Goal: Task Accomplishment & Management: Manage account settings

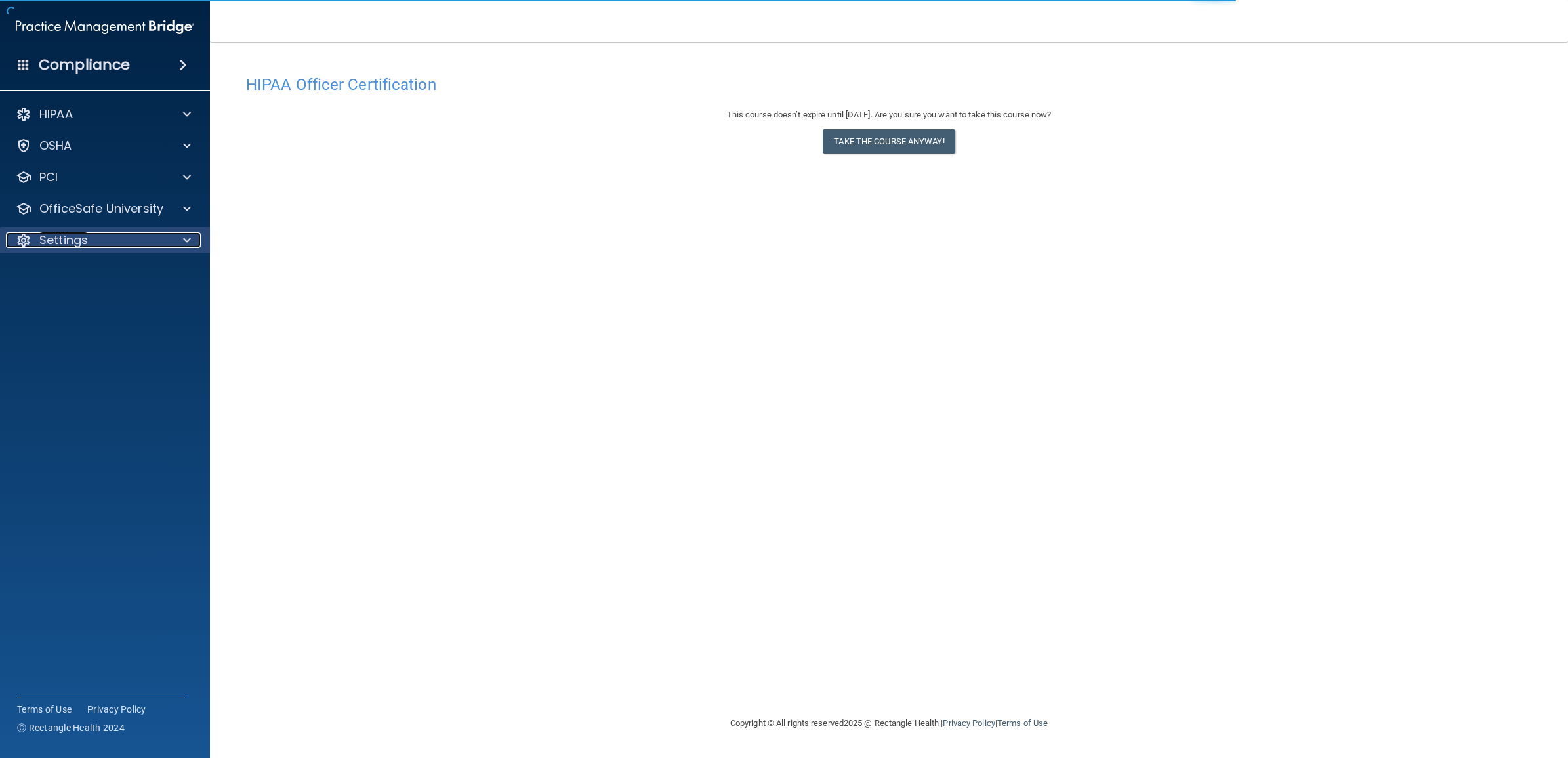
click at [182, 248] on div at bounding box center [185, 240] width 33 height 16
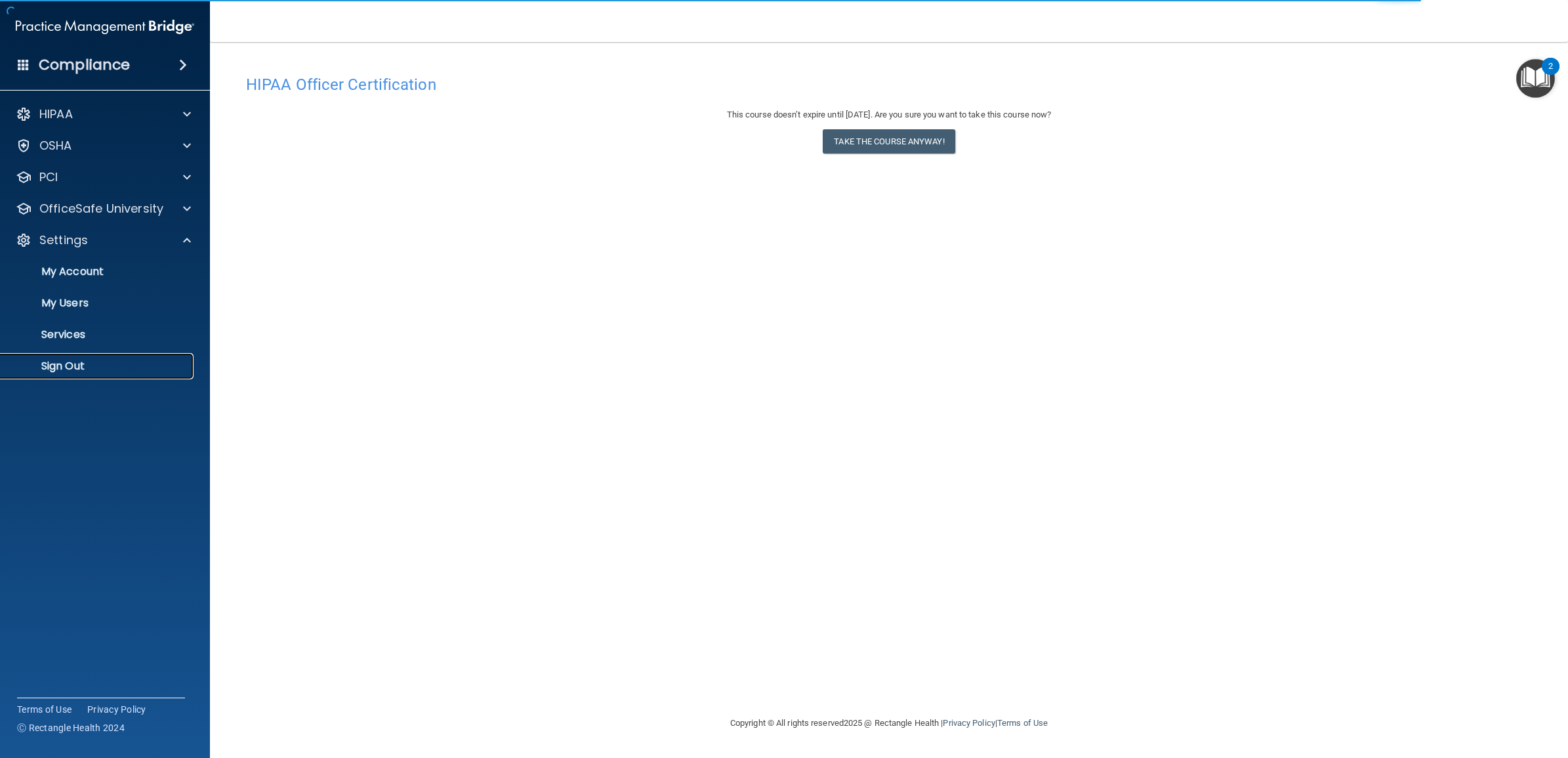
click at [70, 364] on p "Sign Out" at bounding box center [98, 366] width 179 height 13
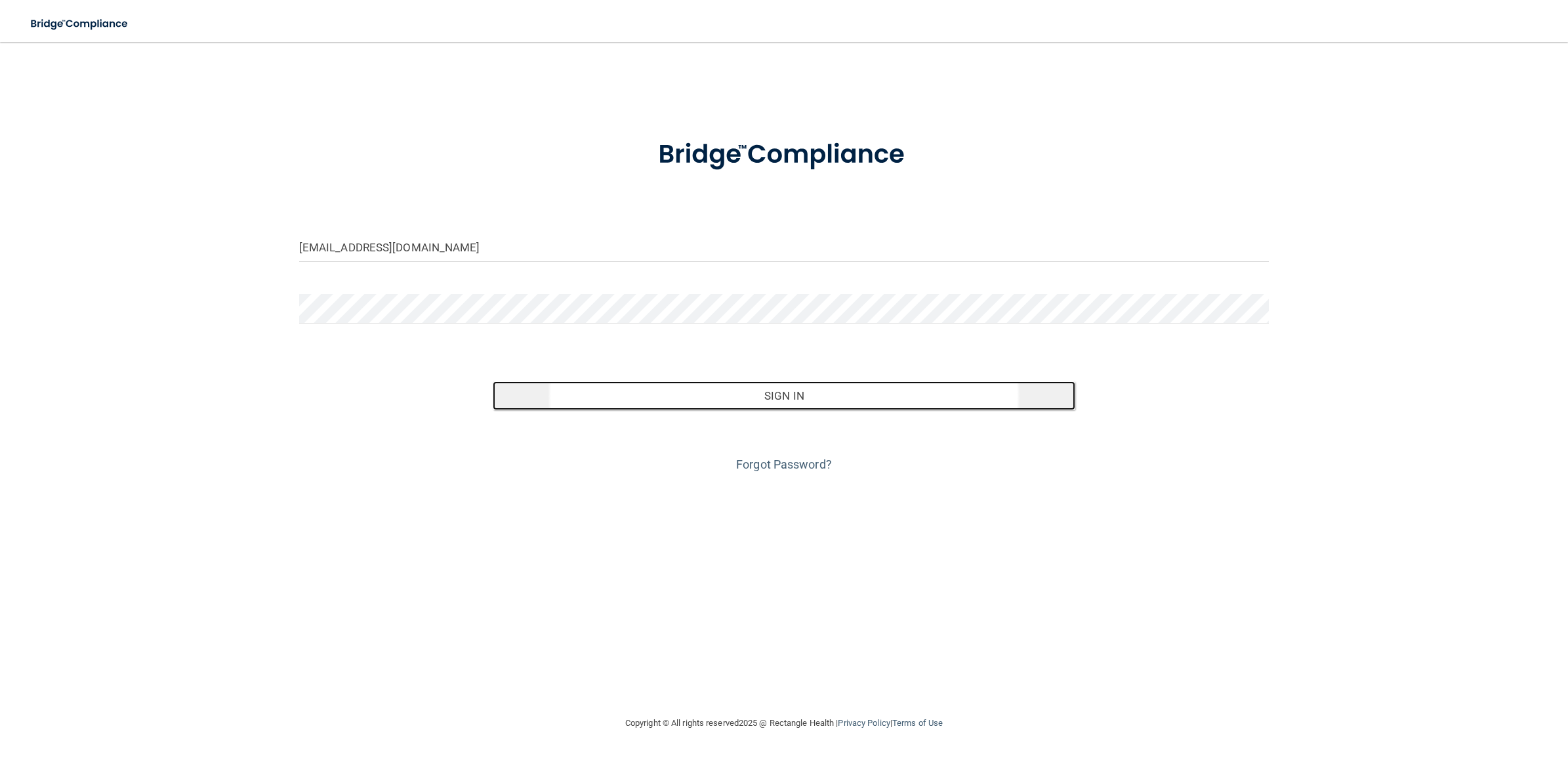
click at [664, 401] on button "Sign In" at bounding box center [784, 395] width 582 height 28
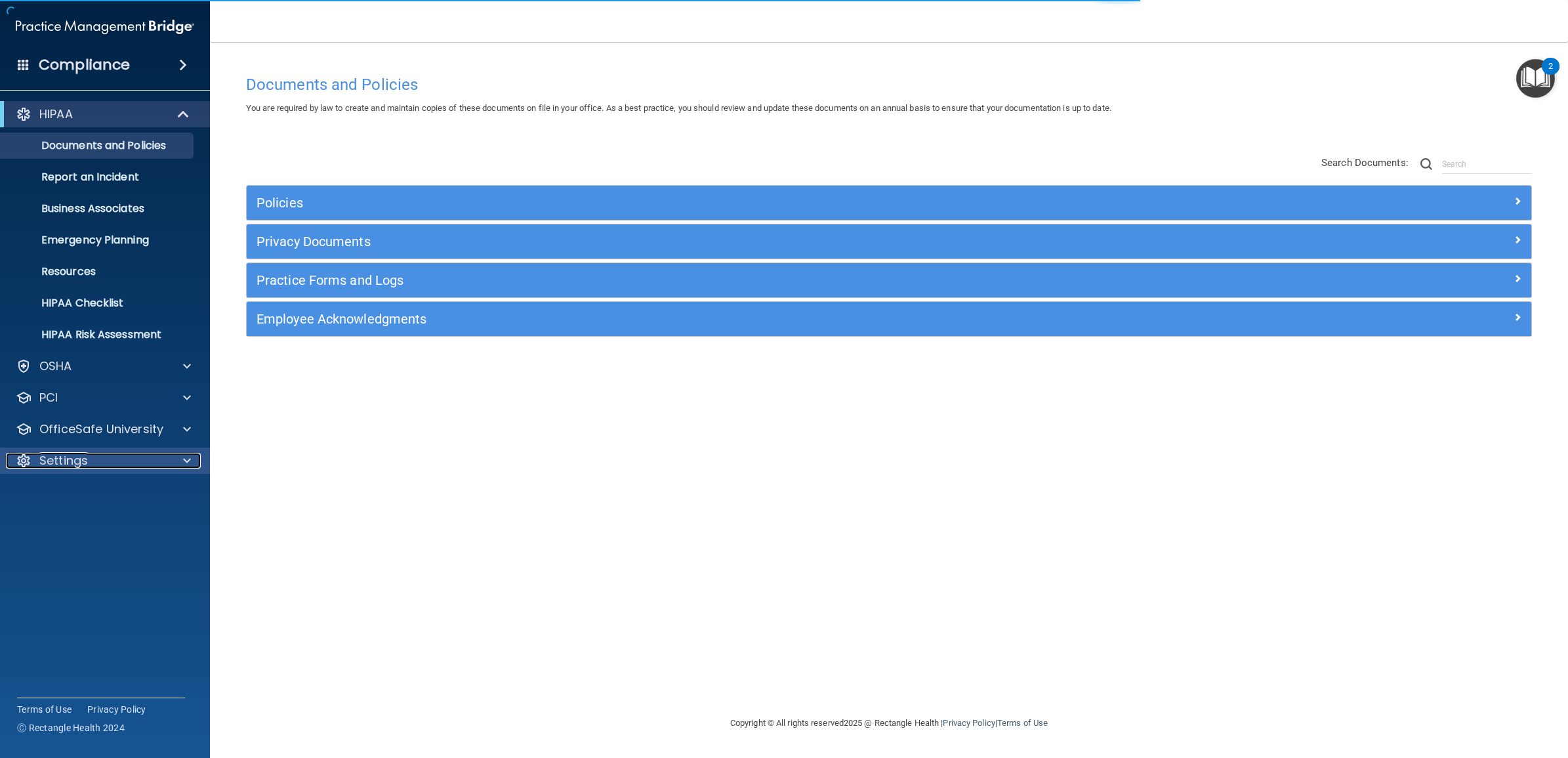
click at [97, 460] on div "Settings" at bounding box center [87, 461] width 163 height 16
click at [96, 519] on p "My Users" at bounding box center [98, 523] width 179 height 13
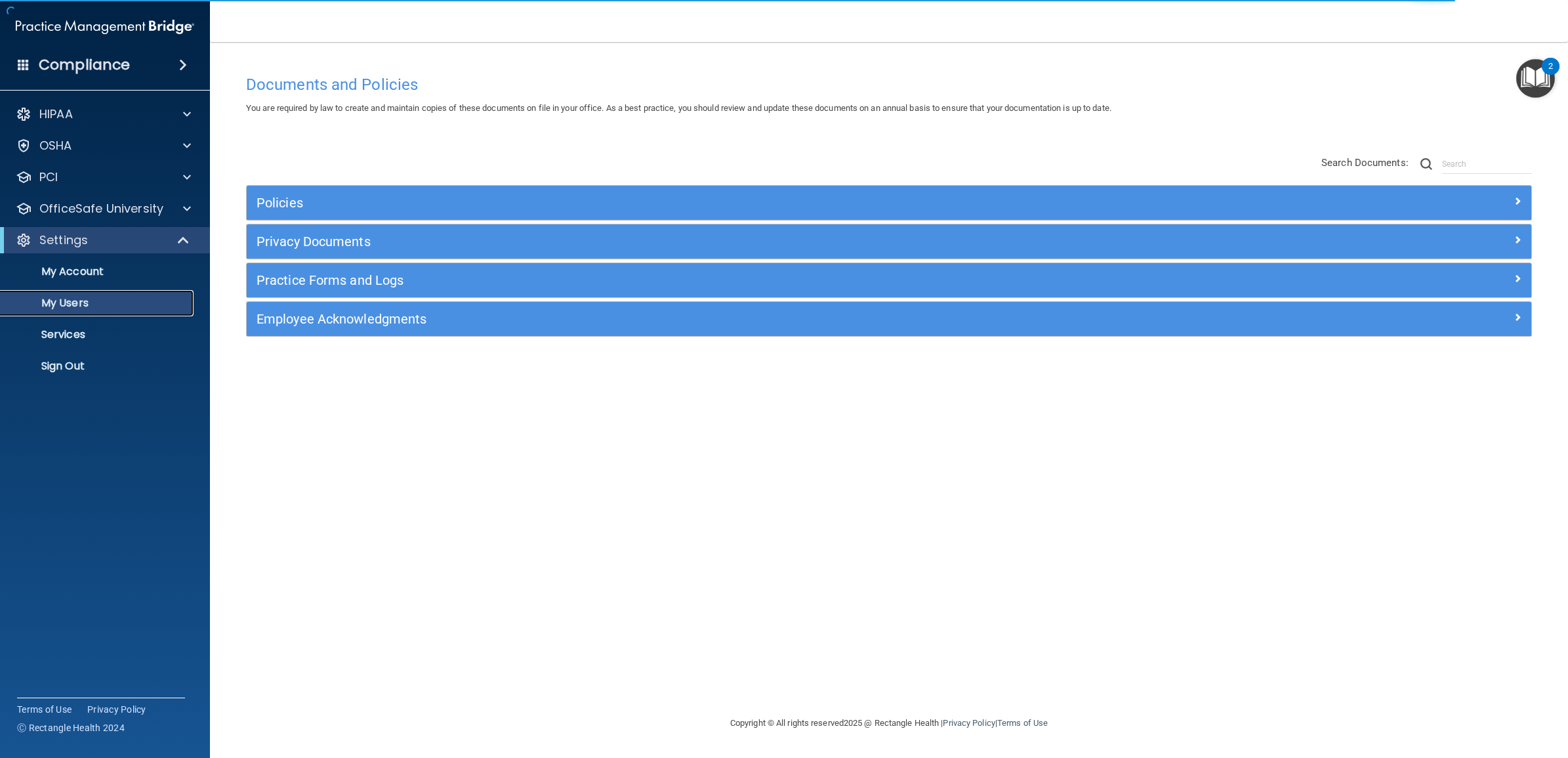
select select "20"
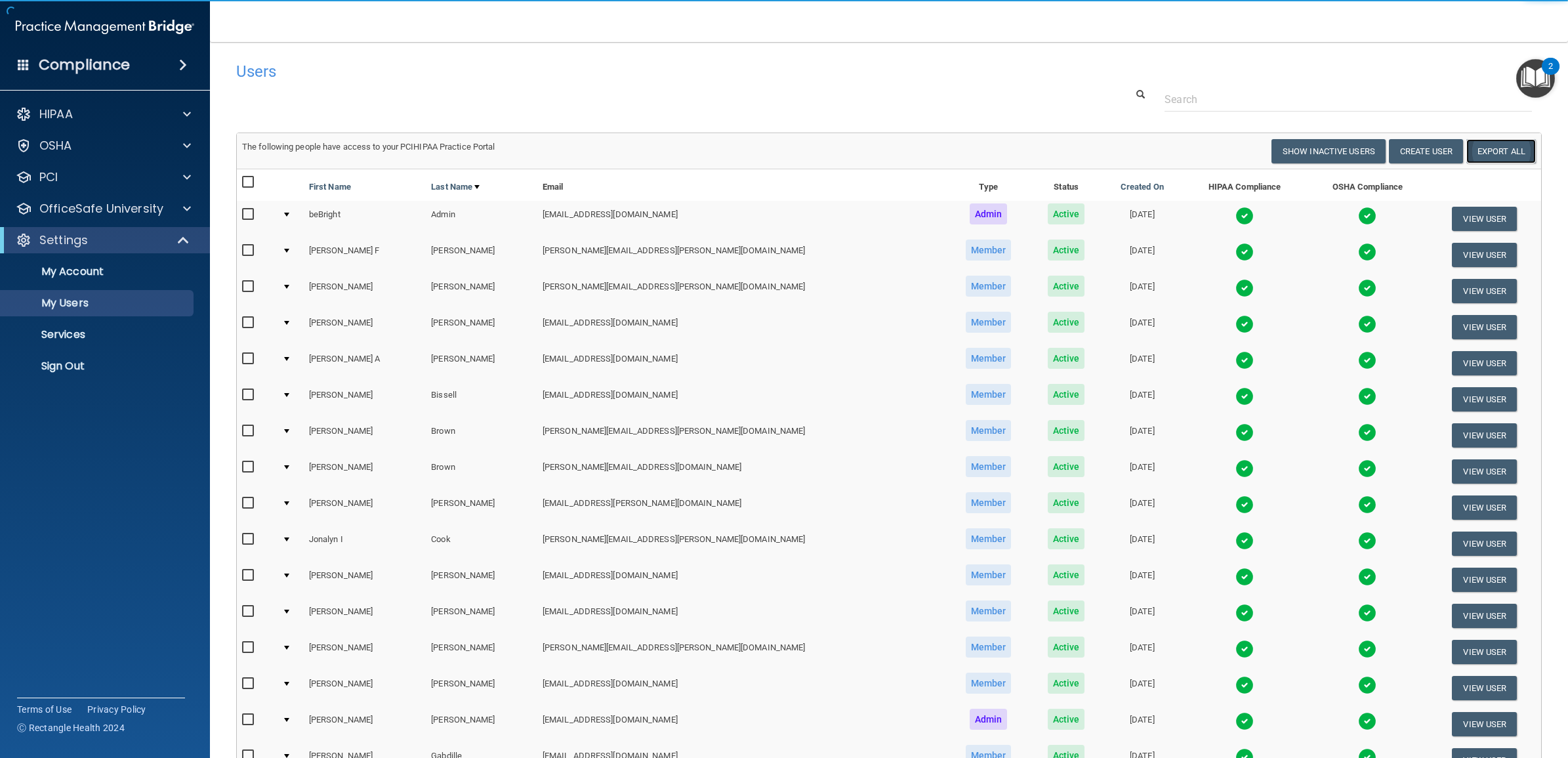
click at [1480, 148] on link "Export All" at bounding box center [1501, 151] width 70 height 24
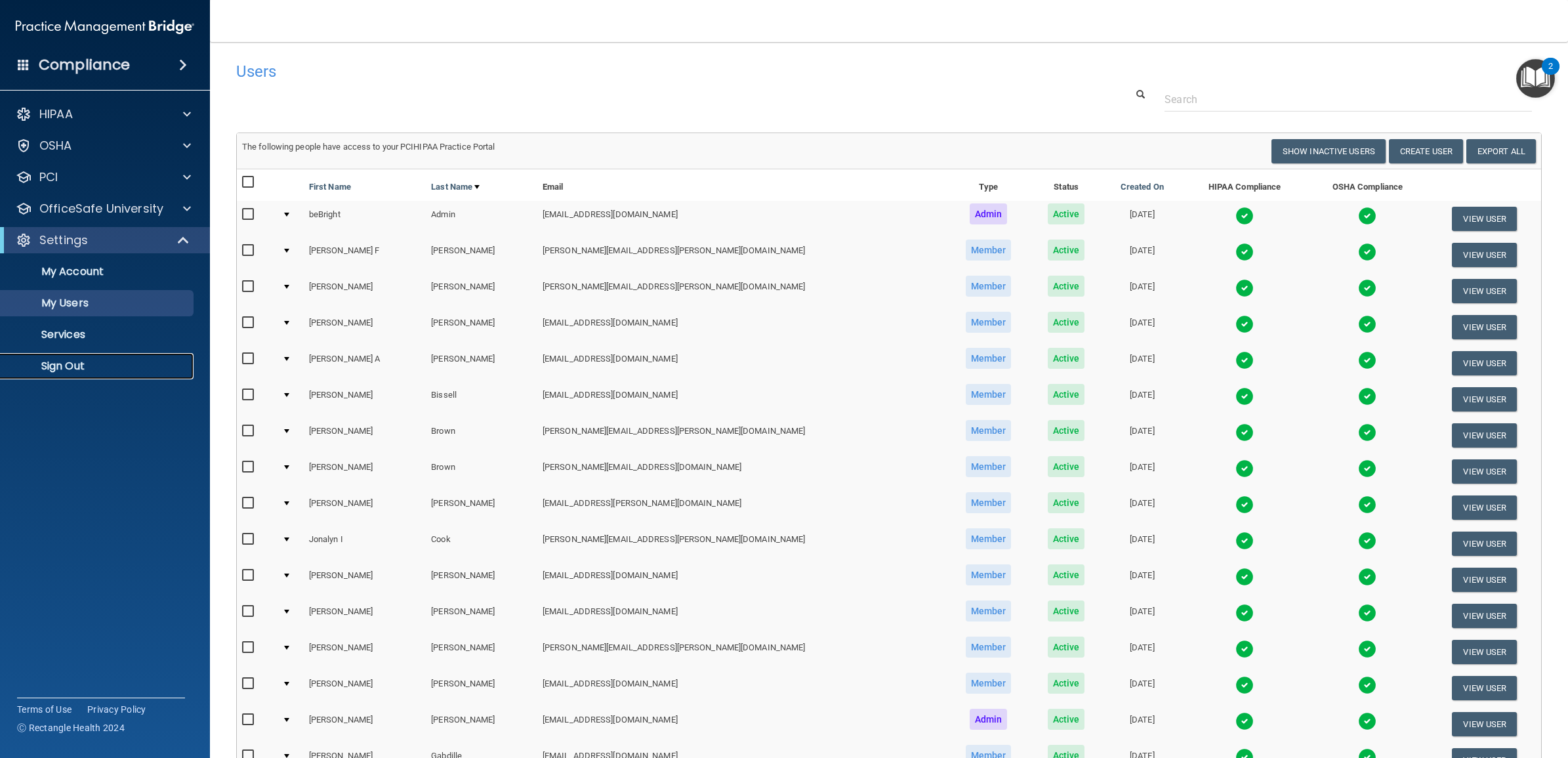
click at [80, 360] on p "Sign Out" at bounding box center [98, 366] width 179 height 13
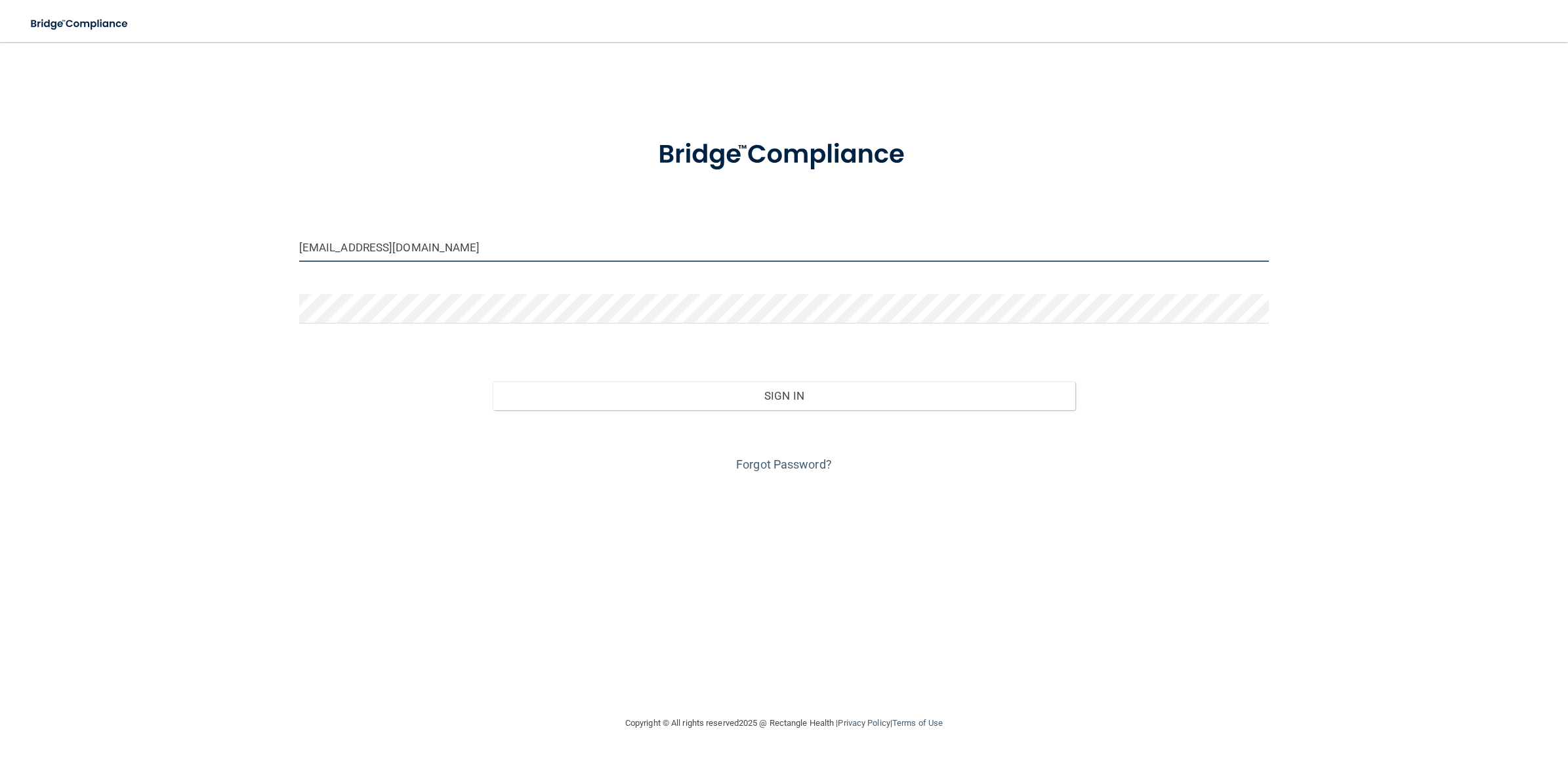
click at [461, 245] on input "[EMAIL_ADDRESS][DOMAIN_NAME]" at bounding box center [784, 247] width 970 height 29
click at [463, 245] on input "[EMAIL_ADDRESS][DOMAIN_NAME]" at bounding box center [784, 247] width 970 height 29
drag, startPoint x: 457, startPoint y: 242, endPoint x: 234, endPoint y: 253, distance: 223.3
click at [234, 253] on div "[EMAIL_ADDRESS][DOMAIN_NAME] Invalid email/password. You don't have permission …" at bounding box center [784, 379] width 1515 height 647
paste input "kel-beBright@beB"
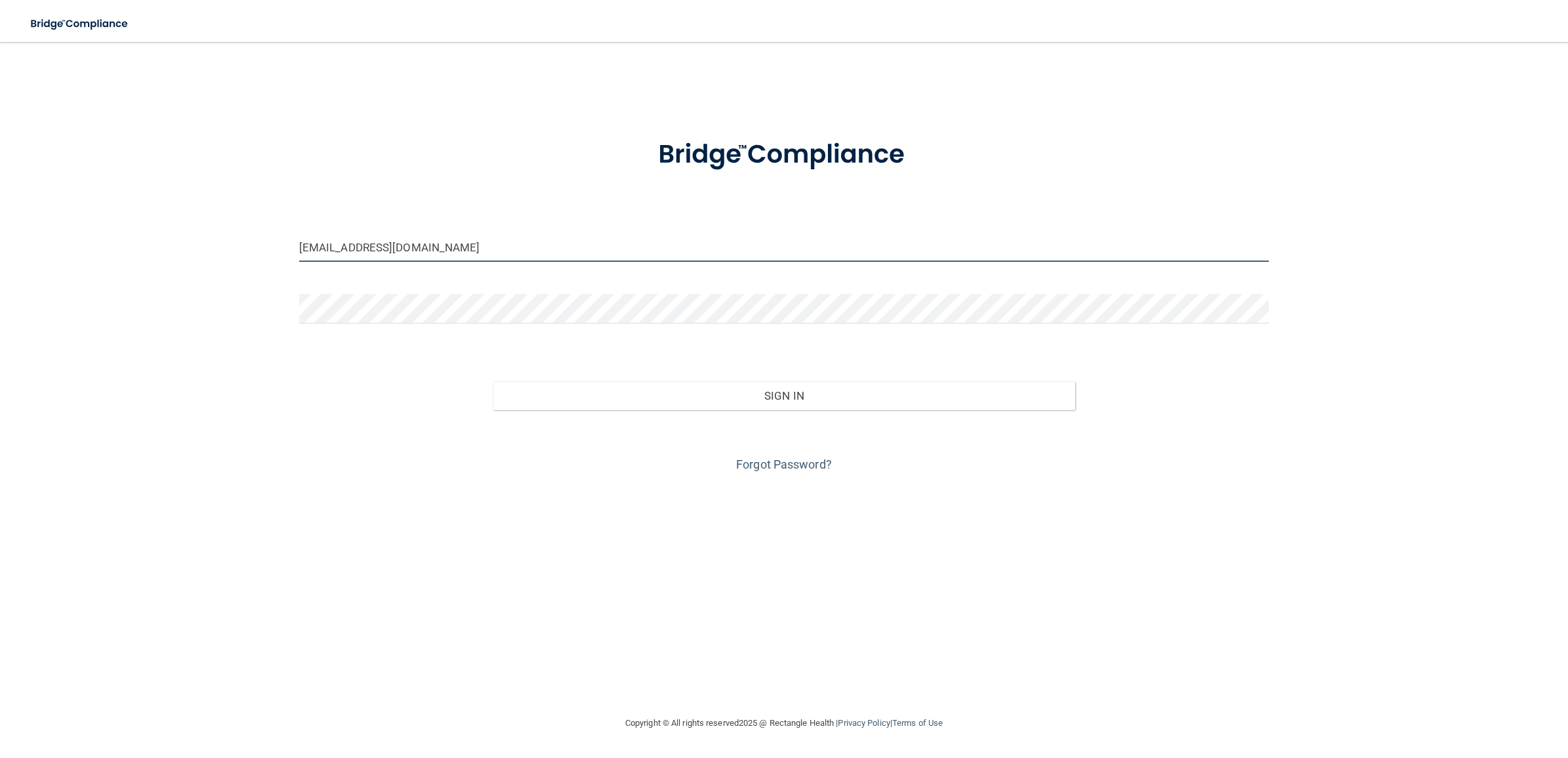
type input "[EMAIL_ADDRESS][DOMAIN_NAME]"
click at [696, 355] on div "Sign In" at bounding box center [784, 382] width 990 height 55
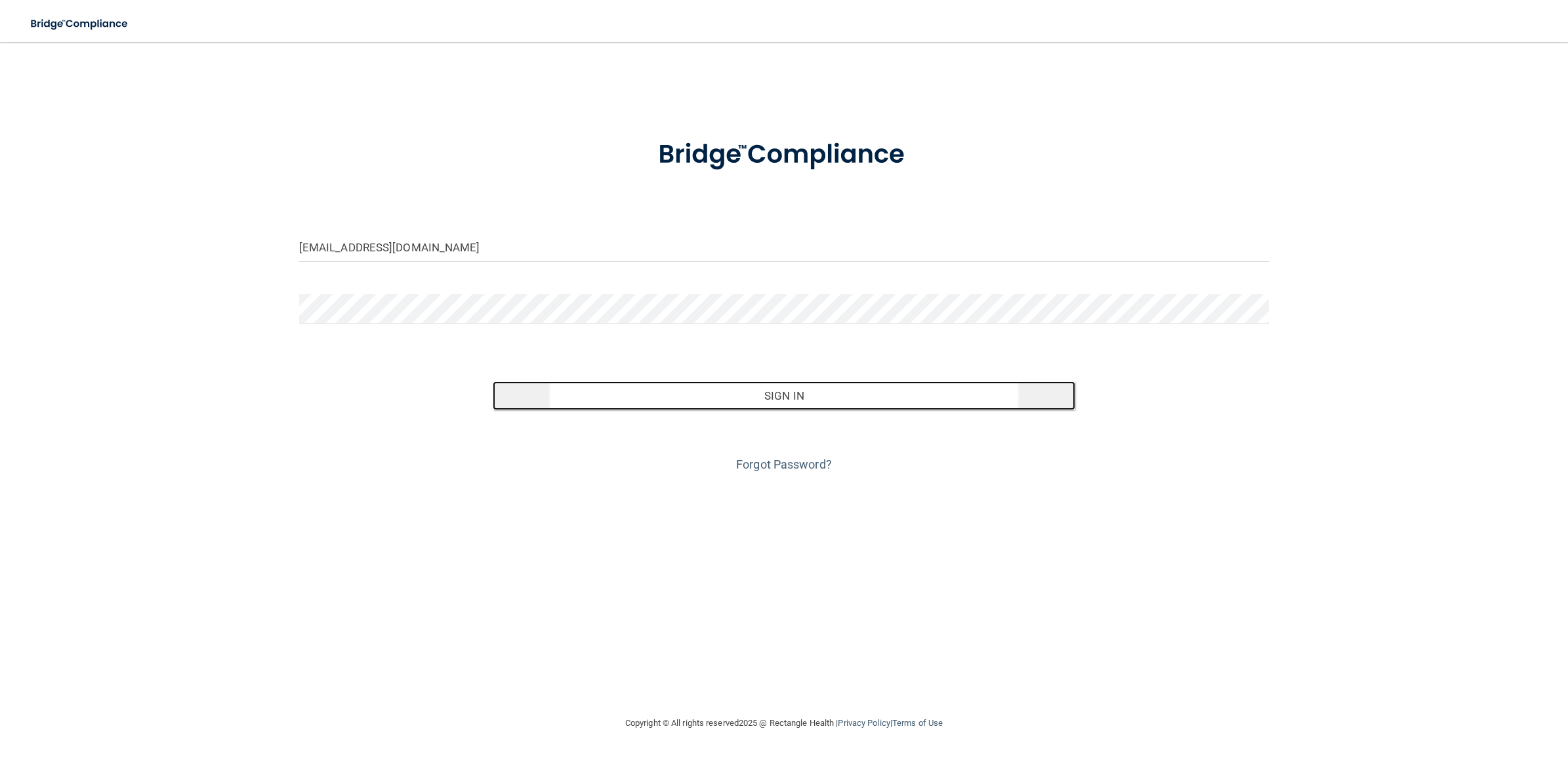
click at [759, 395] on button "Sign In" at bounding box center [784, 395] width 582 height 28
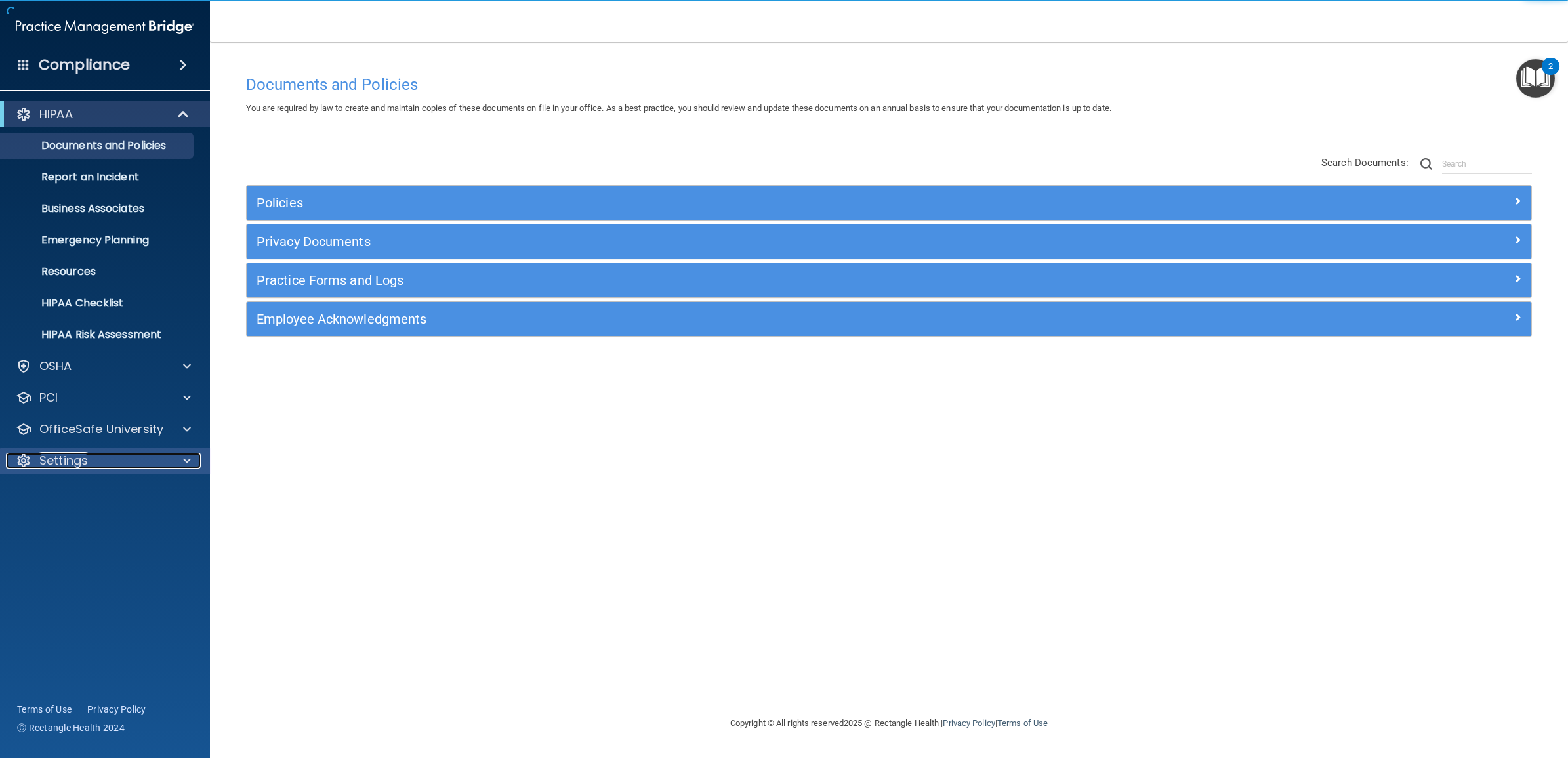
click at [106, 455] on div "Settings" at bounding box center [87, 461] width 163 height 16
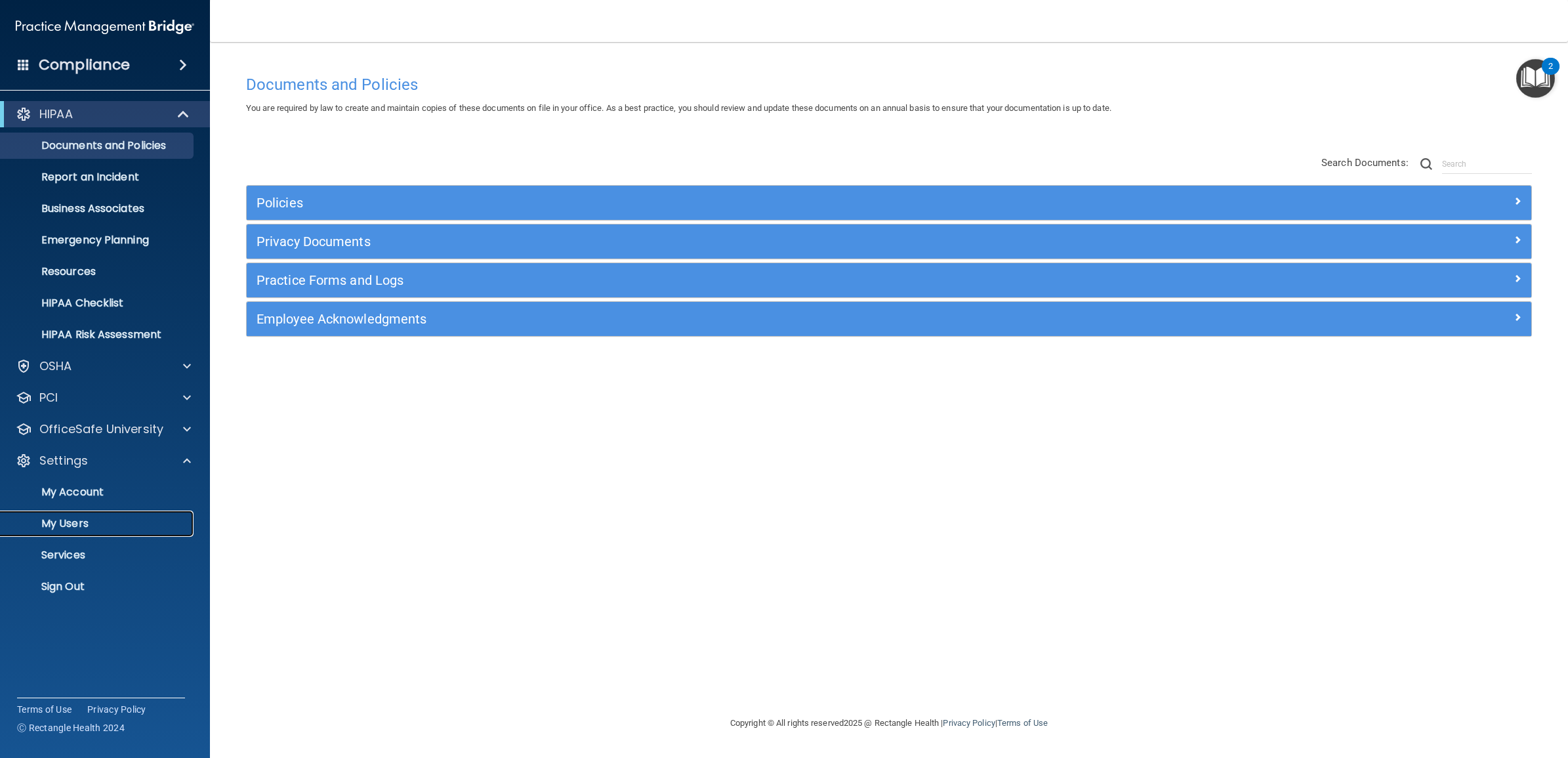
click at [84, 520] on p "My Users" at bounding box center [98, 523] width 179 height 13
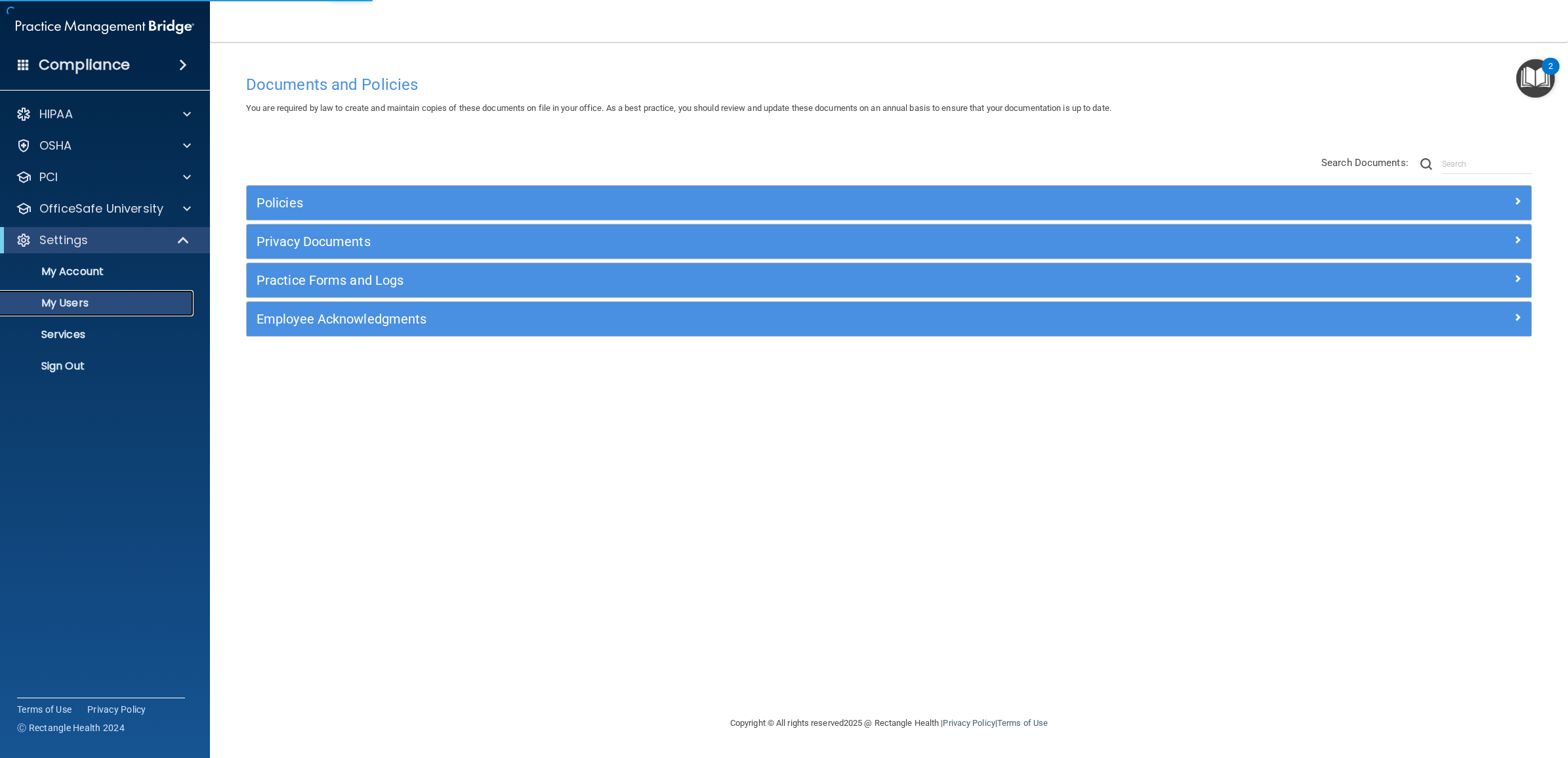
select select "20"
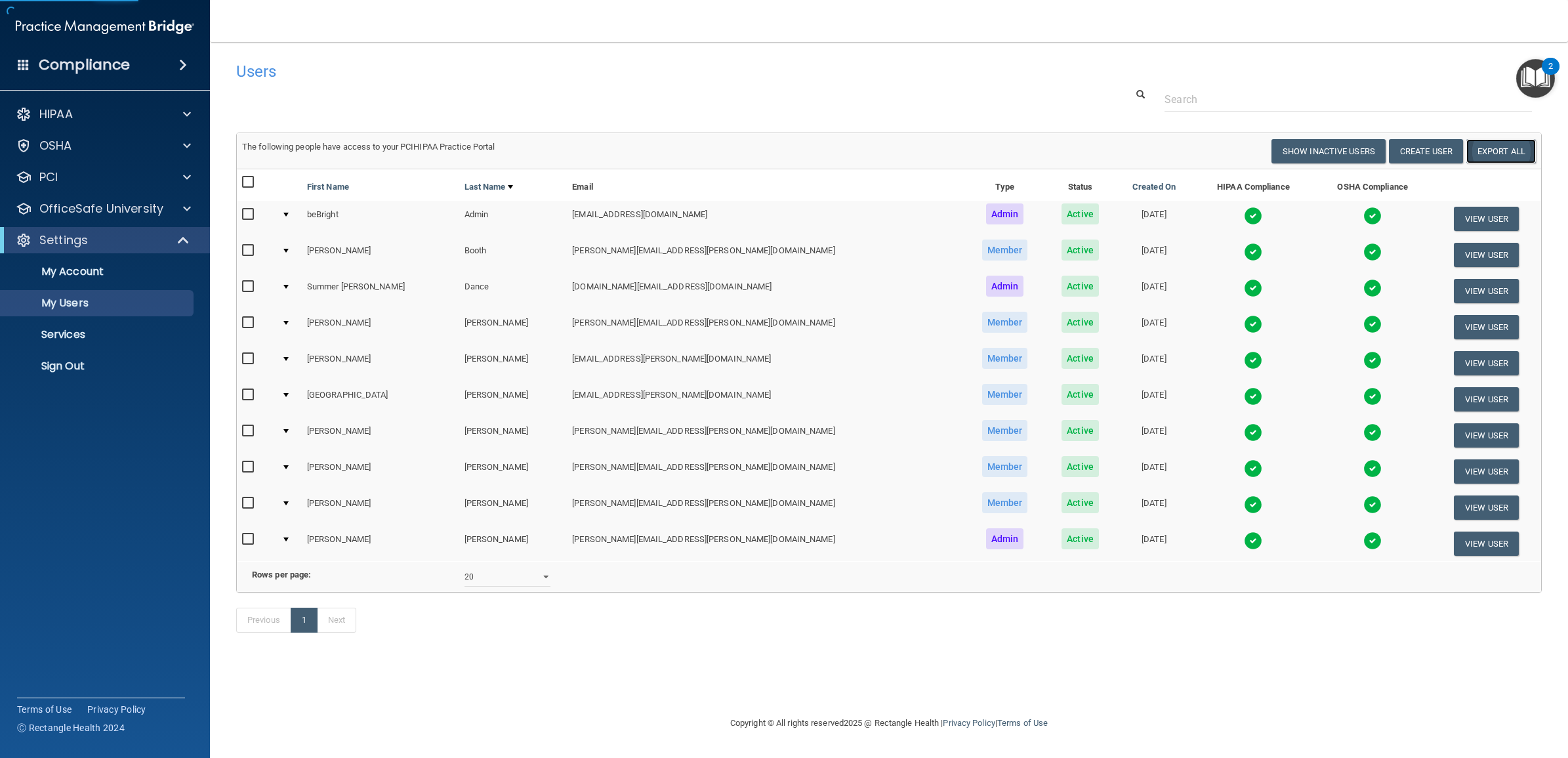
click at [1515, 148] on link "Export All" at bounding box center [1501, 151] width 70 height 24
click at [1498, 155] on link "Export All" at bounding box center [1501, 151] width 70 height 24
click at [72, 366] on p "Sign Out" at bounding box center [98, 366] width 179 height 13
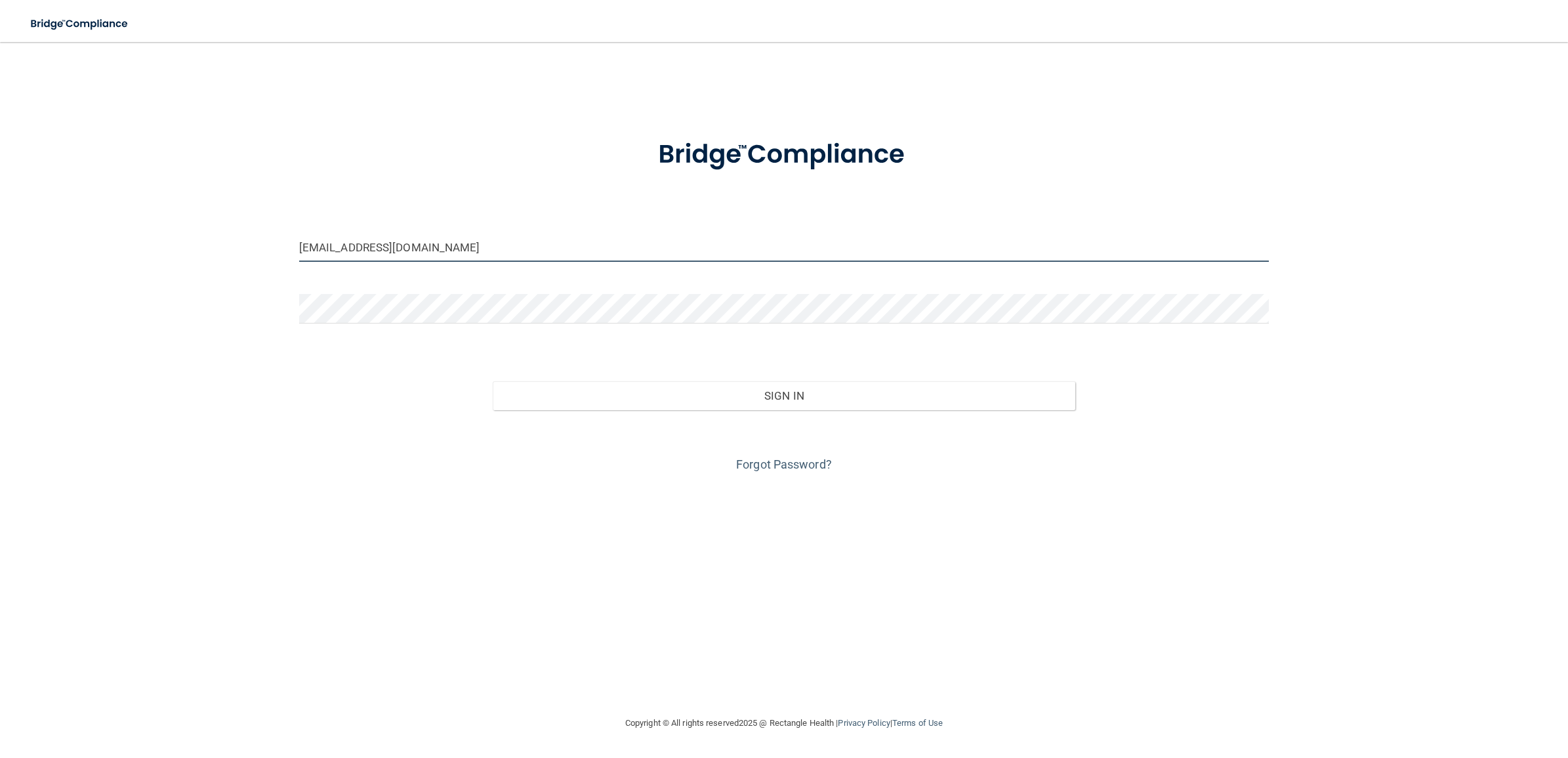
click at [467, 245] on input "[EMAIL_ADDRESS][DOMAIN_NAME]" at bounding box center [784, 247] width 970 height 29
type input "[EMAIL_ADDRESS][DOMAIN_NAME]"
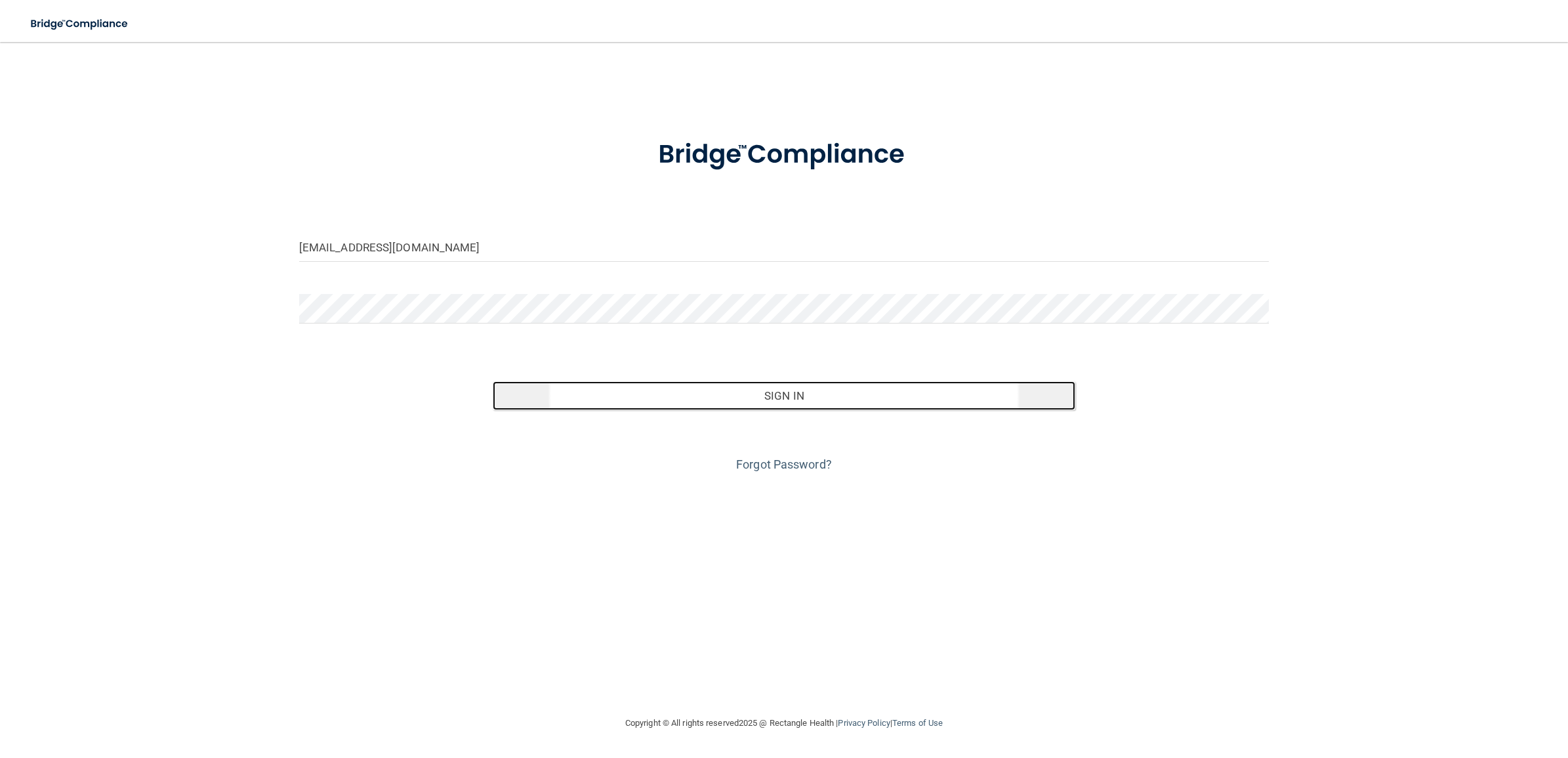
click at [668, 398] on button "Sign In" at bounding box center [784, 395] width 582 height 28
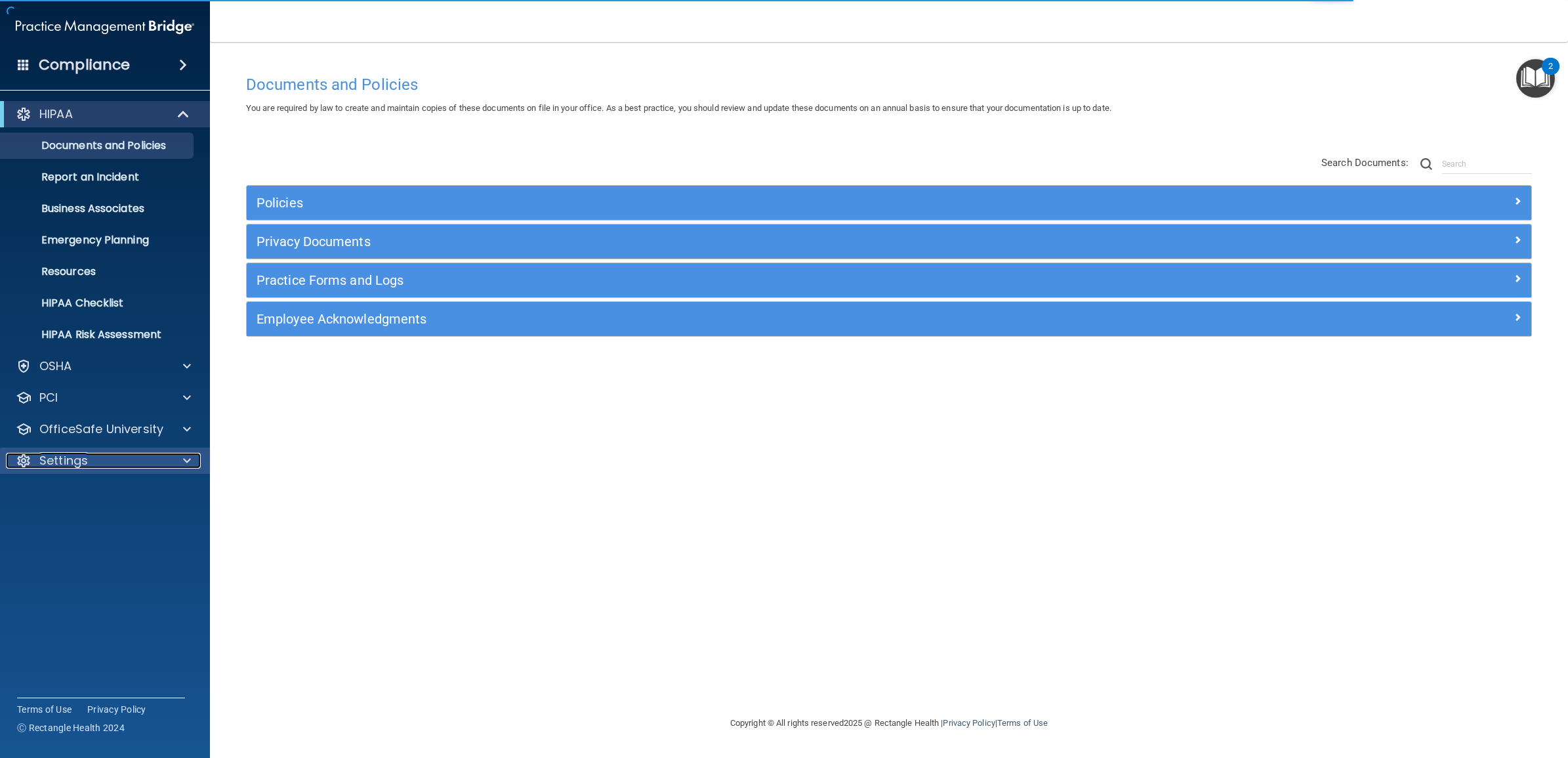
click at [131, 460] on div "Settings" at bounding box center [87, 461] width 163 height 16
click at [100, 521] on p "My Users" at bounding box center [98, 523] width 179 height 13
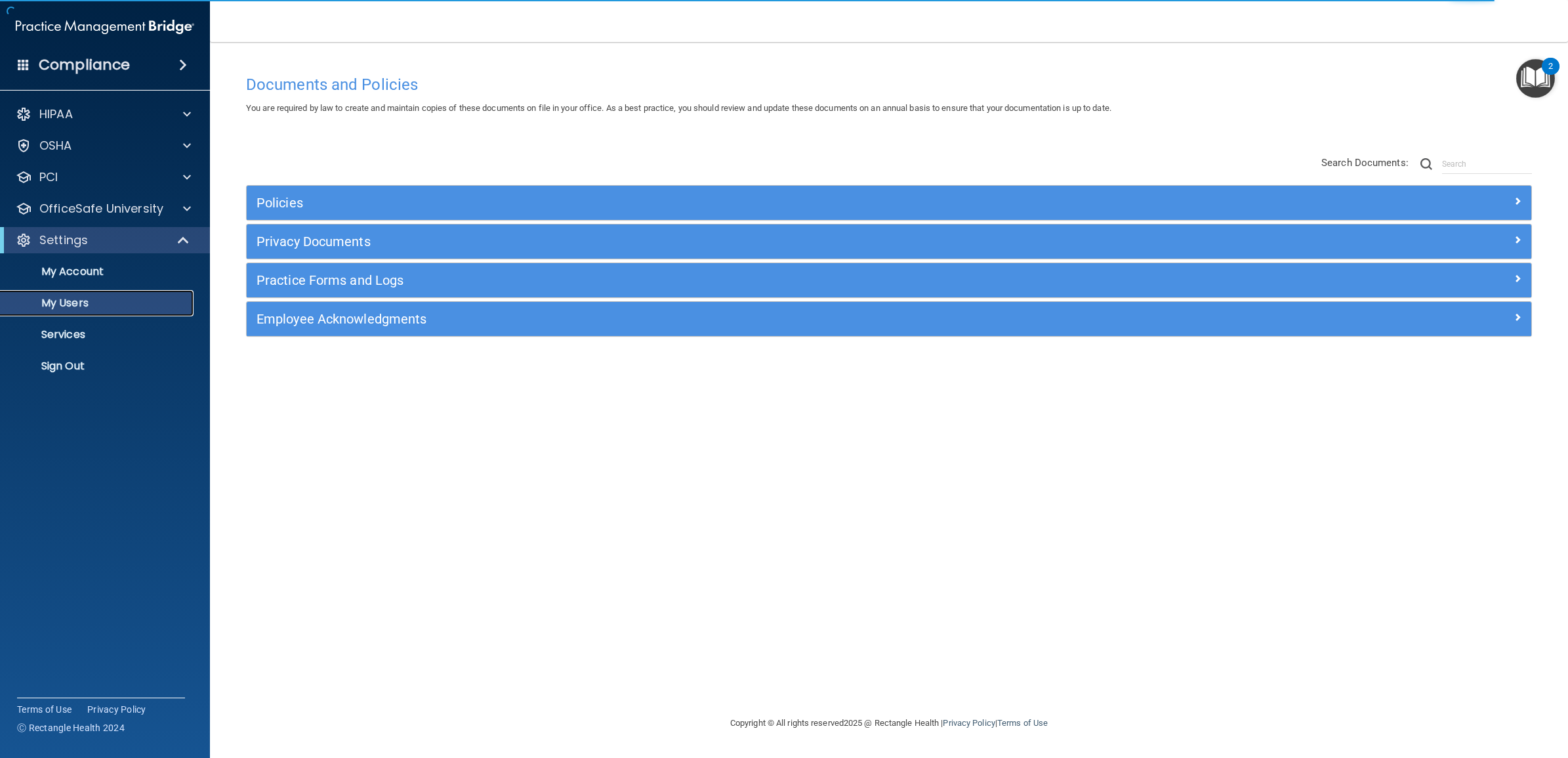
select select "20"
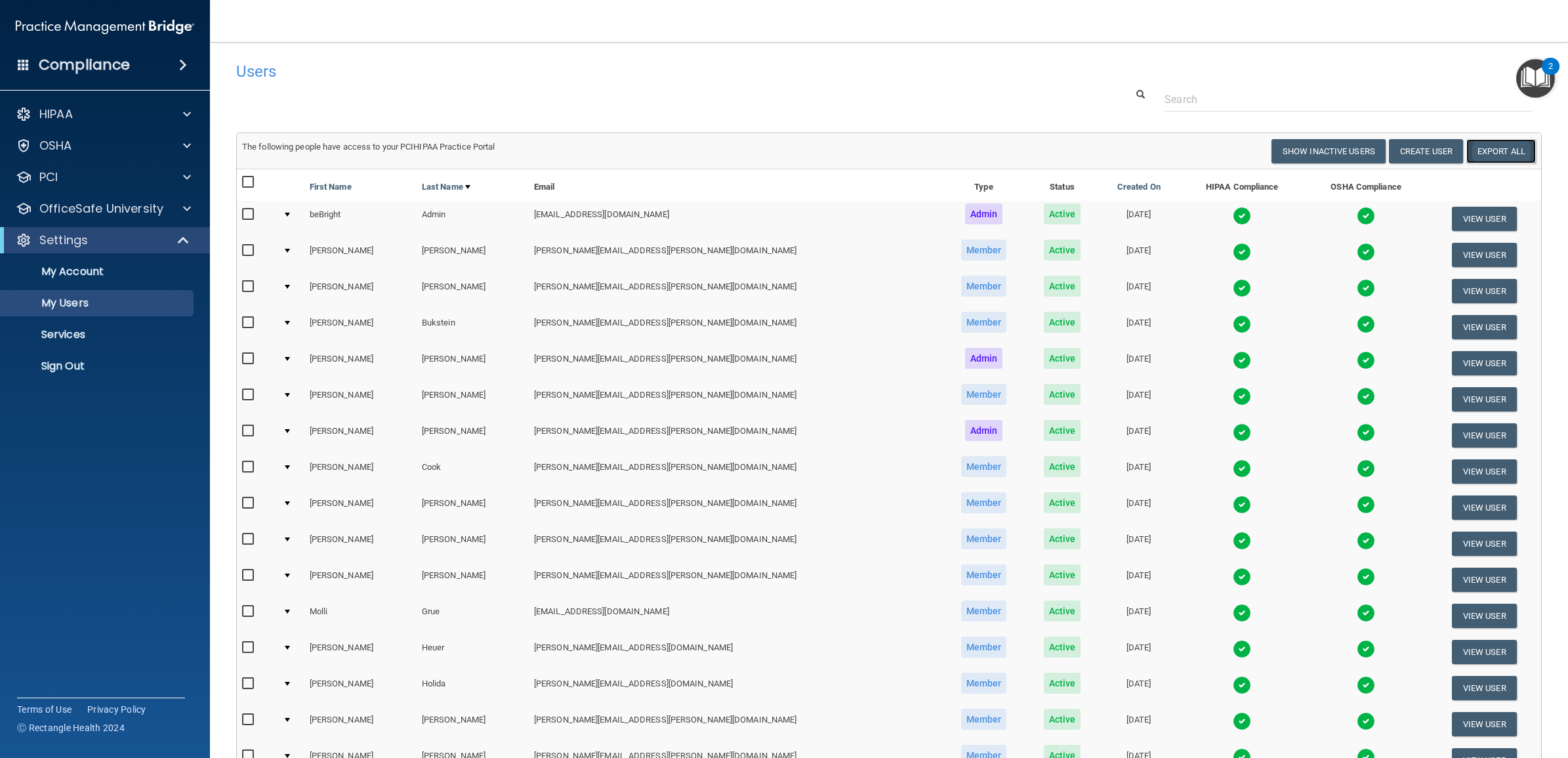
click at [1487, 152] on link "Export All" at bounding box center [1501, 151] width 70 height 24
click at [74, 374] on link "Sign Out" at bounding box center [91, 366] width 207 height 26
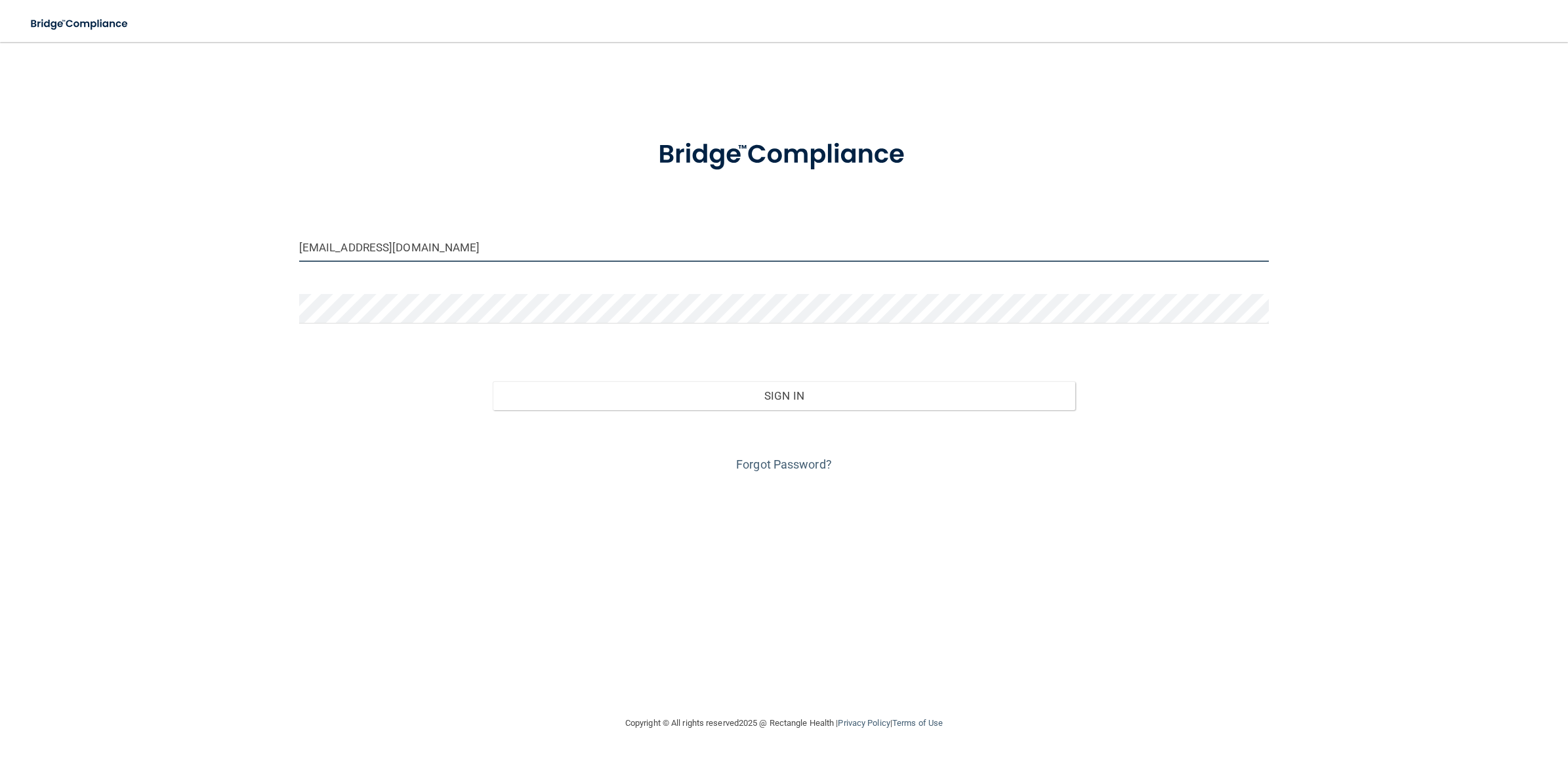
click at [475, 242] on input "[EMAIL_ADDRESS][DOMAIN_NAME]" at bounding box center [784, 247] width 970 height 29
type input "[EMAIL_ADDRESS][DOMAIN_NAME]"
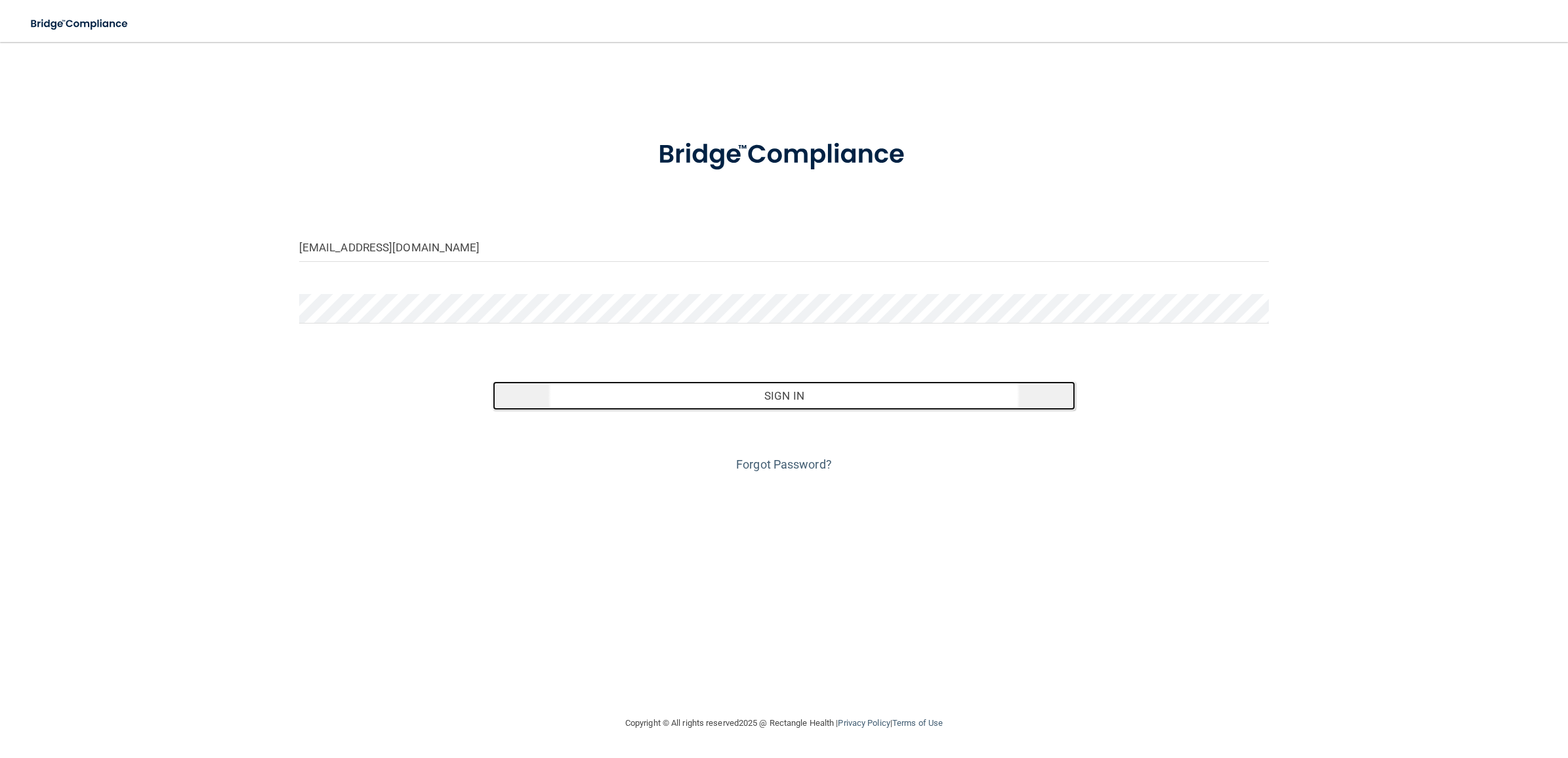
click at [670, 393] on button "Sign In" at bounding box center [784, 395] width 582 height 28
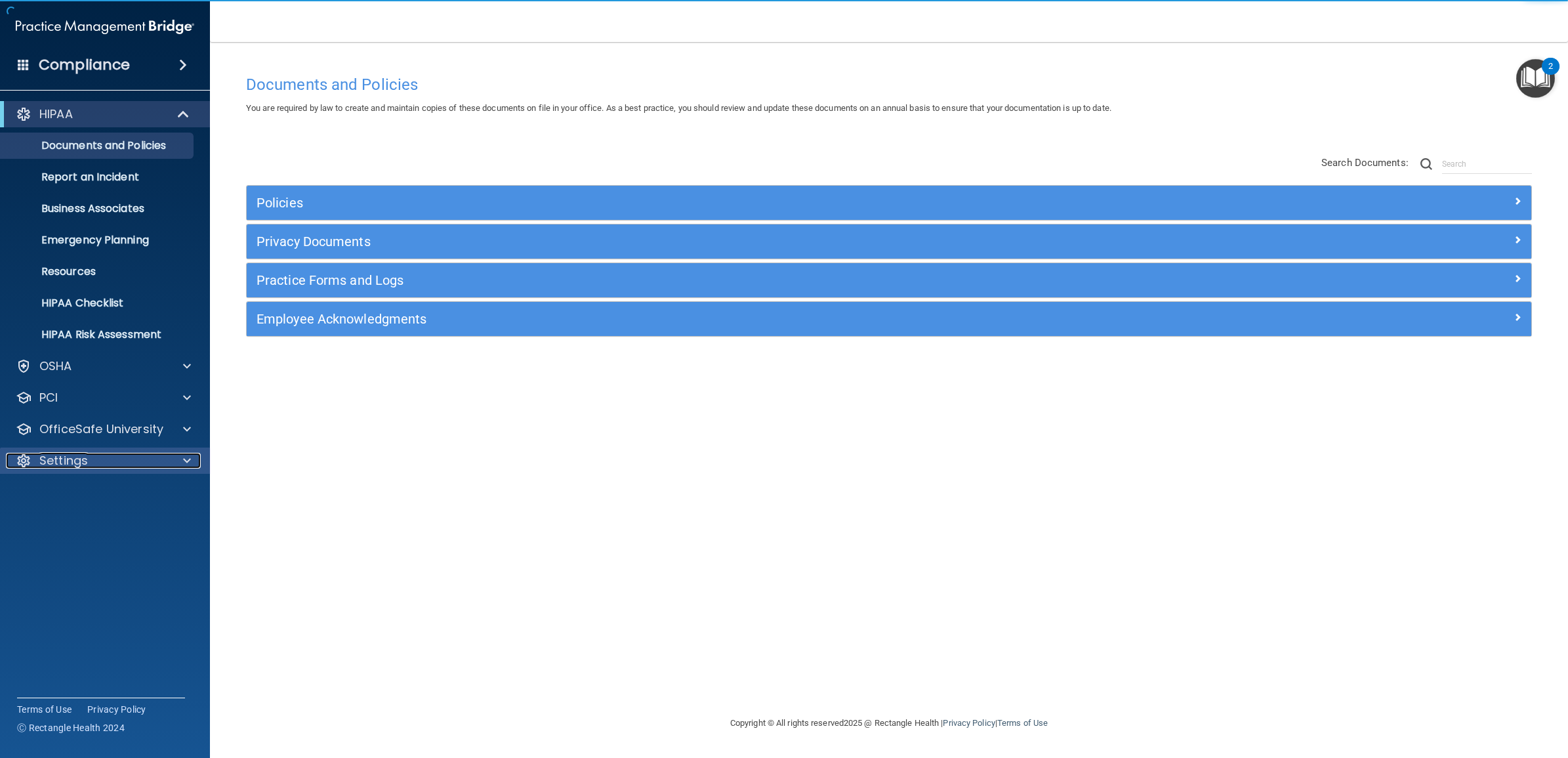
click at [86, 454] on p "Settings" at bounding box center [64, 461] width 48 height 16
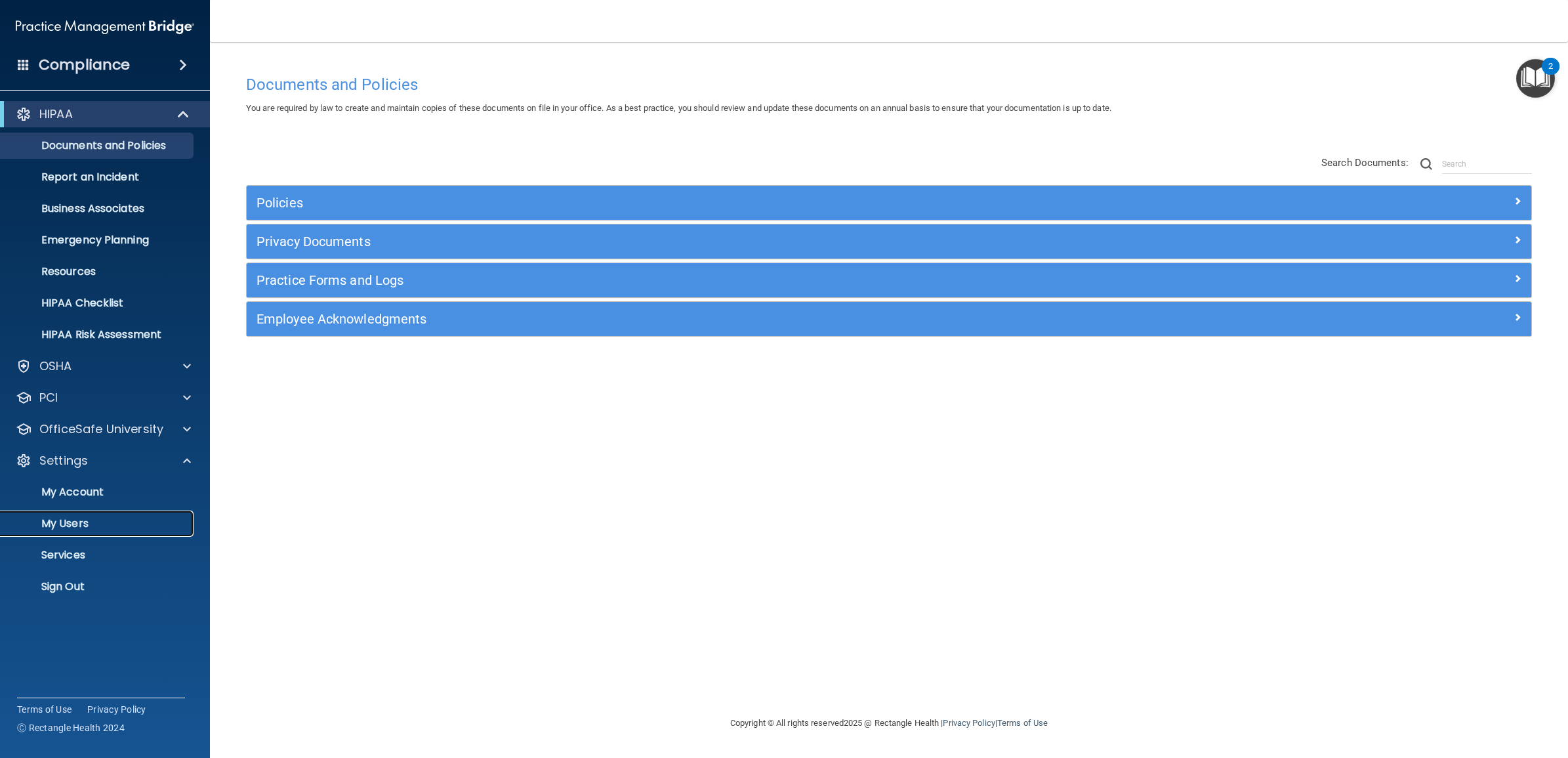
click at [85, 528] on p "My Users" at bounding box center [98, 523] width 179 height 13
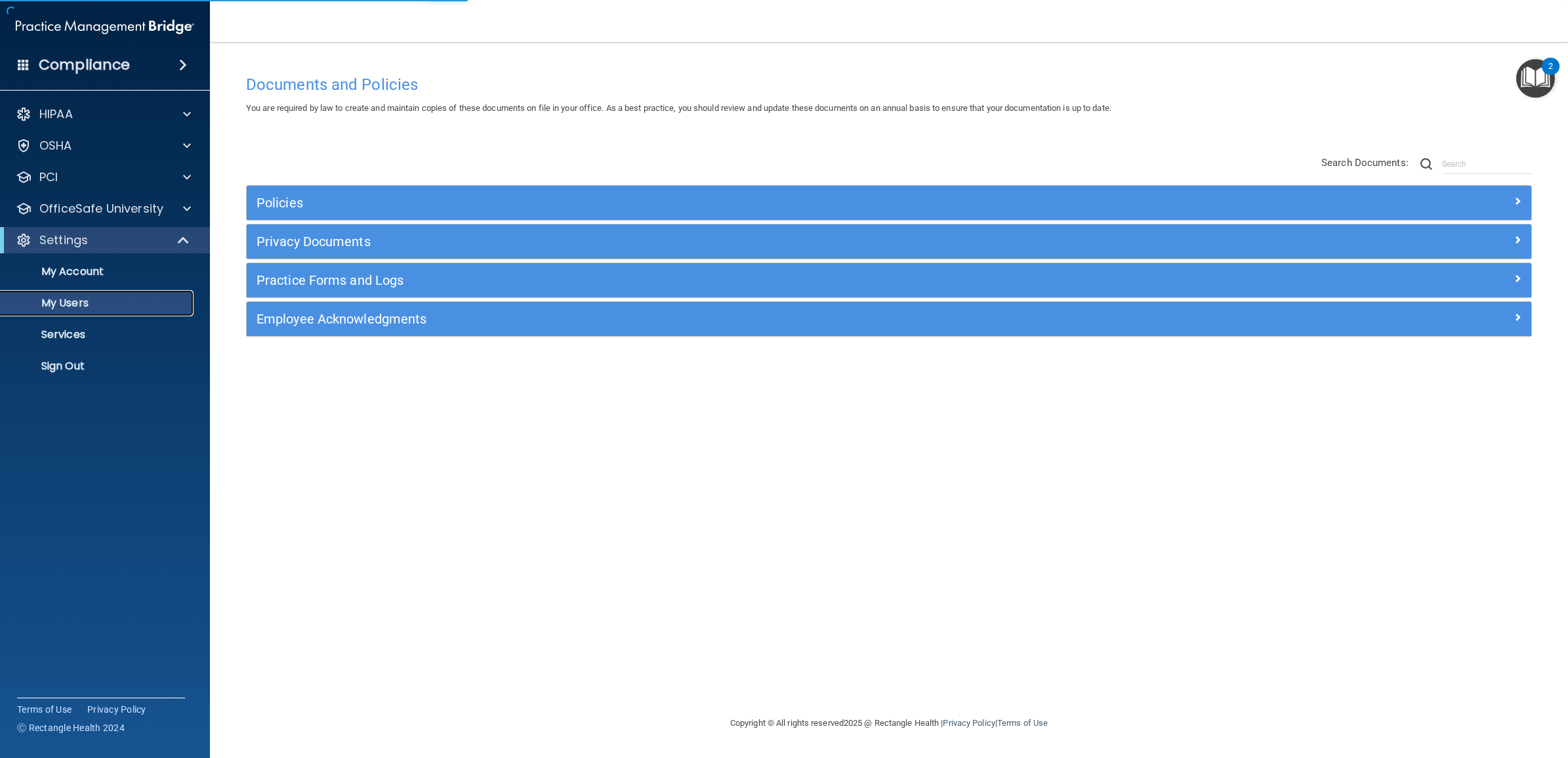
select select "20"
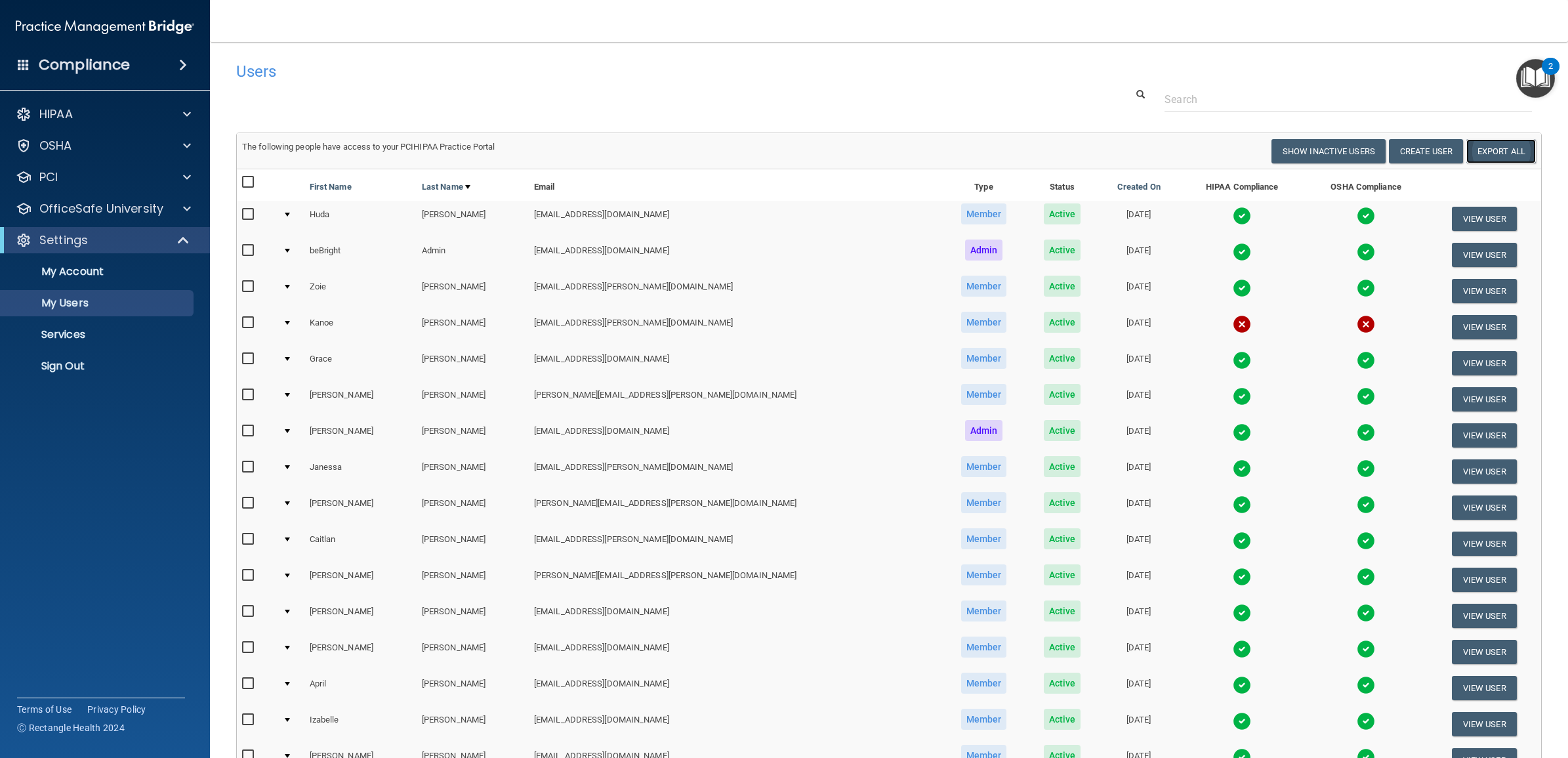
click at [1485, 148] on link "Export All" at bounding box center [1501, 151] width 70 height 24
click at [80, 365] on p "Sign Out" at bounding box center [98, 366] width 179 height 13
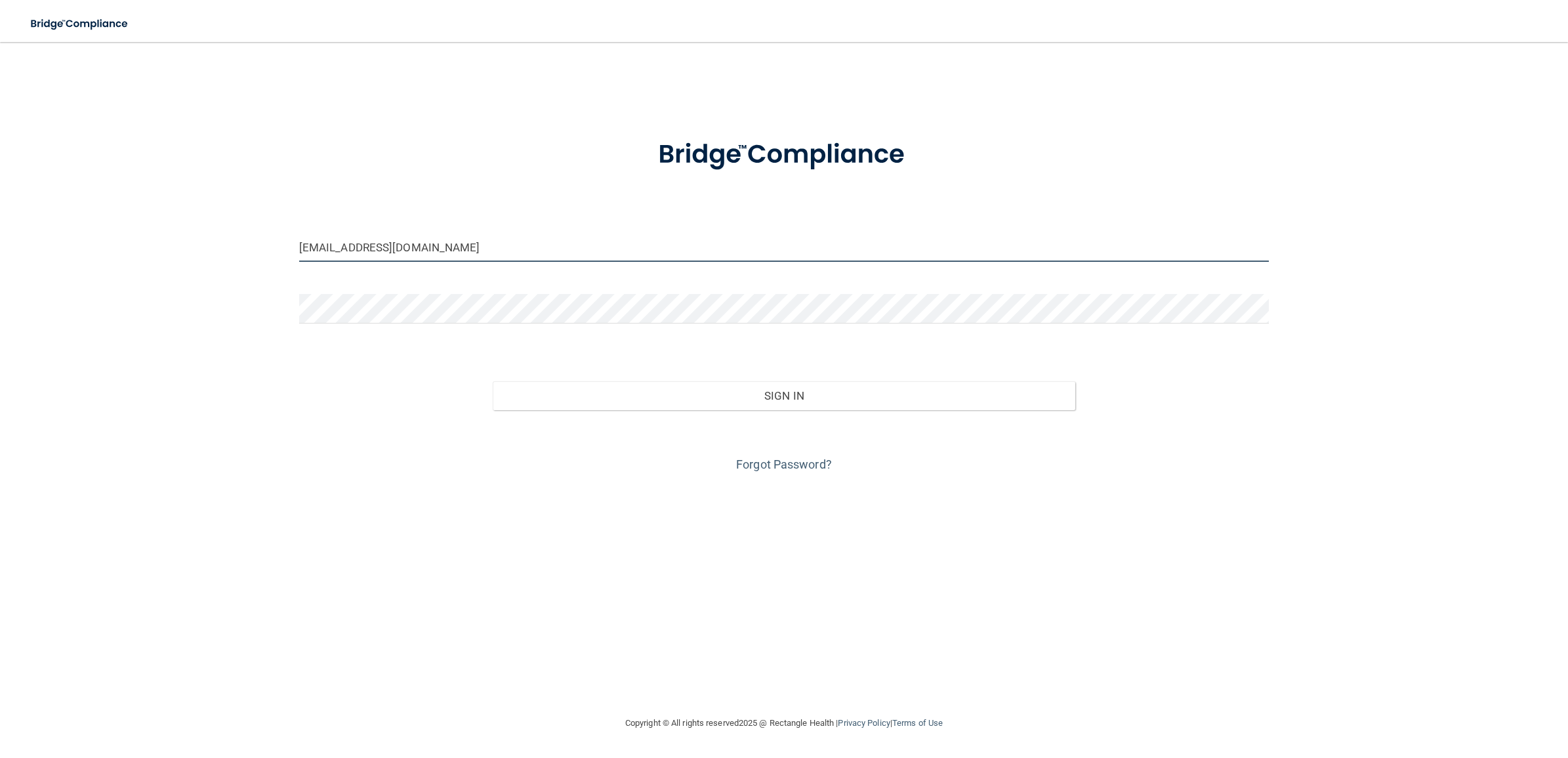
click at [479, 244] on input "[EMAIL_ADDRESS][DOMAIN_NAME]" at bounding box center [784, 247] width 970 height 29
drag, startPoint x: 447, startPoint y: 245, endPoint x: 256, endPoint y: 243, distance: 191.0
click at [256, 243] on div "[EMAIL_ADDRESS][DOMAIN_NAME] Invalid email/password. You don't have permission …" at bounding box center [784, 379] width 1515 height 647
paste input "vinings"
type input "[EMAIL_ADDRESS][DOMAIN_NAME]"
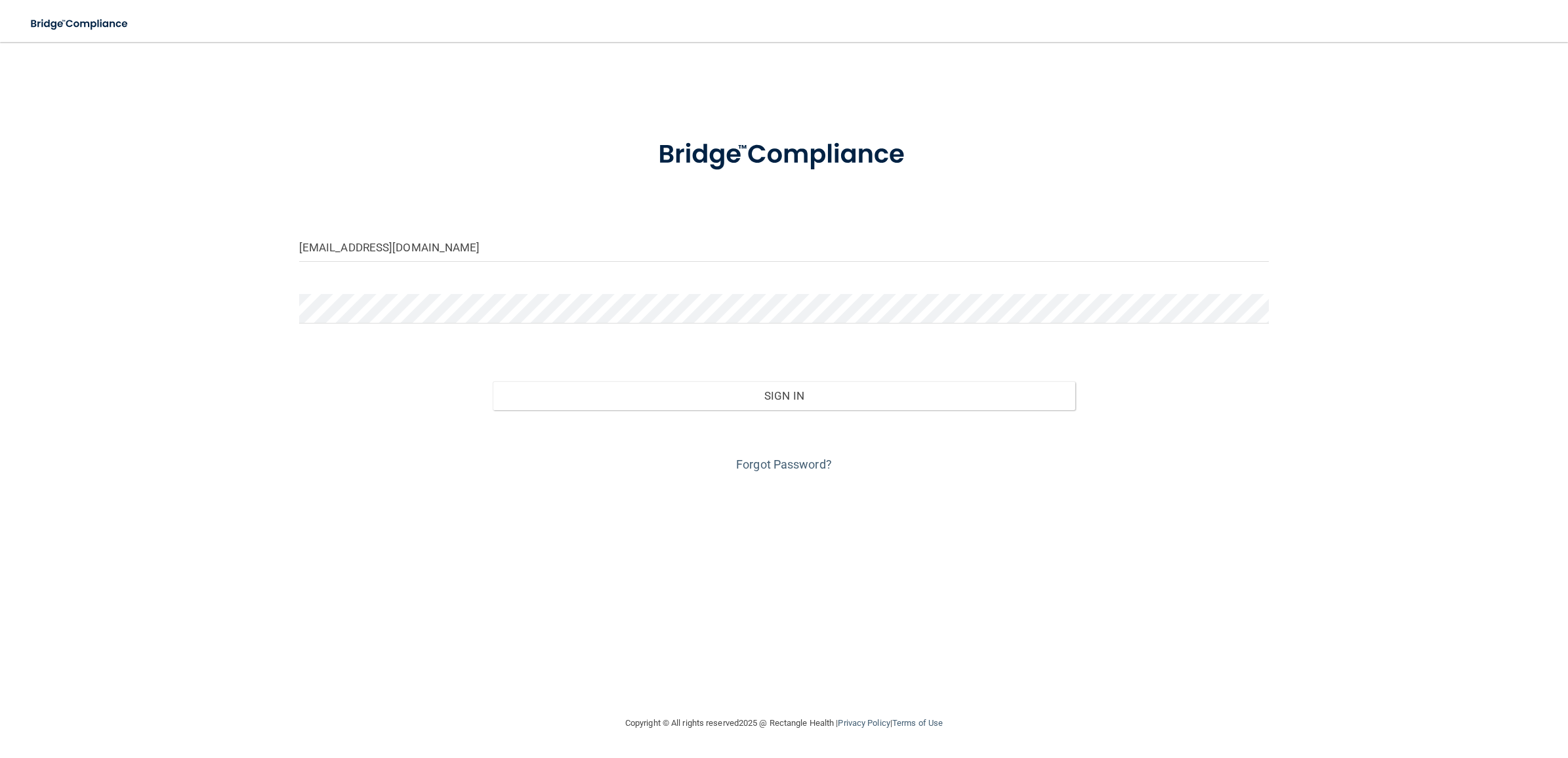
click at [204, 366] on div "[EMAIL_ADDRESS][DOMAIN_NAME] Invalid email/password. You don't have permission …" at bounding box center [784, 379] width 1515 height 647
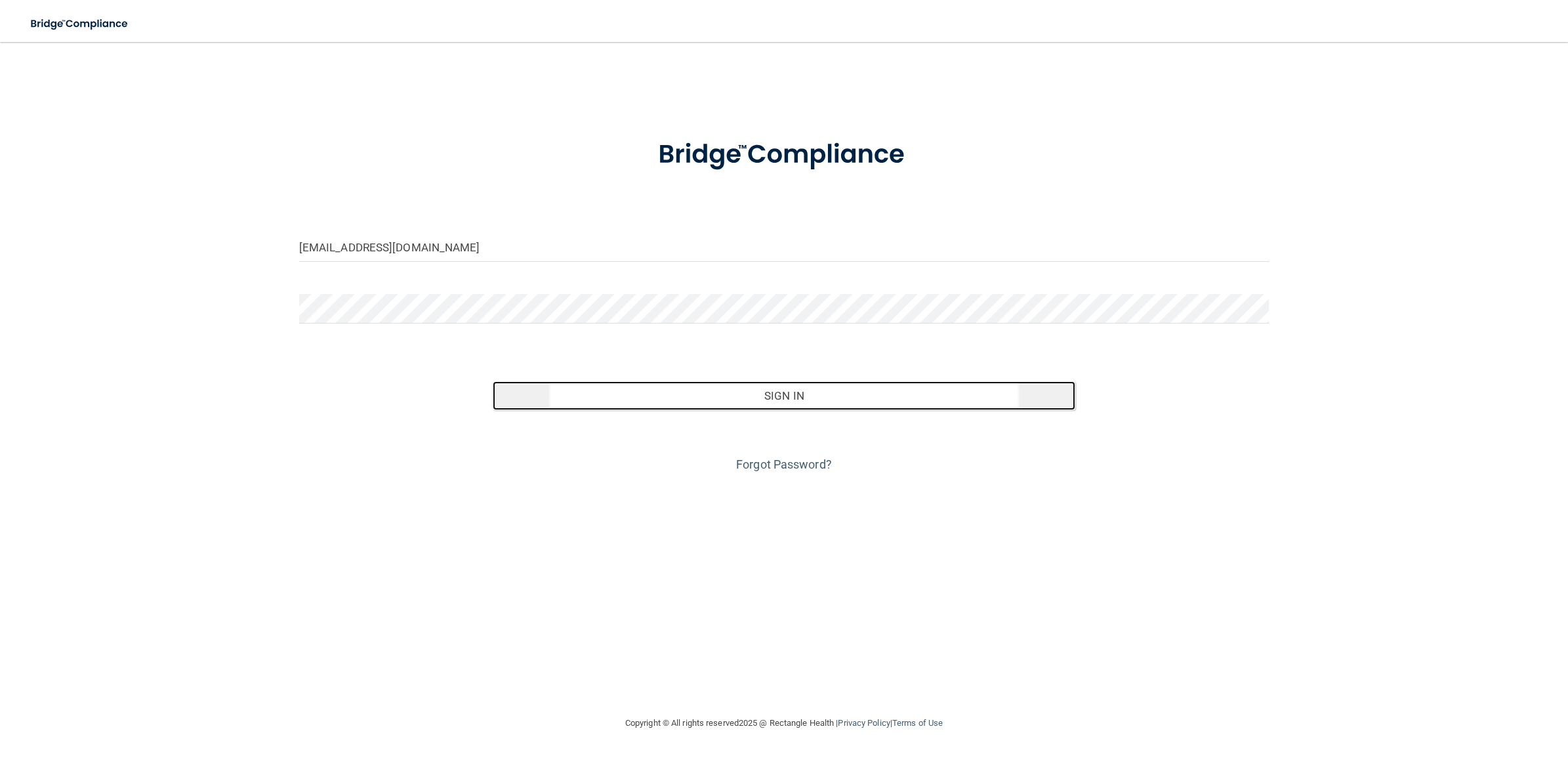
click at [752, 385] on button "Sign In" at bounding box center [784, 395] width 582 height 28
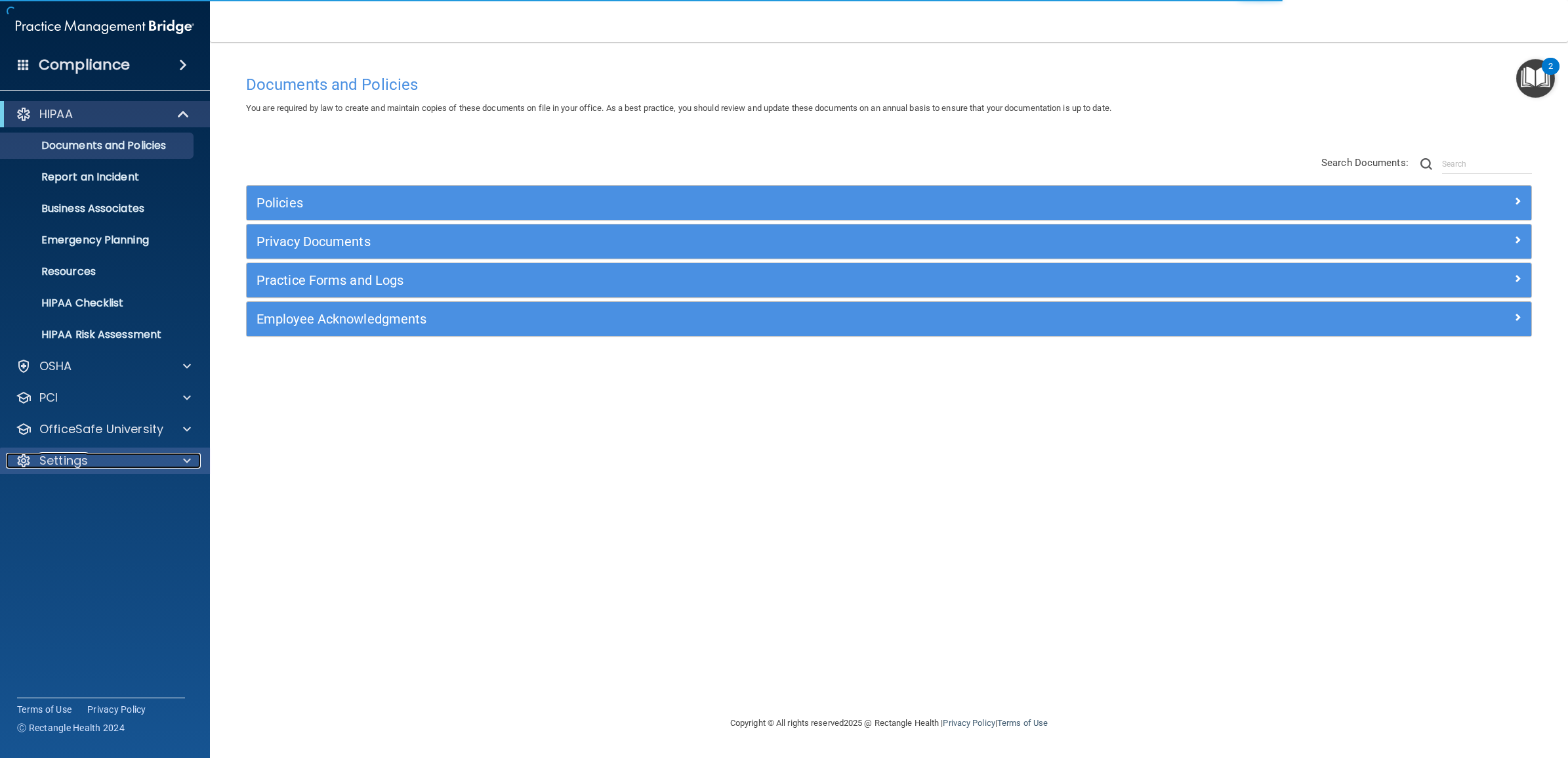
click at [74, 464] on p "Settings" at bounding box center [64, 461] width 48 height 16
click at [62, 530] on p "My Users" at bounding box center [98, 523] width 179 height 13
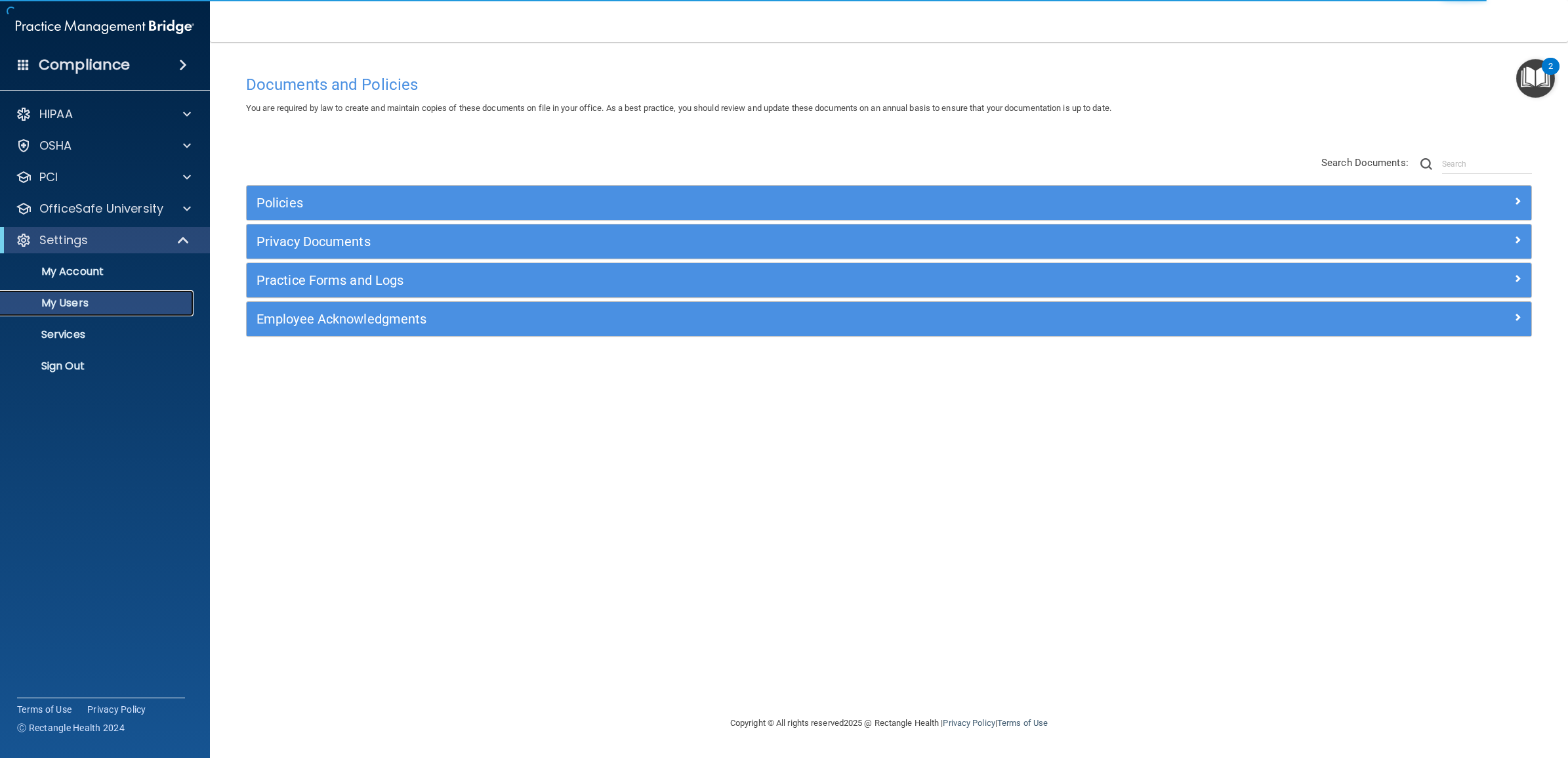
select select "20"
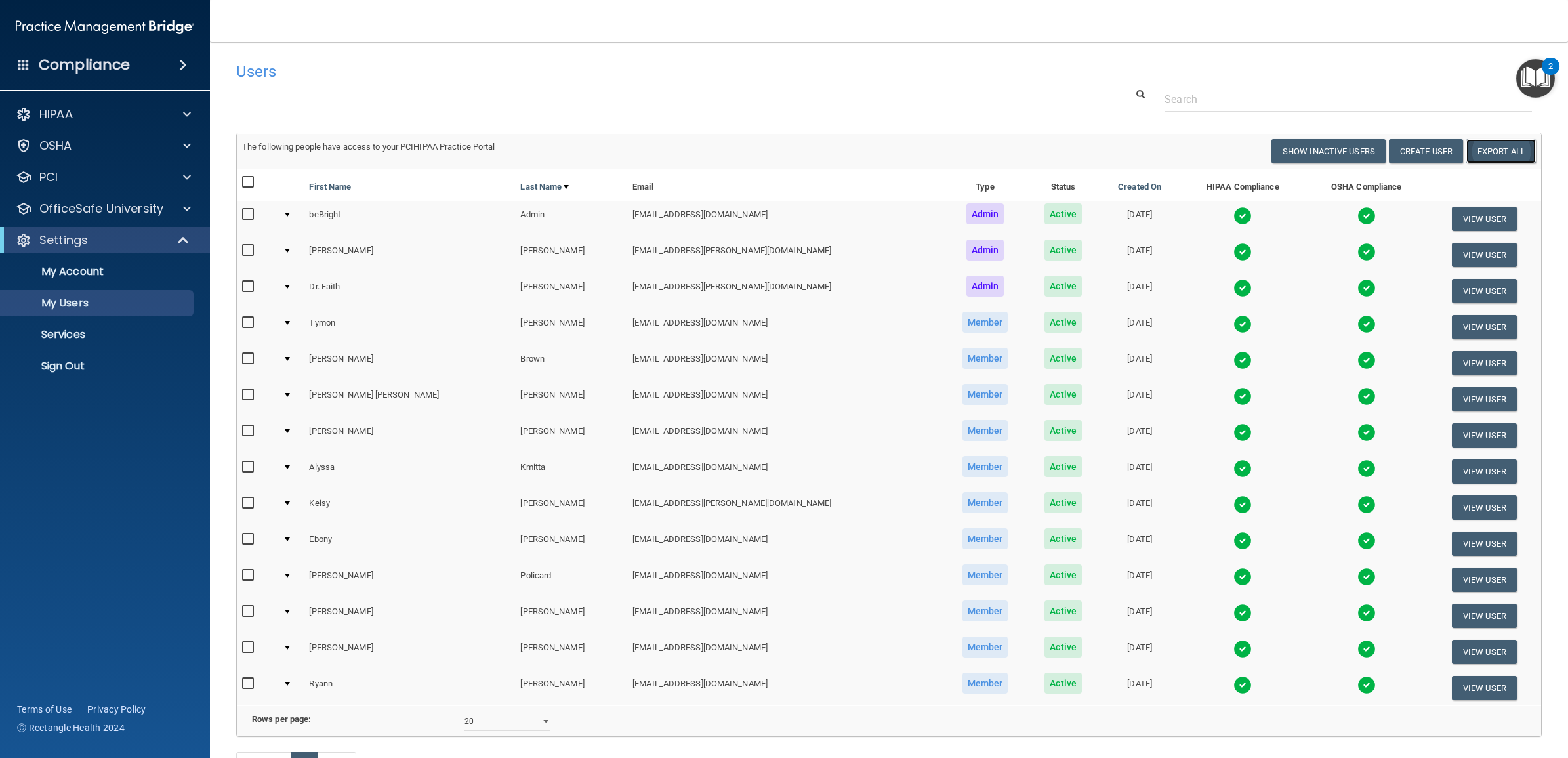
click at [1477, 153] on link "Export All" at bounding box center [1501, 151] width 70 height 24
click at [93, 371] on p "Sign Out" at bounding box center [98, 366] width 179 height 13
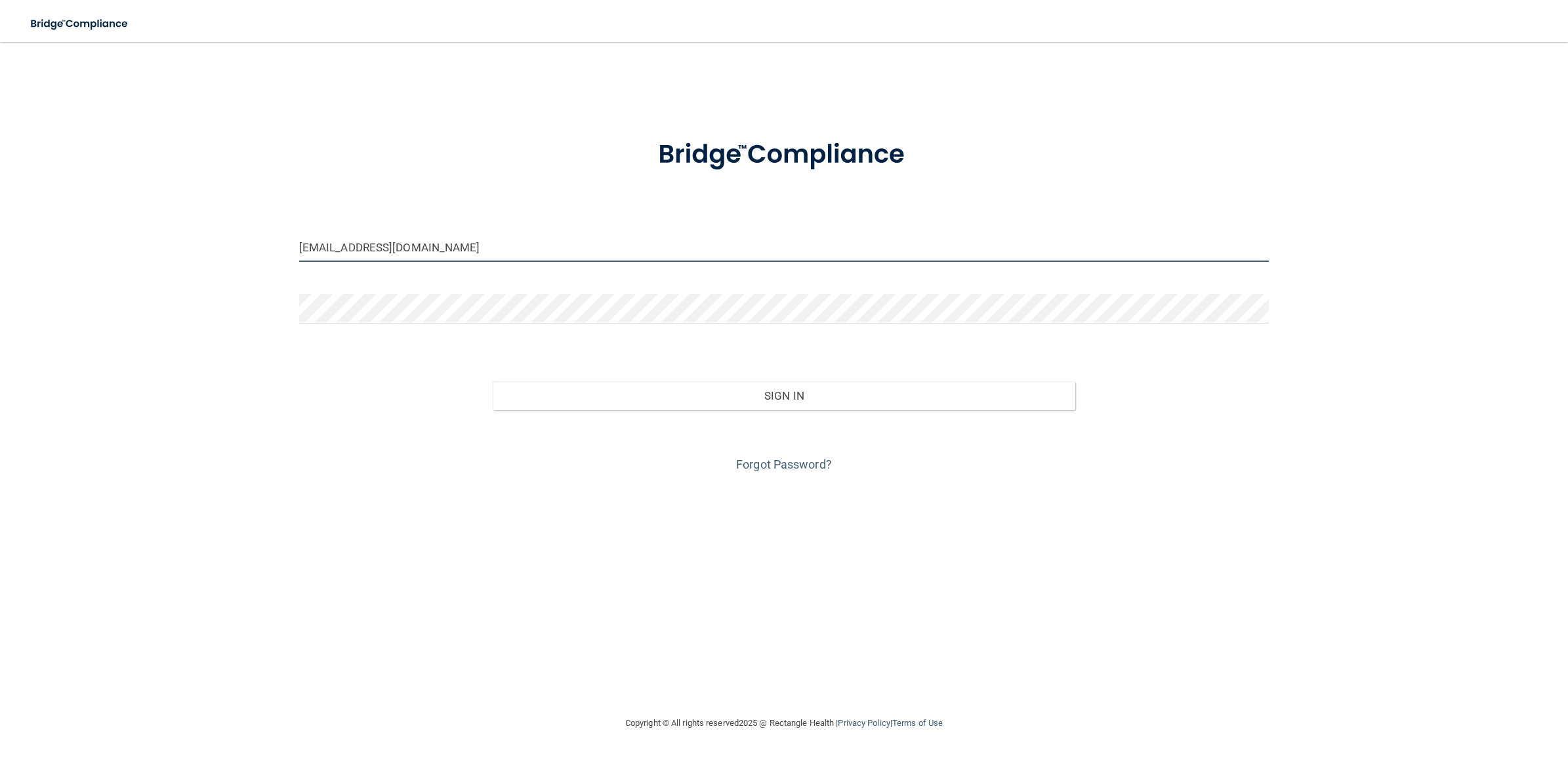
click at [481, 253] on input "[EMAIL_ADDRESS][DOMAIN_NAME]" at bounding box center [784, 247] width 970 height 29
type input "[EMAIL_ADDRESS][DOMAIN_NAME]"
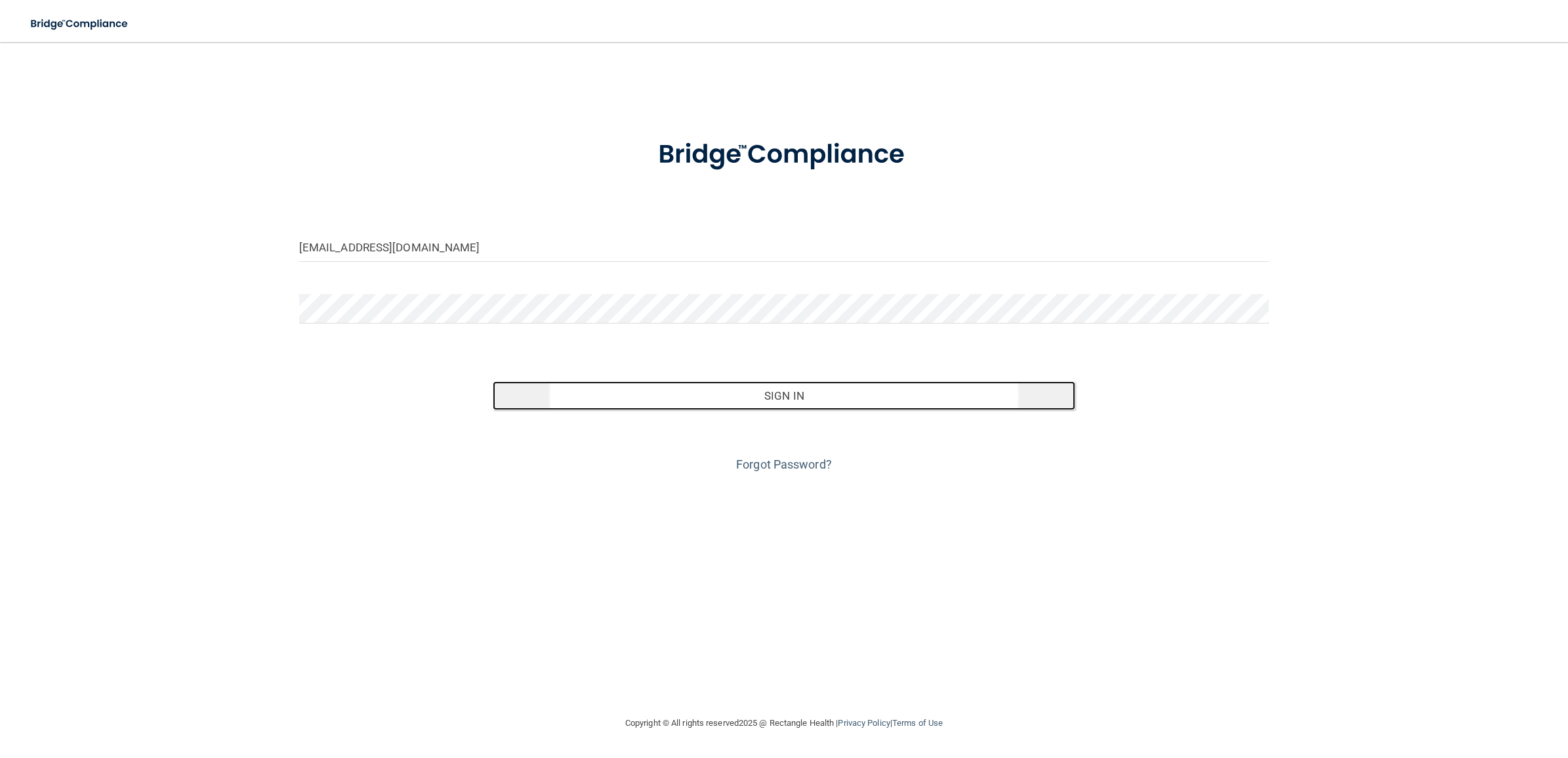
click at [687, 399] on button "Sign In" at bounding box center [784, 395] width 582 height 28
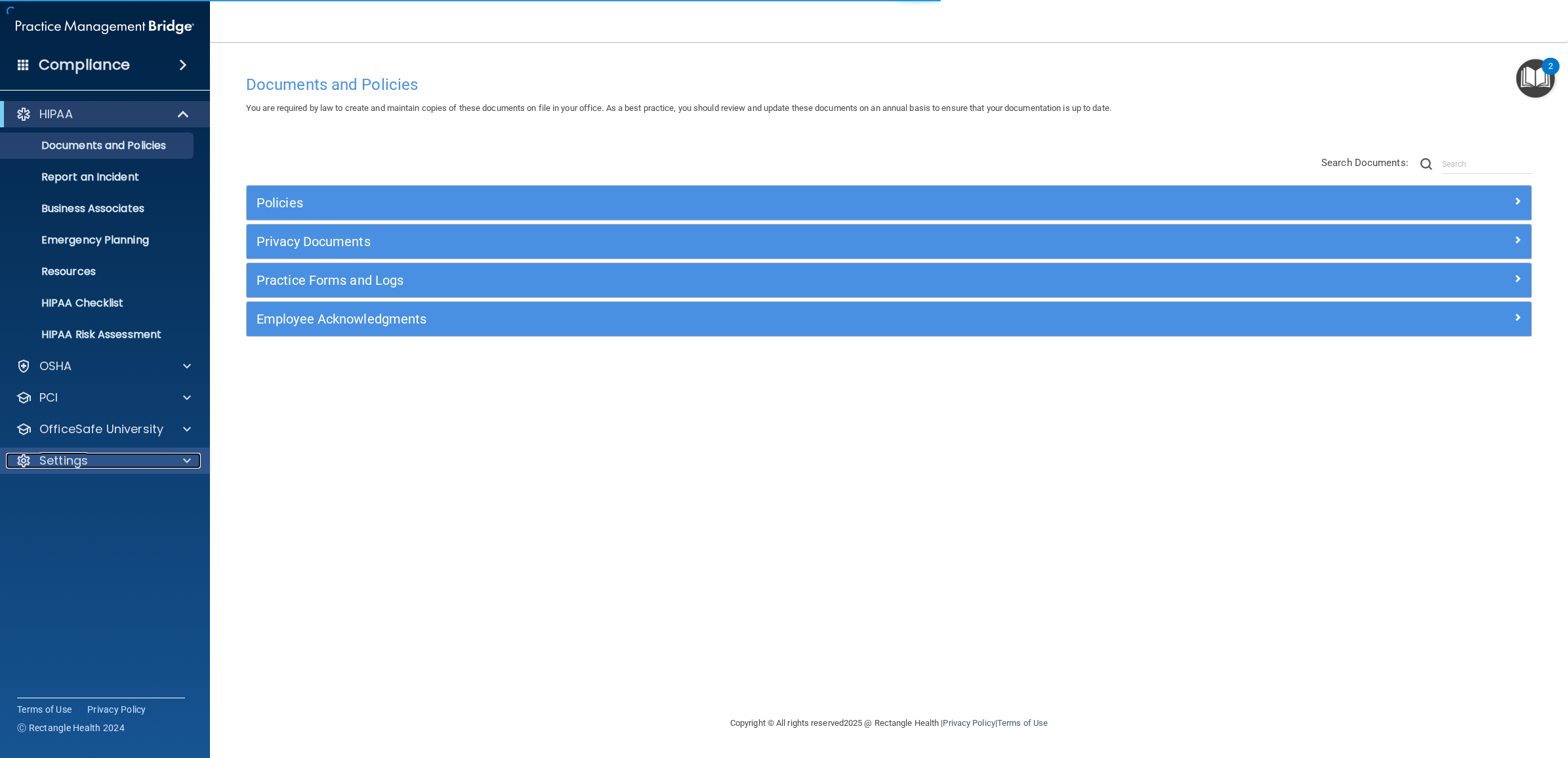
click at [95, 457] on div "Settings" at bounding box center [87, 461] width 163 height 16
click at [98, 520] on p "My Users" at bounding box center [98, 523] width 179 height 13
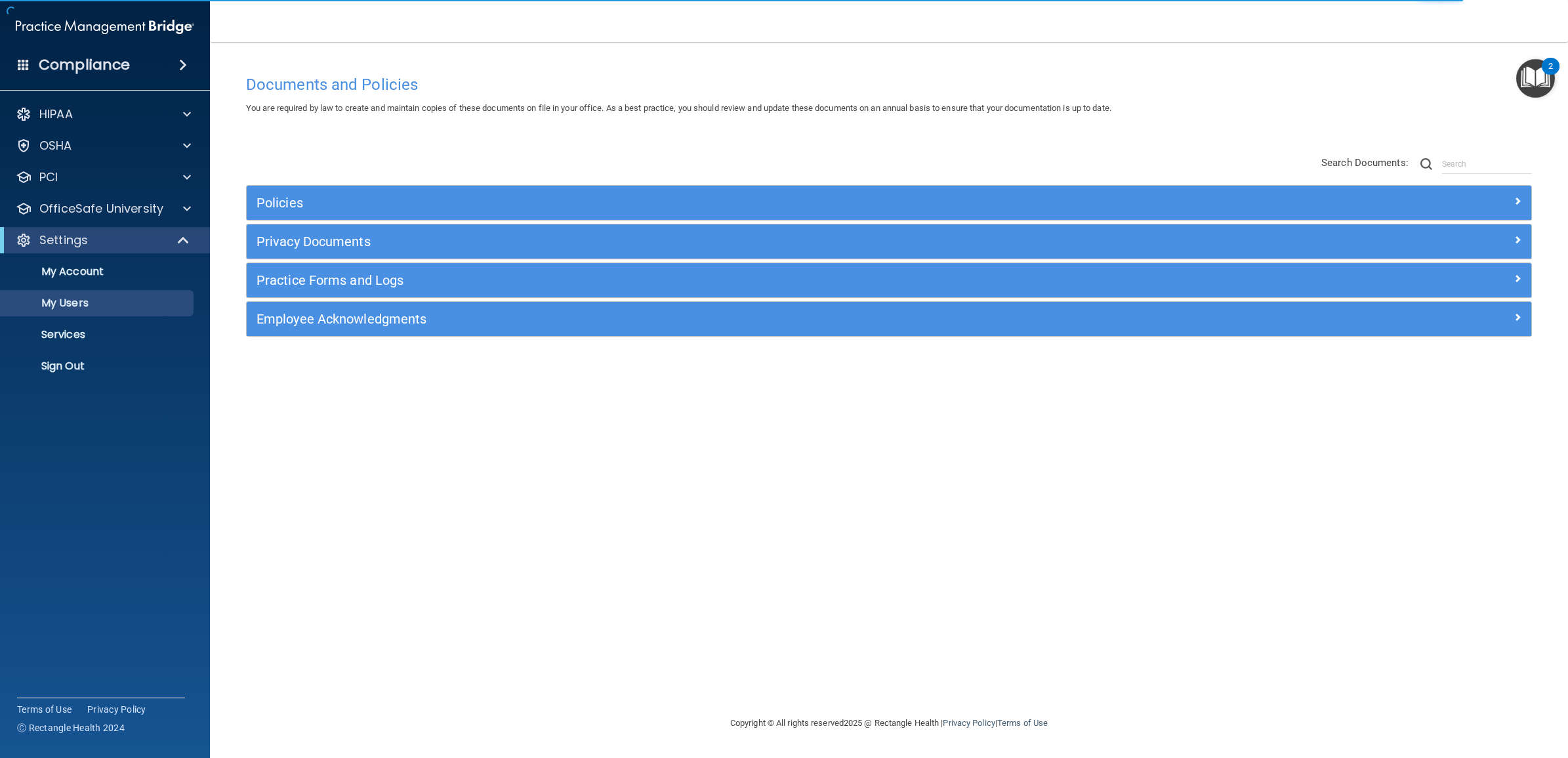
select select "20"
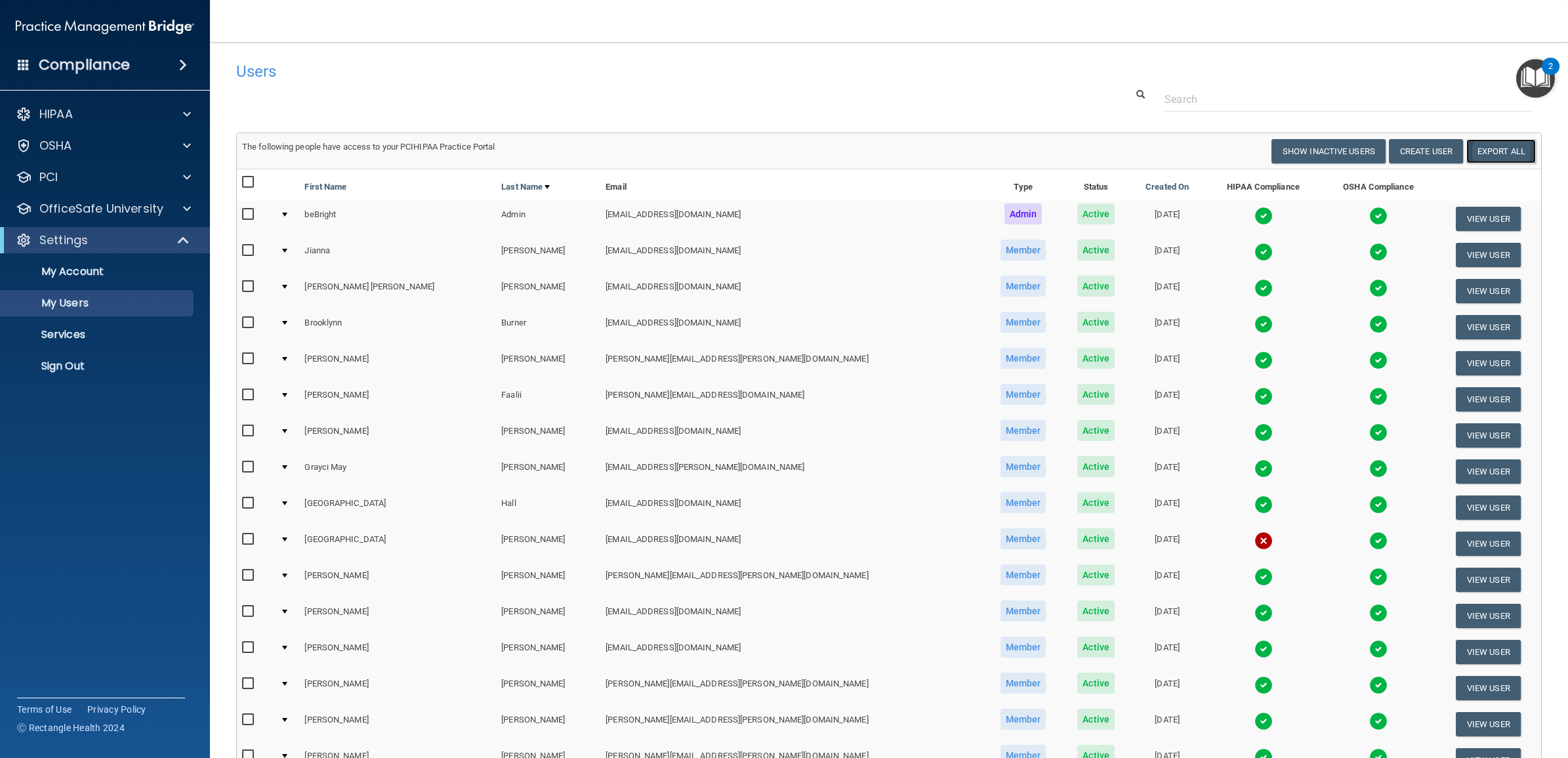
click at [1488, 156] on link "Export All" at bounding box center [1501, 151] width 70 height 24
click at [84, 362] on p "Sign Out" at bounding box center [98, 366] width 179 height 13
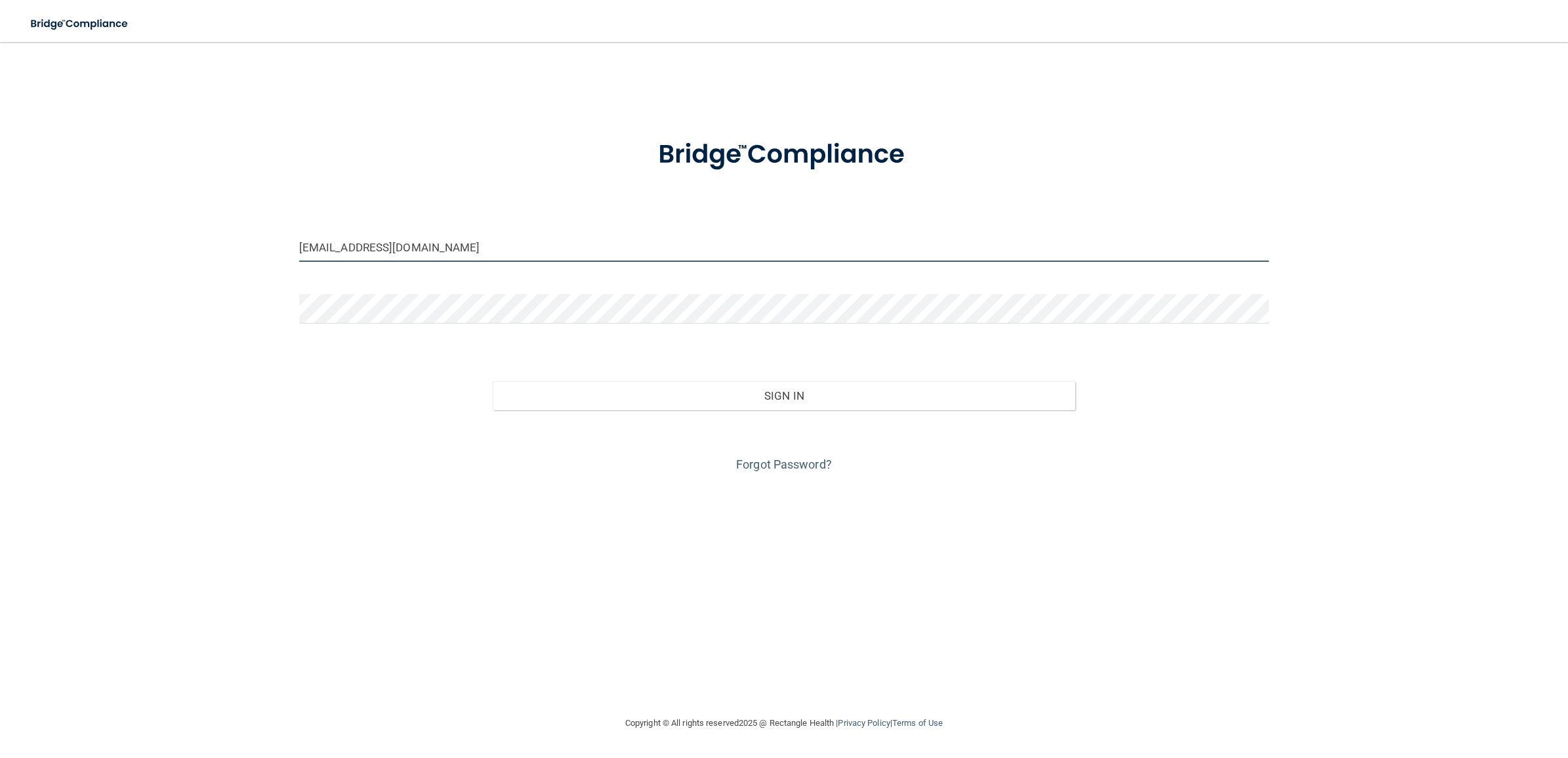
drag, startPoint x: 444, startPoint y: 242, endPoint x: 210, endPoint y: 242, distance: 234.0
click at [210, 242] on div "[EMAIL_ADDRESS][DOMAIN_NAME] Invalid email/password. You don't have permission …" at bounding box center [784, 379] width 1515 height 647
paste input "tw-beBright@beB"
type input "[EMAIL_ADDRESS][DOMAIN_NAME]"
click at [297, 401] on div "Sign In" at bounding box center [784, 382] width 990 height 55
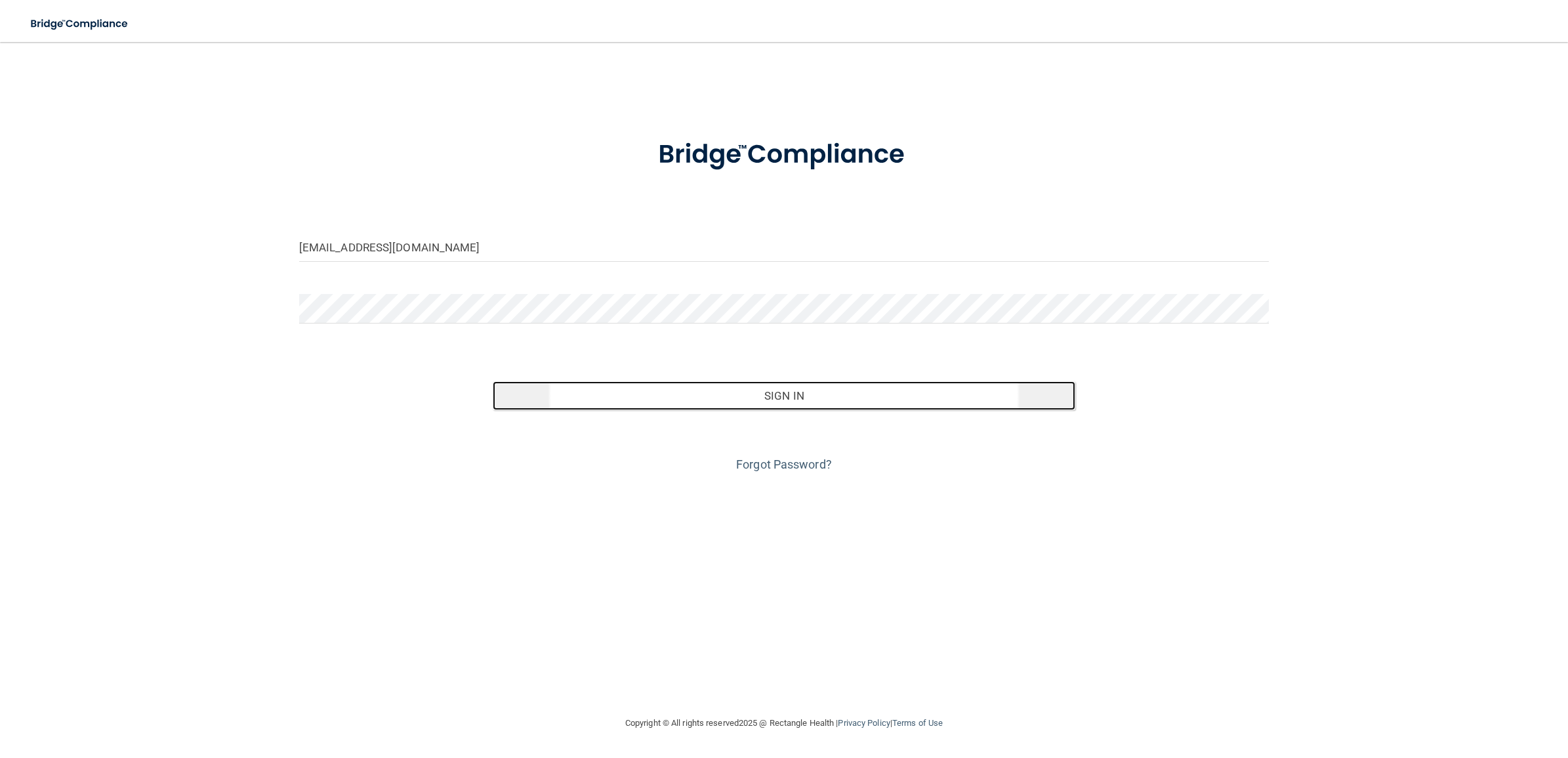
click at [624, 389] on button "Sign In" at bounding box center [784, 395] width 582 height 28
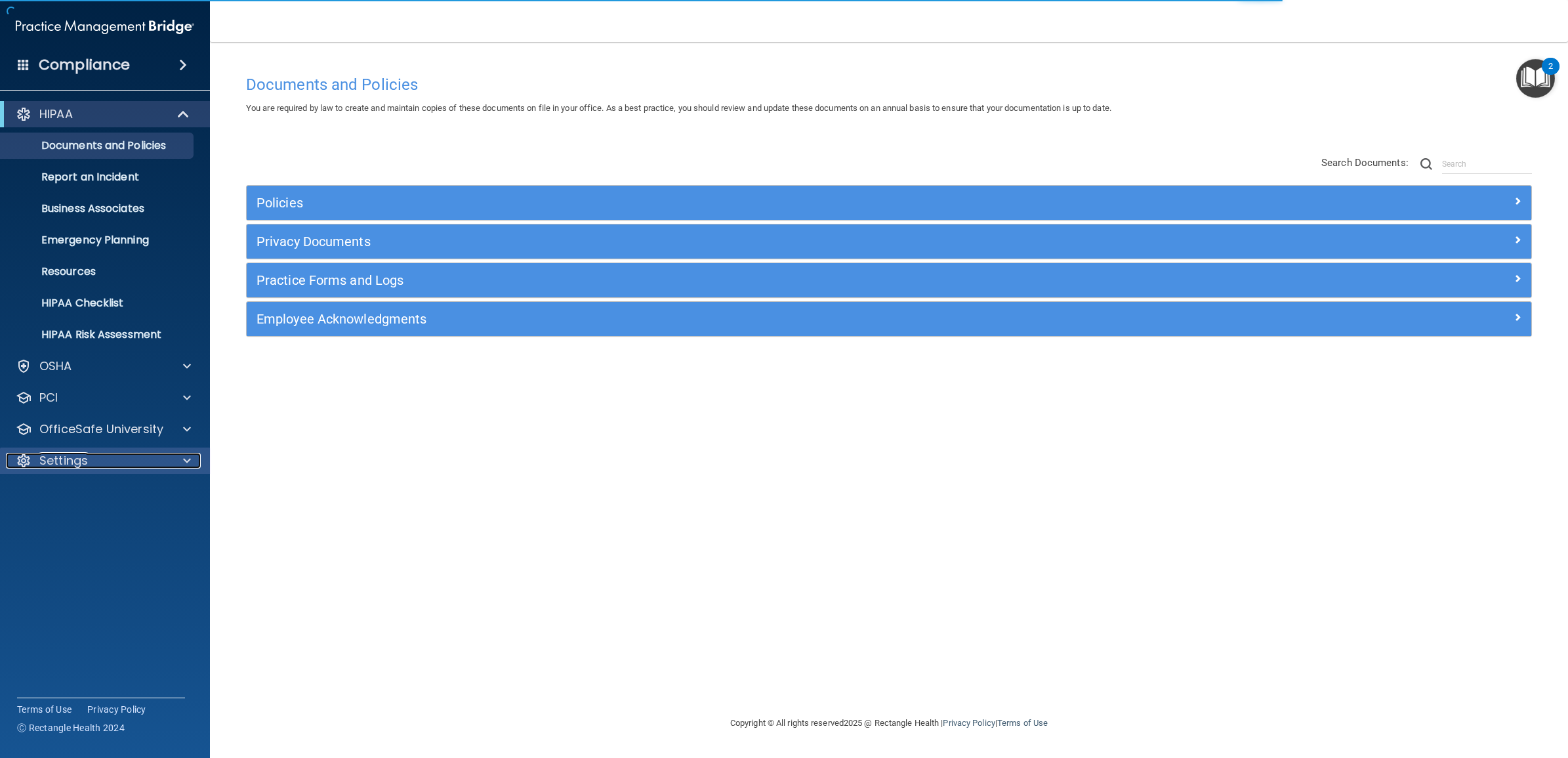
click at [79, 459] on p "Settings" at bounding box center [64, 461] width 48 height 16
click at [84, 520] on p "My Users" at bounding box center [98, 523] width 179 height 13
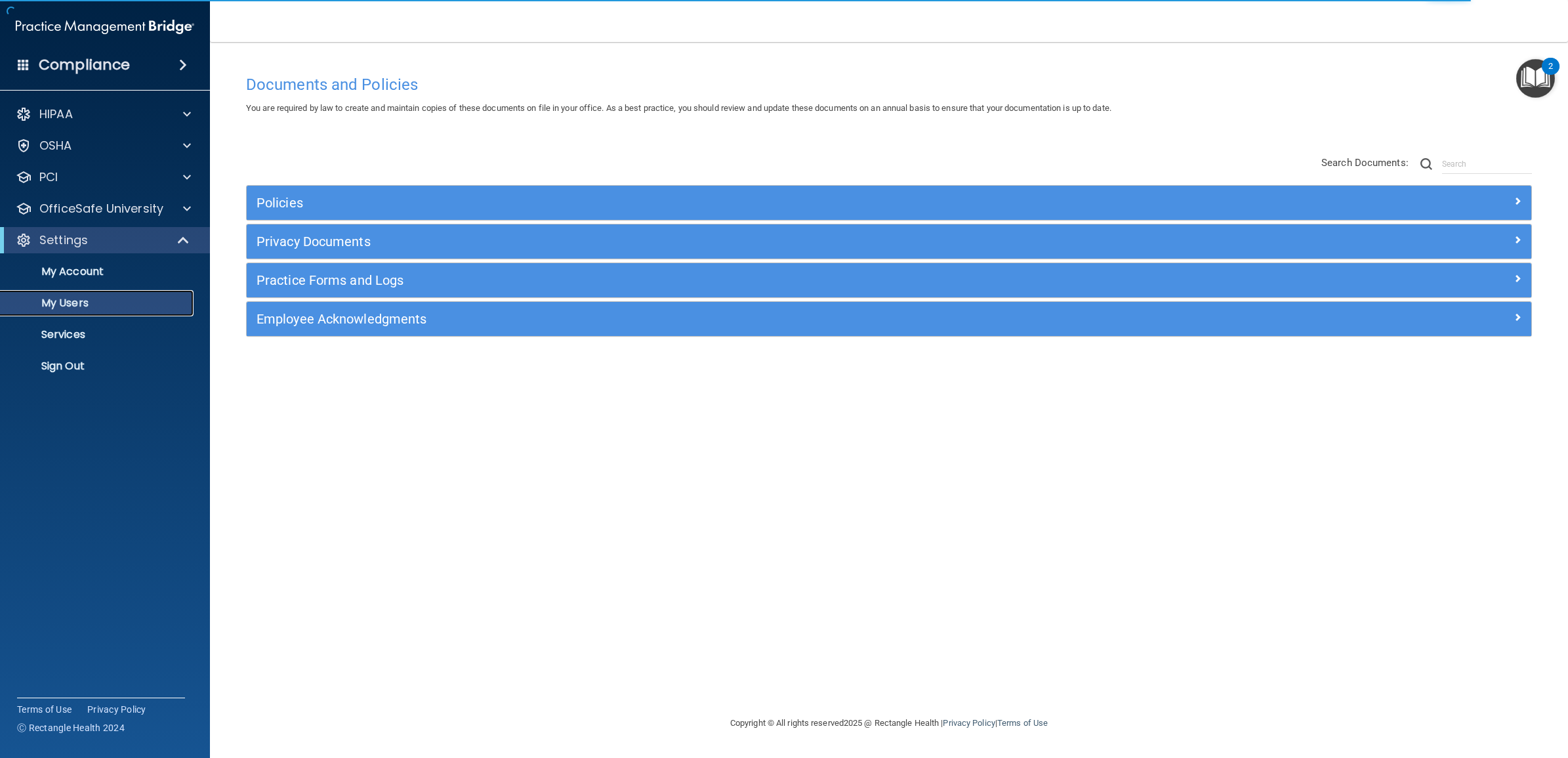
select select "20"
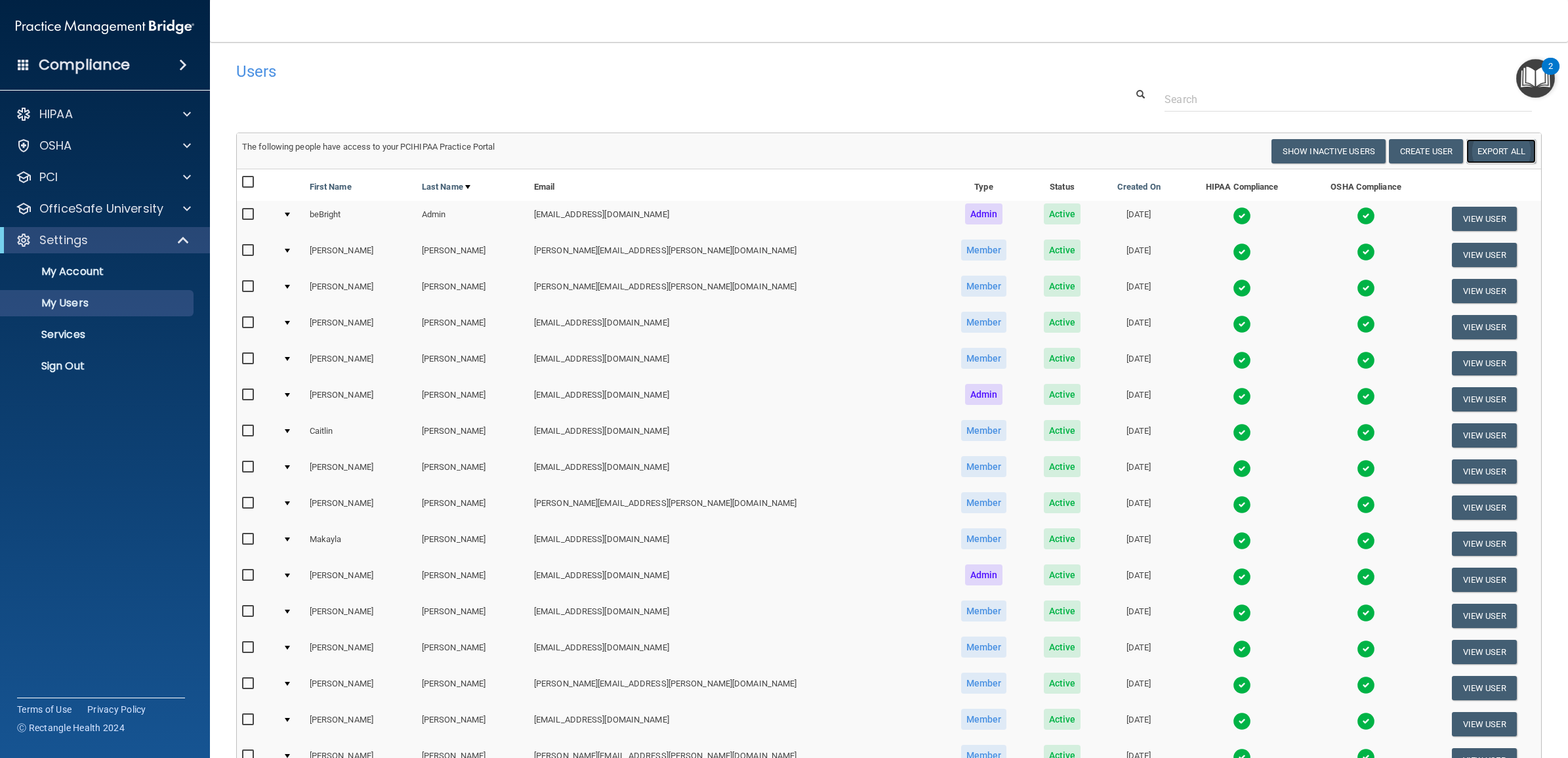
click at [1499, 159] on link "Export All" at bounding box center [1501, 151] width 70 height 24
click at [97, 365] on p "Sign Out" at bounding box center [98, 366] width 179 height 13
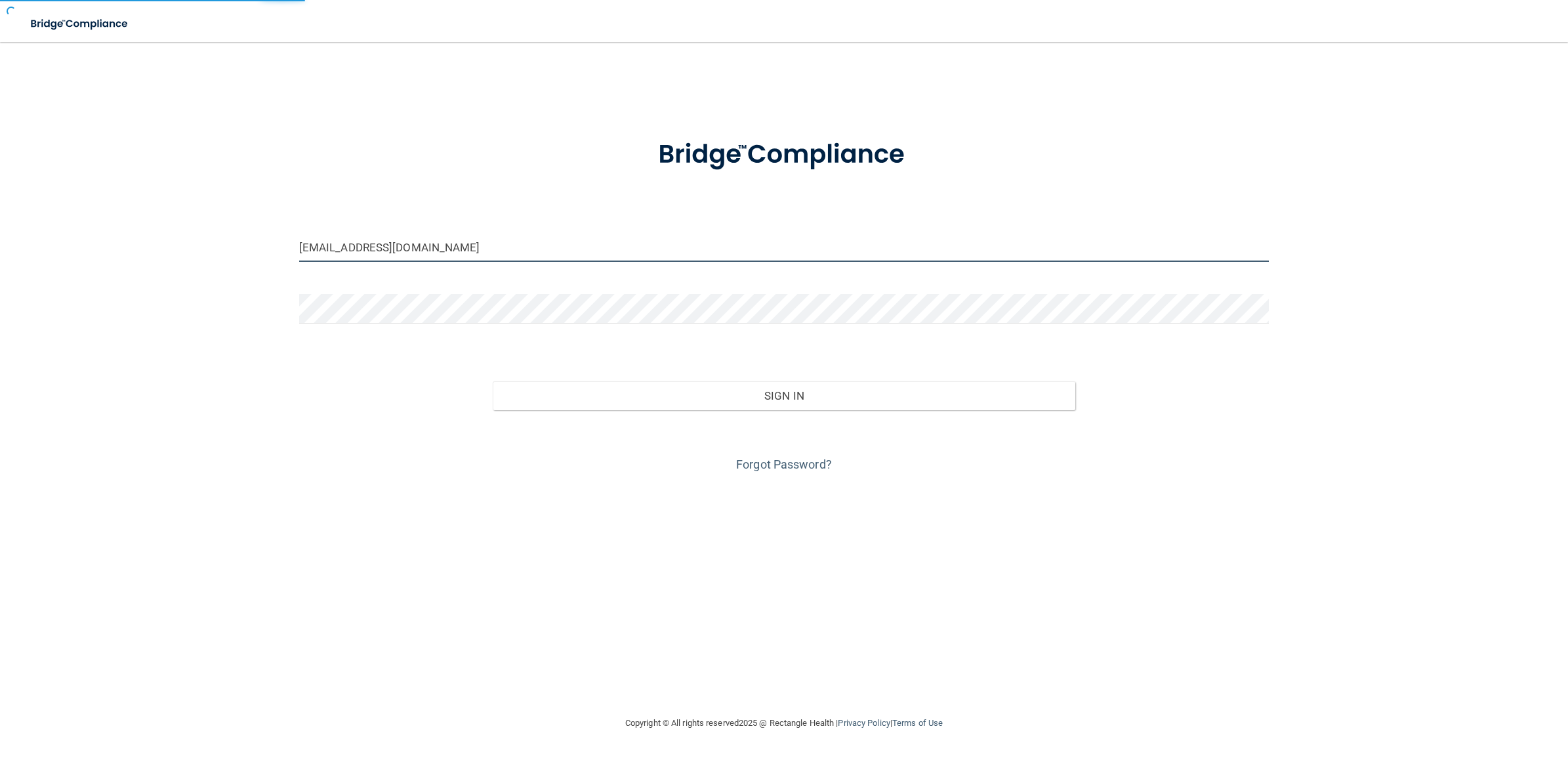
click at [463, 248] on input "[EMAIL_ADDRESS][DOMAIN_NAME]" at bounding box center [784, 247] width 970 height 29
drag, startPoint x: 455, startPoint y: 248, endPoint x: 253, endPoint y: 248, distance: 202.0
click at [253, 248] on div "[EMAIL_ADDRESS][DOMAIN_NAME] Invalid email/password. You don't have permission …" at bounding box center [784, 379] width 1515 height 647
paste input "Timberlane-beBright@beB"
type input "[EMAIL_ADDRESS][DOMAIN_NAME]"
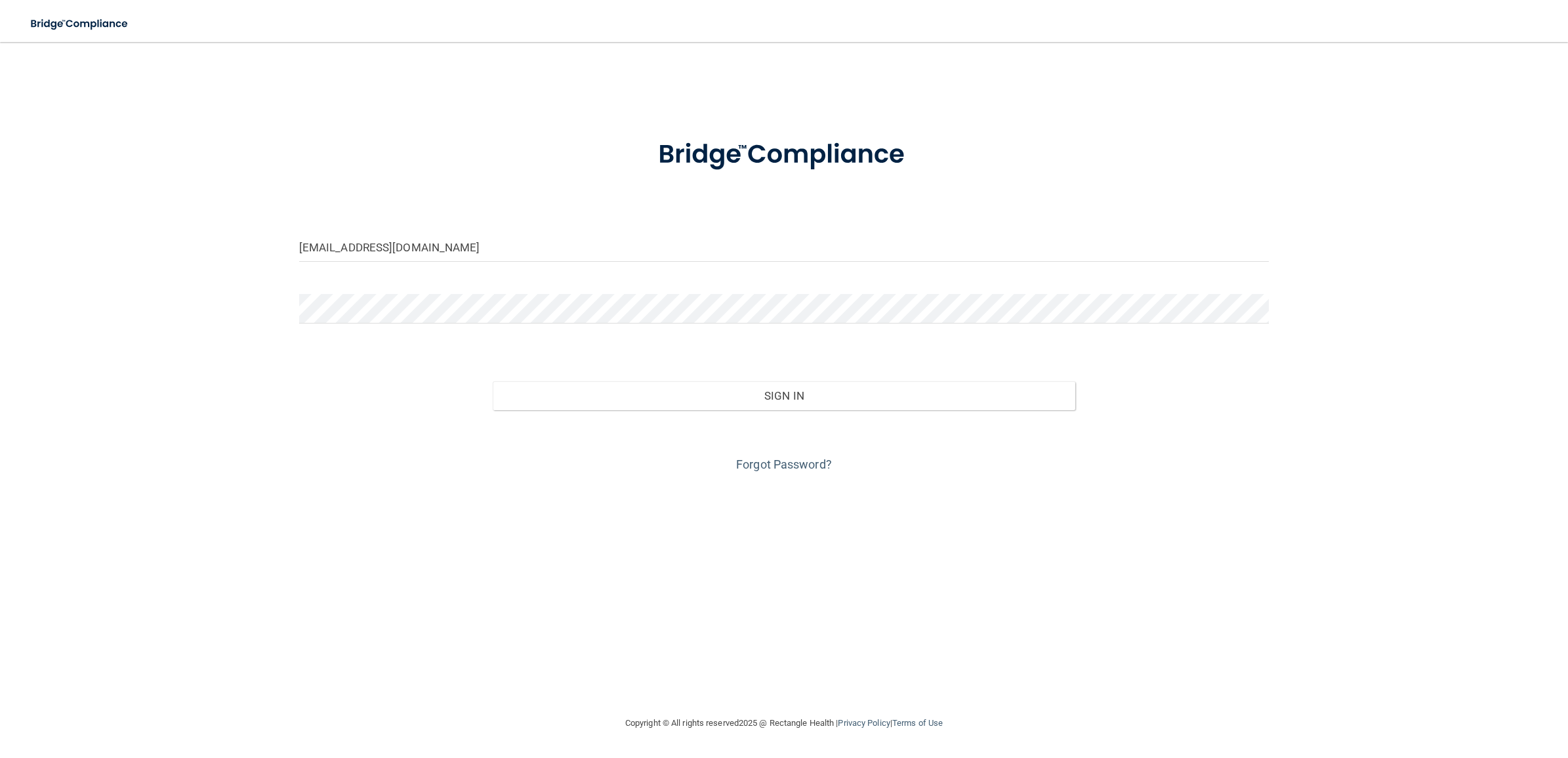
click at [624, 647] on div "[EMAIL_ADDRESS][DOMAIN_NAME] Invalid email/password. You don't have permission …" at bounding box center [784, 379] width 1515 height 647
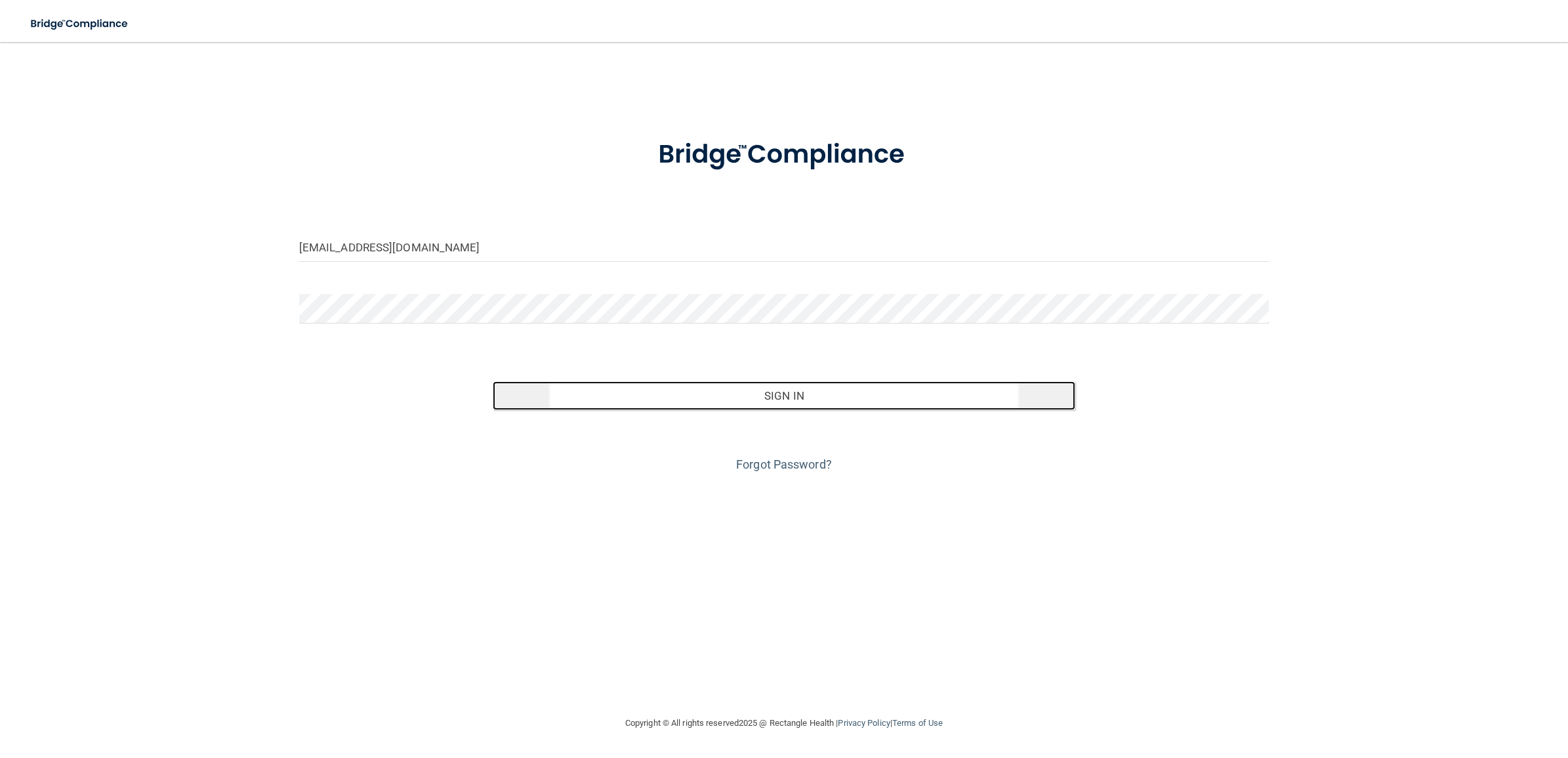
click at [749, 399] on button "Sign In" at bounding box center [784, 395] width 582 height 28
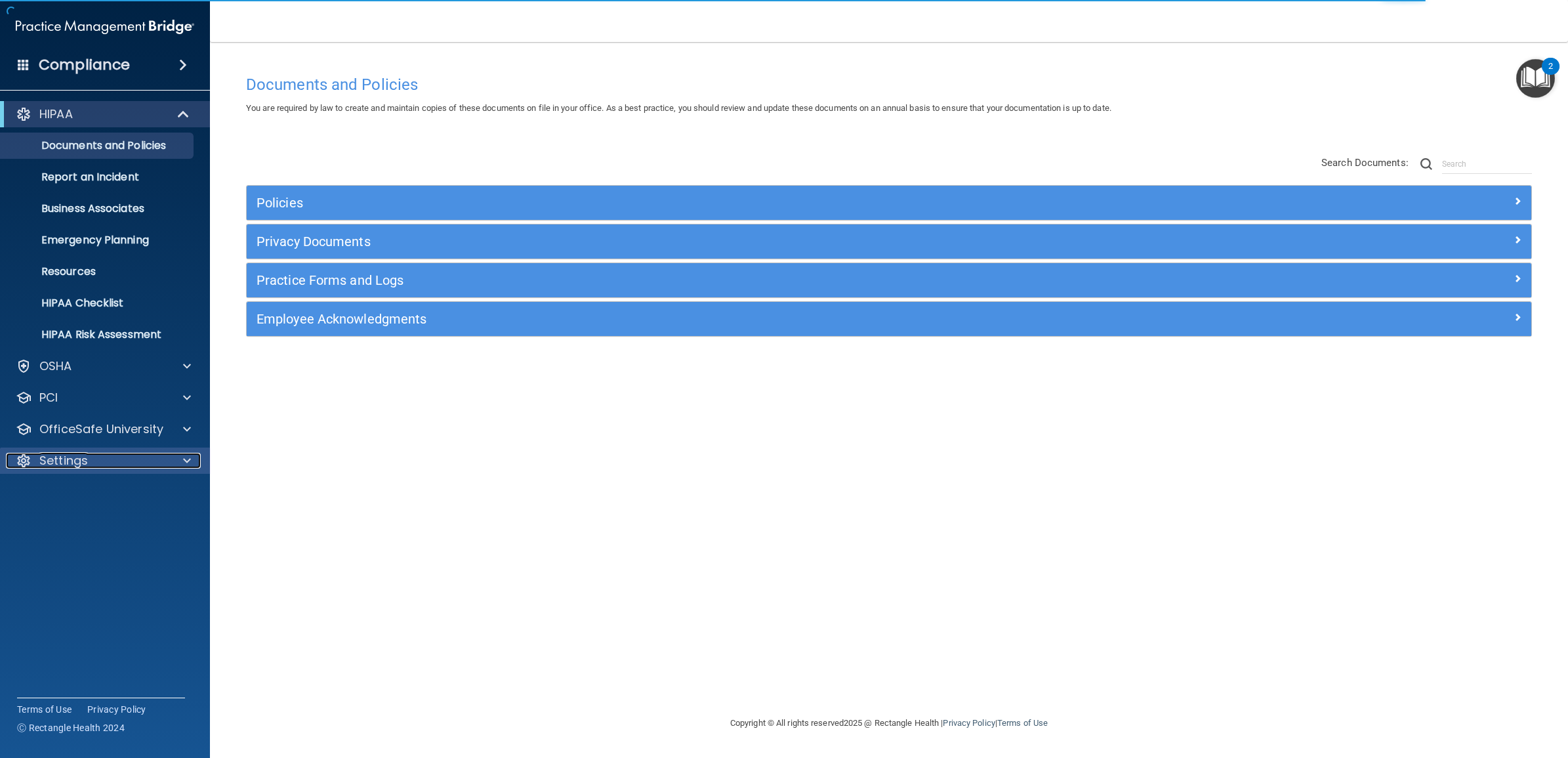
click at [110, 458] on div "Settings" at bounding box center [87, 461] width 163 height 16
click at [97, 521] on p "My Users" at bounding box center [98, 523] width 179 height 13
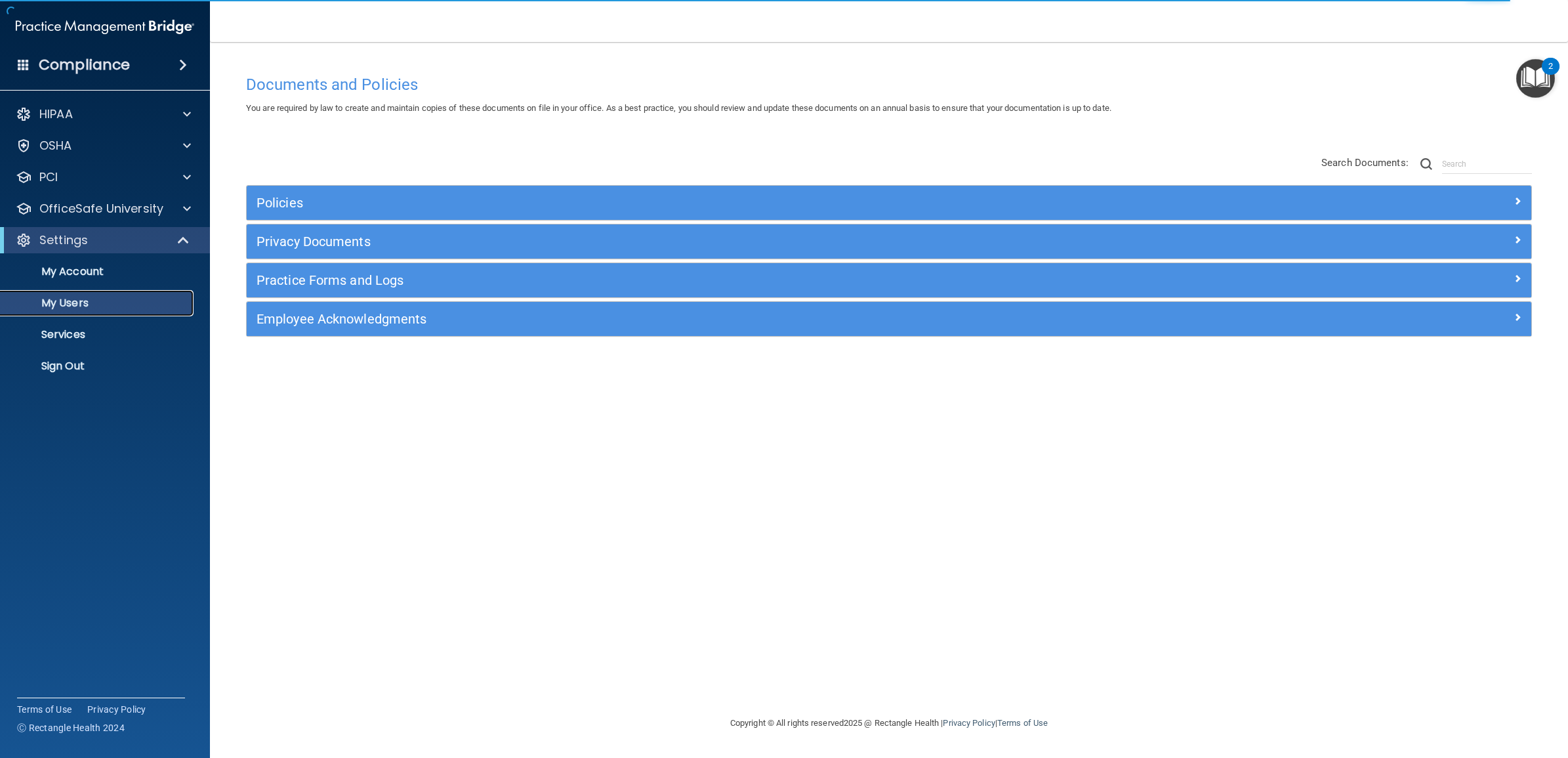
select select "20"
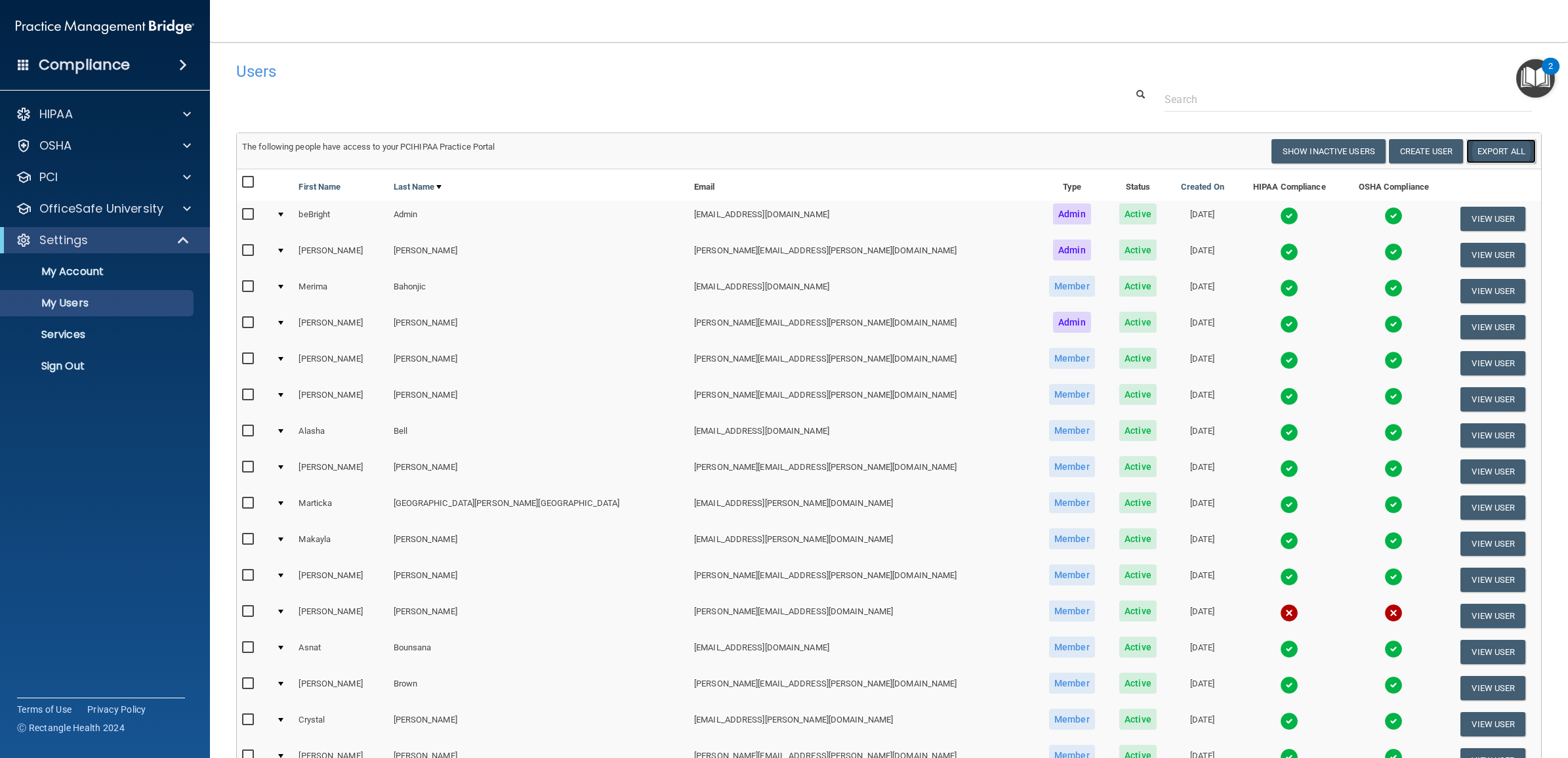
click at [1499, 160] on link "Export All" at bounding box center [1501, 151] width 70 height 24
click at [66, 361] on p "Sign Out" at bounding box center [98, 366] width 179 height 13
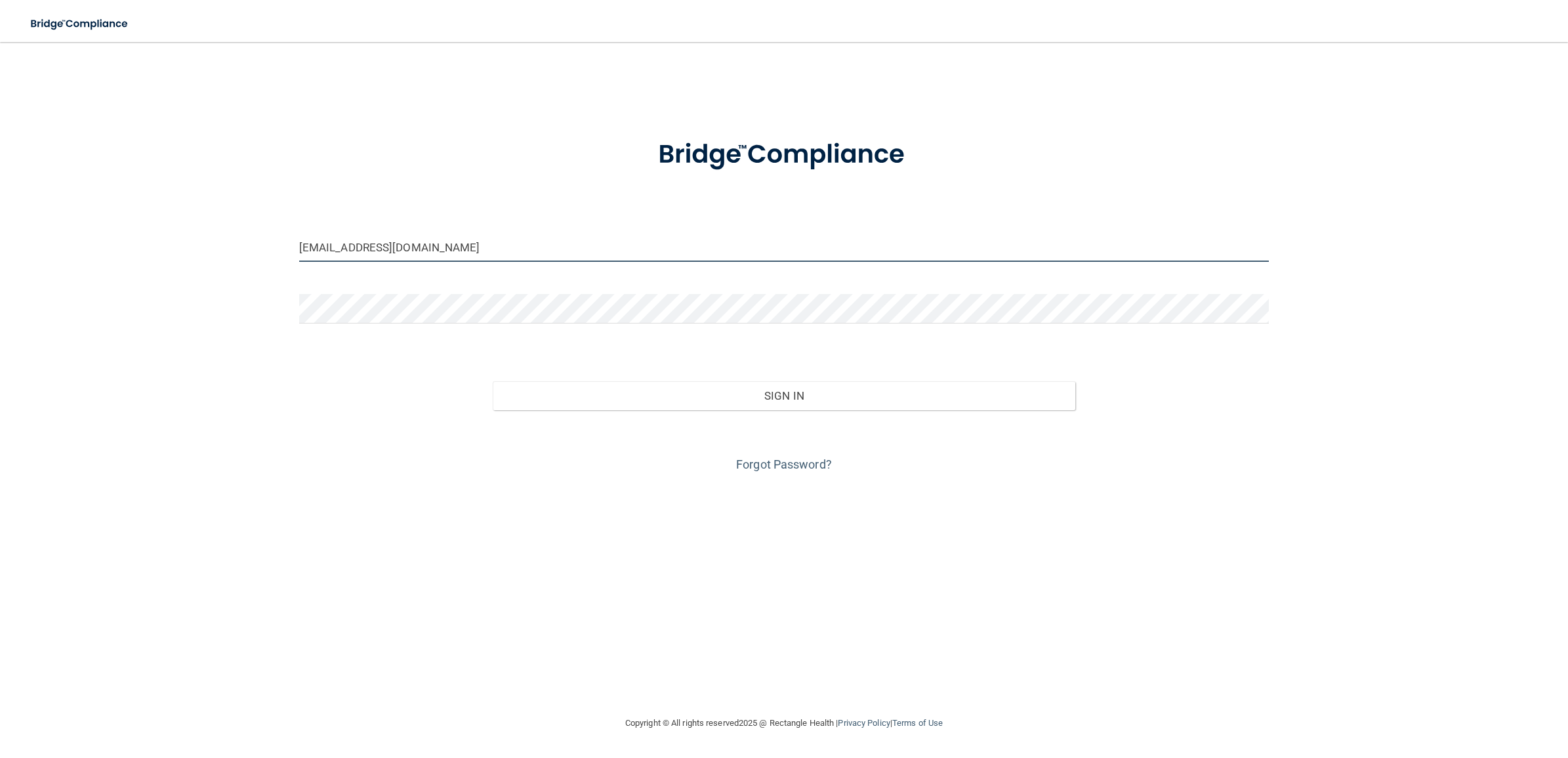
click at [500, 240] on input "[EMAIL_ADDRESS][DOMAIN_NAME]" at bounding box center [784, 247] width 970 height 29
type input "[EMAIL_ADDRESS][DOMAIN_NAME]"
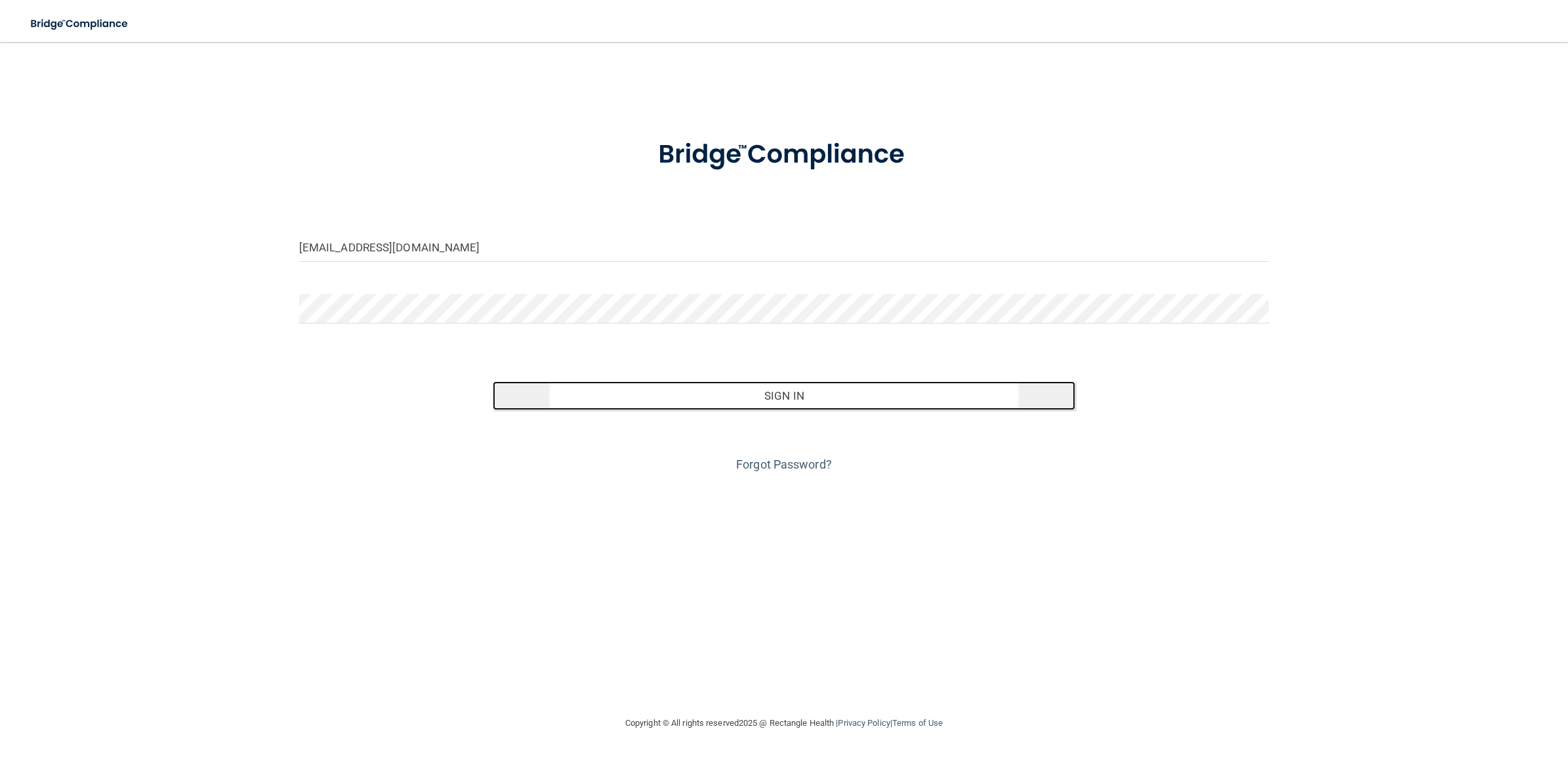
click at [657, 392] on button "Sign In" at bounding box center [784, 395] width 582 height 28
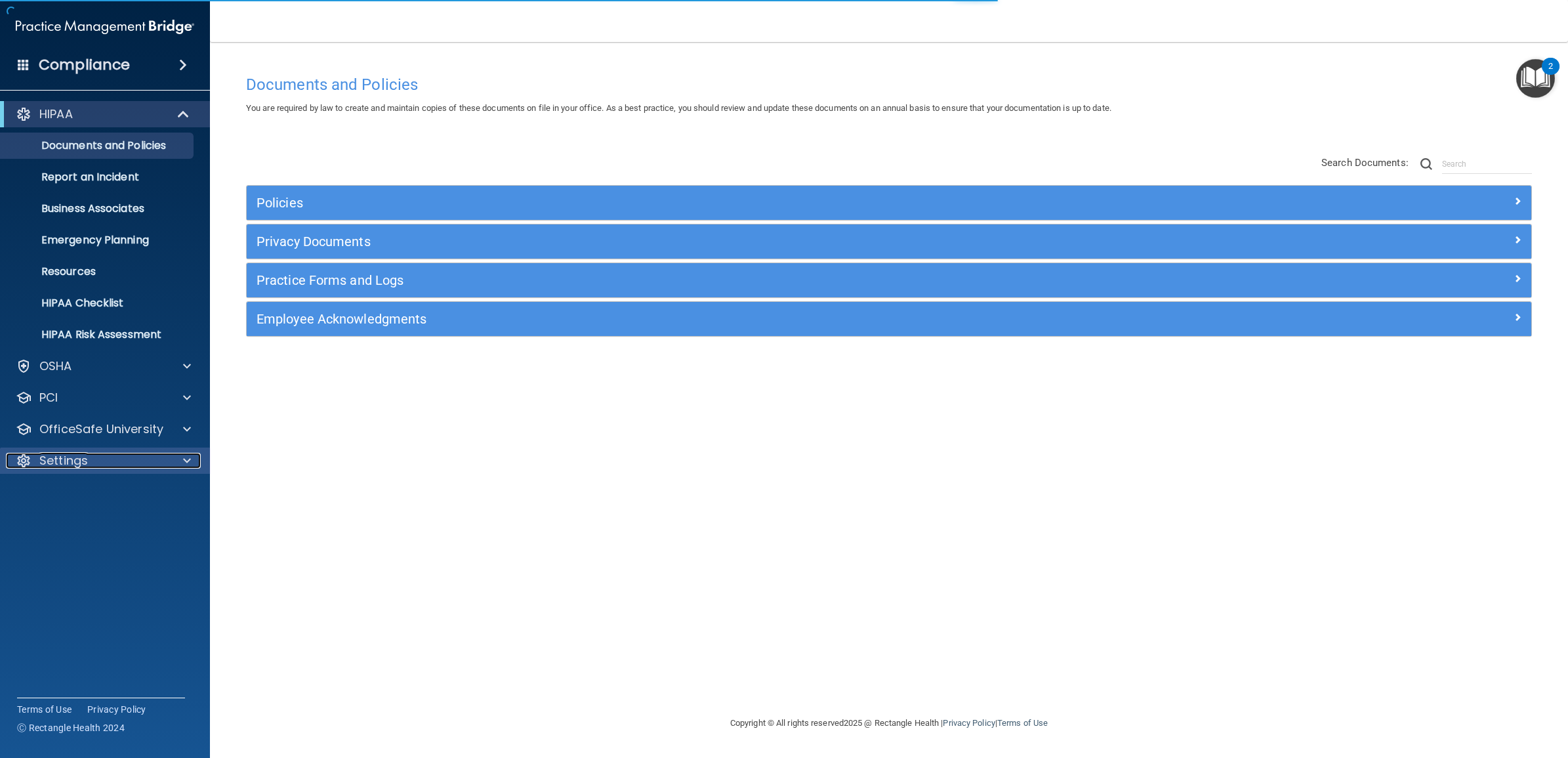
click at [82, 461] on p "Settings" at bounding box center [64, 461] width 48 height 16
click at [76, 533] on link "My Users" at bounding box center [91, 524] width 207 height 26
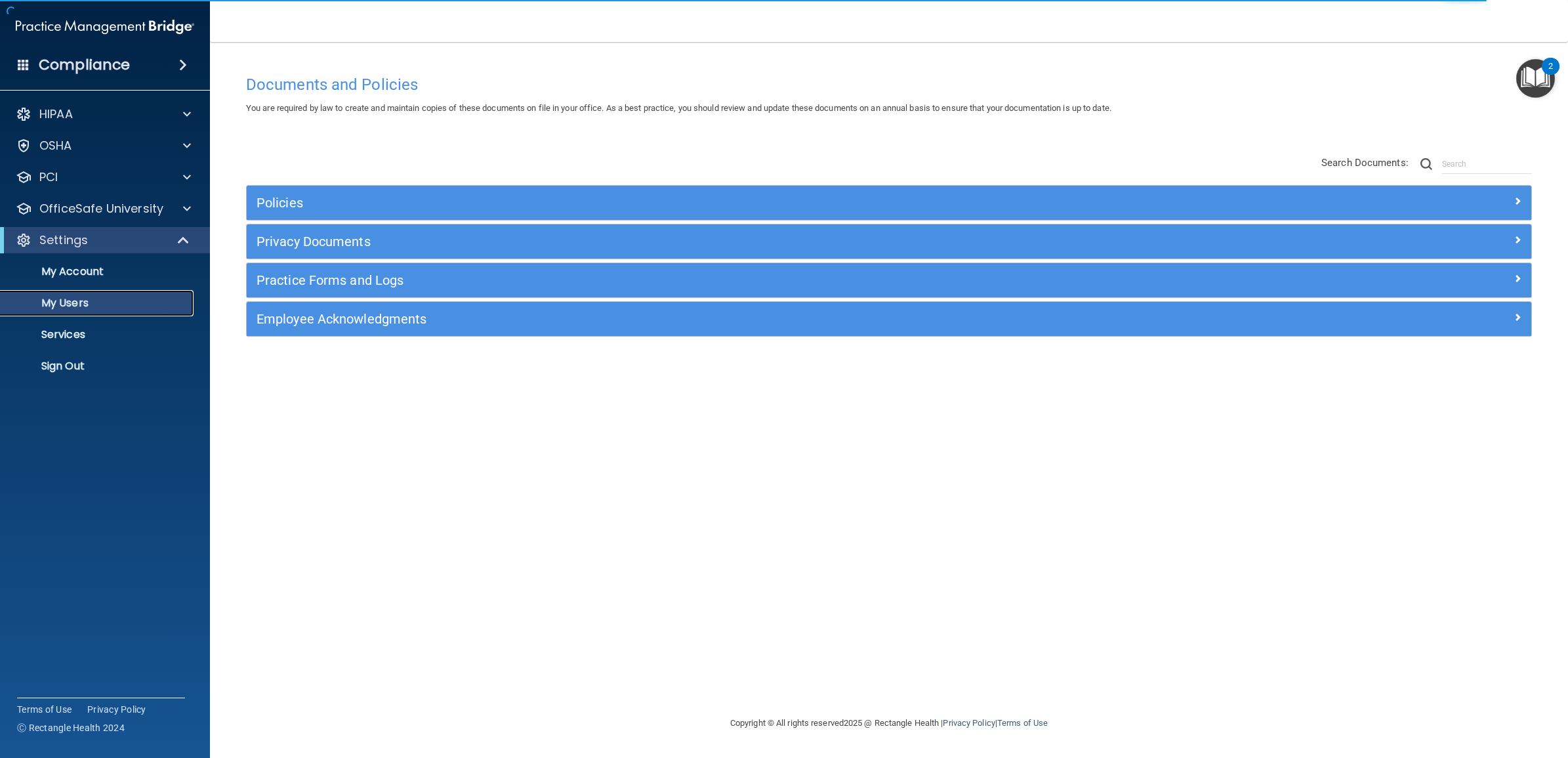
select select "20"
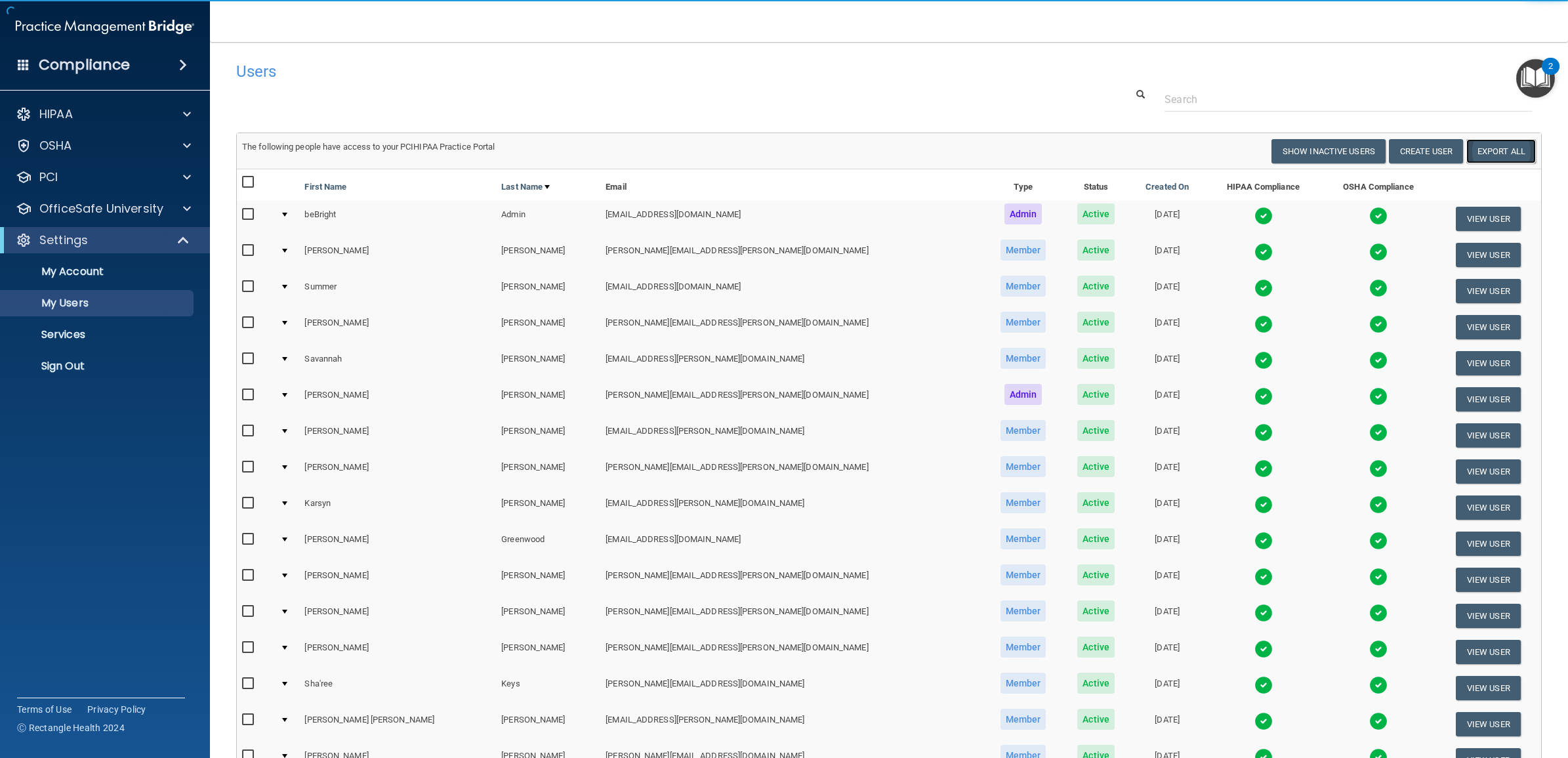
click at [1496, 155] on link "Export All" at bounding box center [1501, 151] width 70 height 24
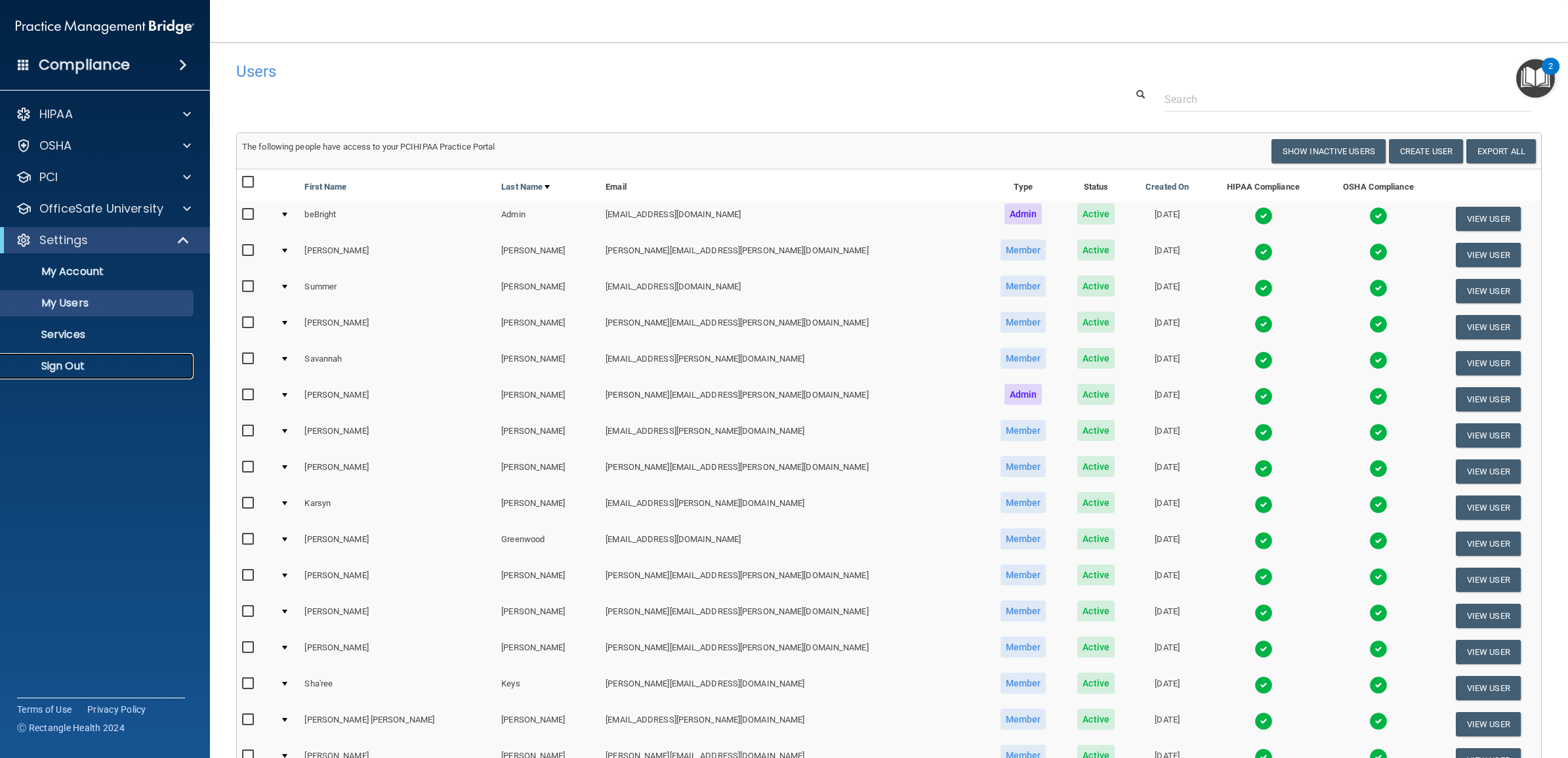
click at [75, 370] on p "Sign Out" at bounding box center [98, 366] width 179 height 13
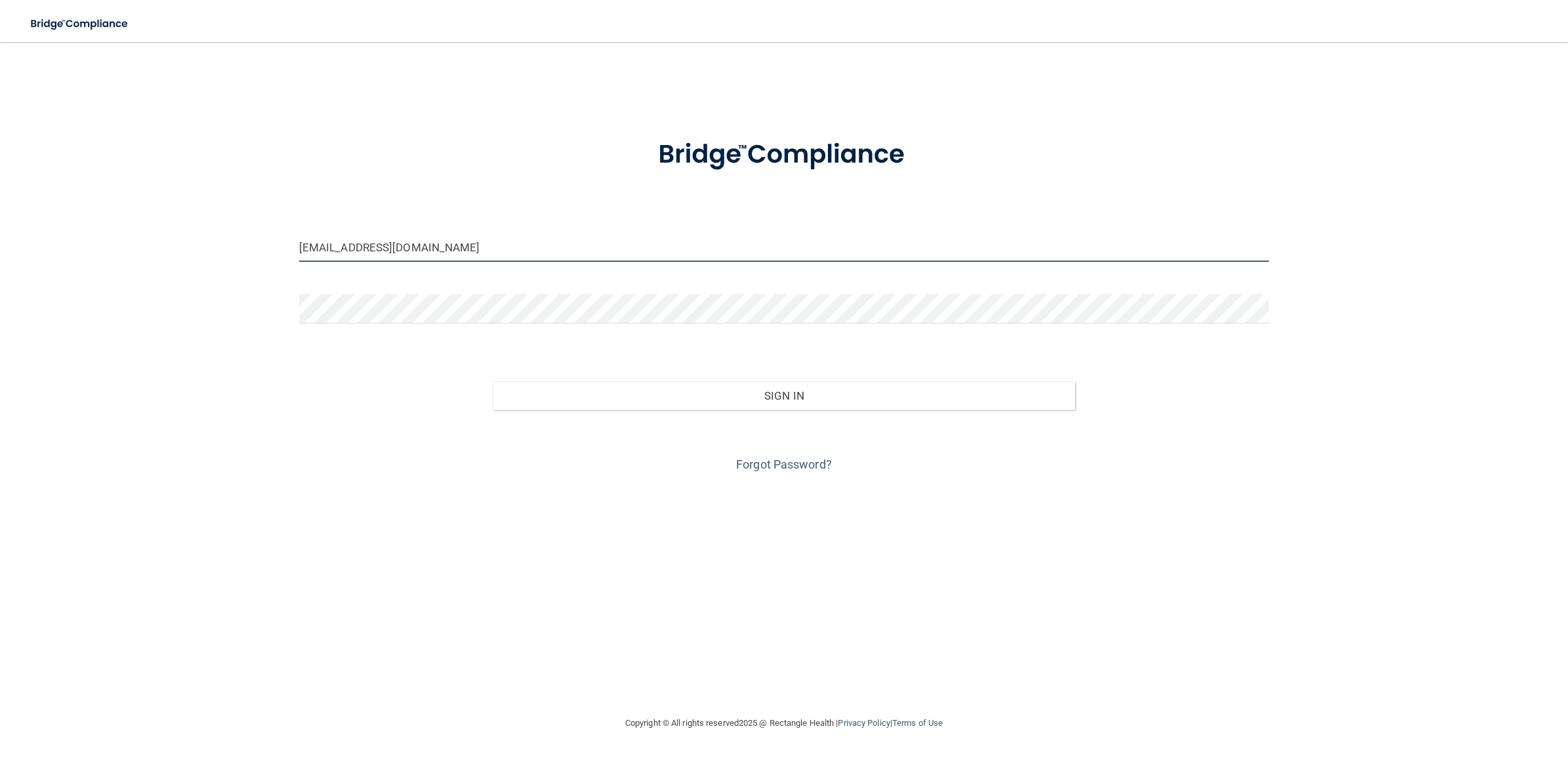
click at [464, 253] on input "[EMAIL_ADDRESS][DOMAIN_NAME]" at bounding box center [784, 247] width 970 height 29
type input "[EMAIL_ADDRESS][DOMAIN_NAME]"
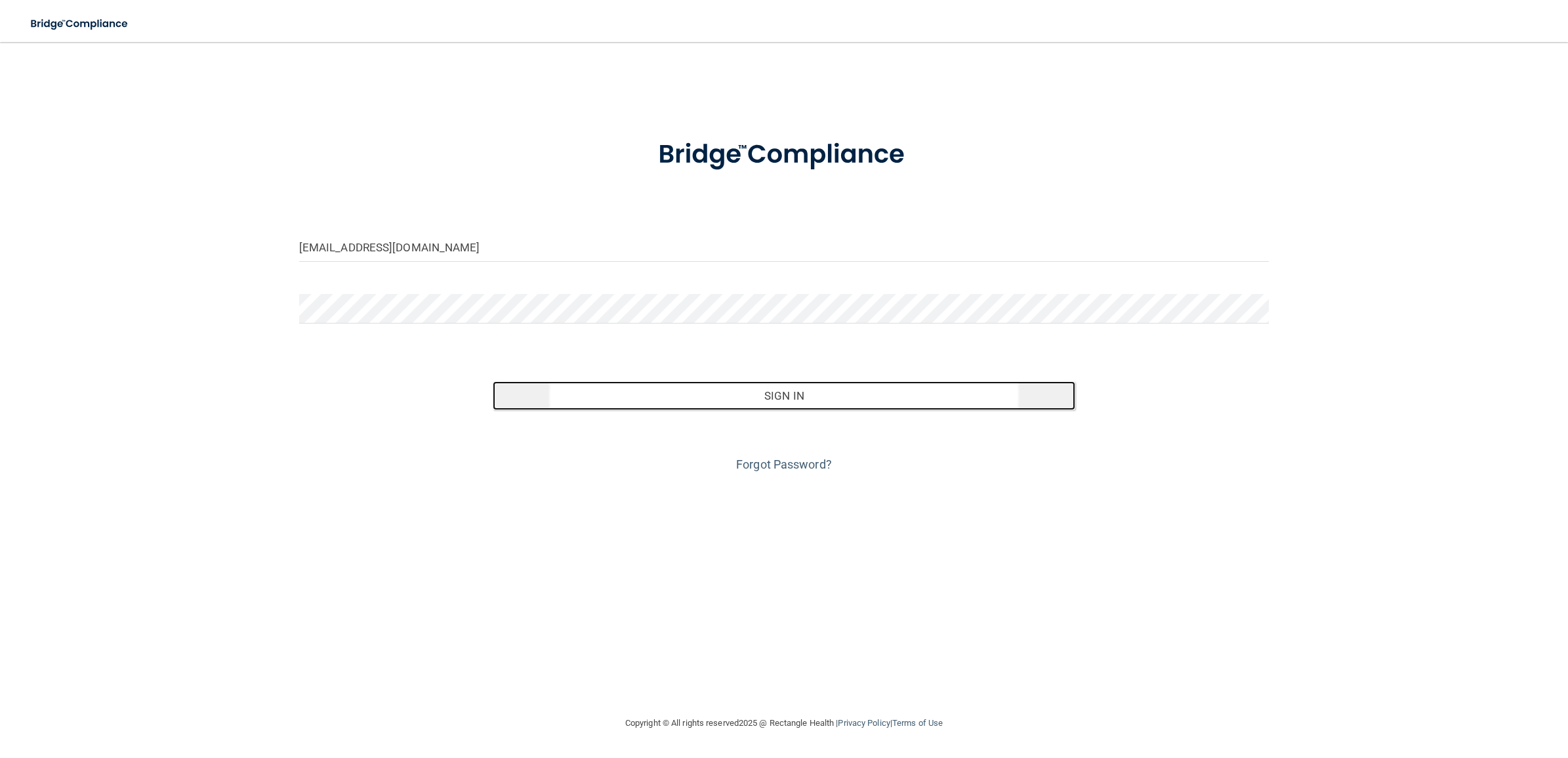
click at [680, 401] on button "Sign In" at bounding box center [784, 395] width 582 height 28
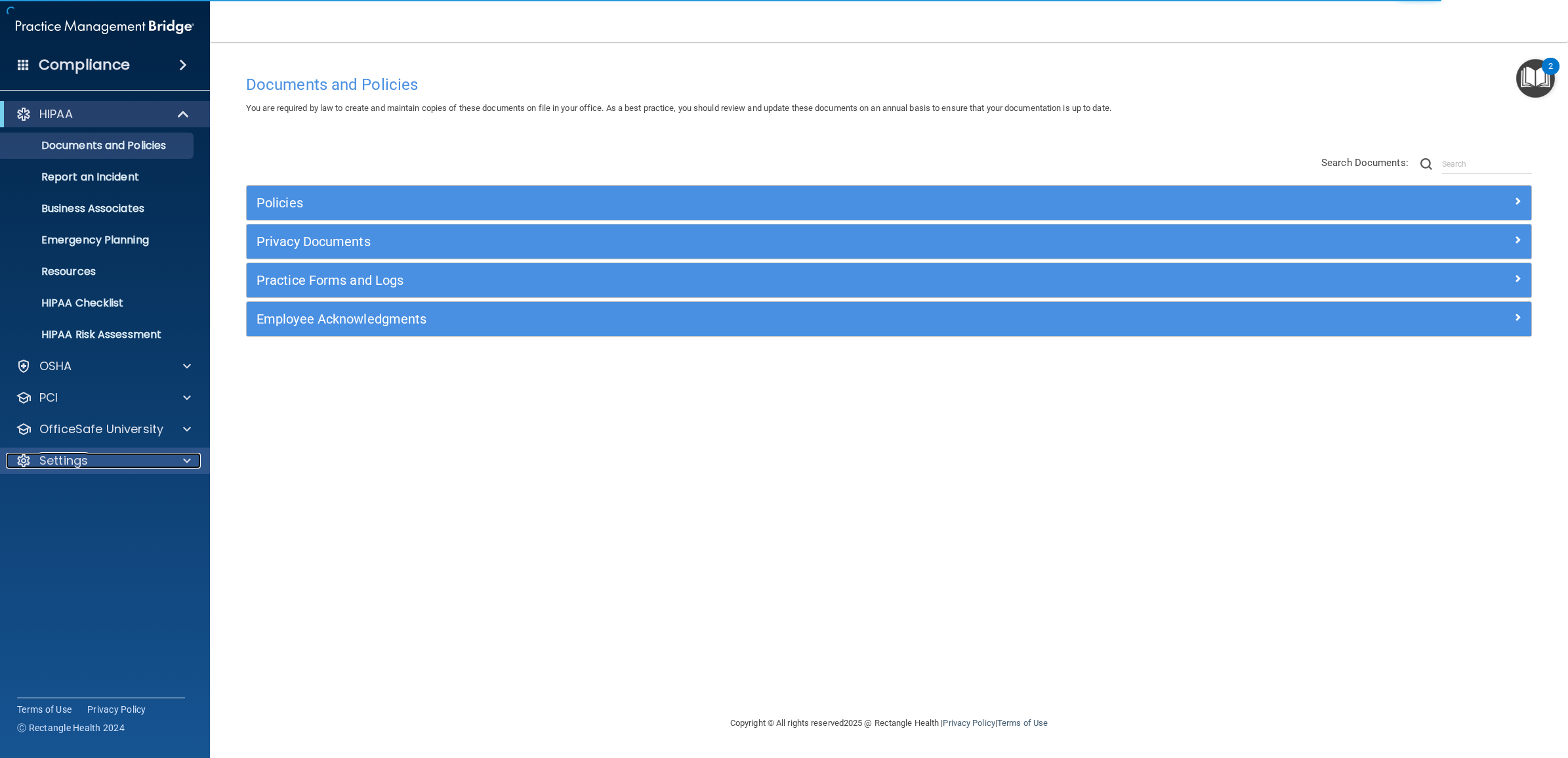
click at [108, 460] on div "Settings" at bounding box center [87, 461] width 163 height 16
click at [108, 526] on p "My Users" at bounding box center [98, 523] width 179 height 13
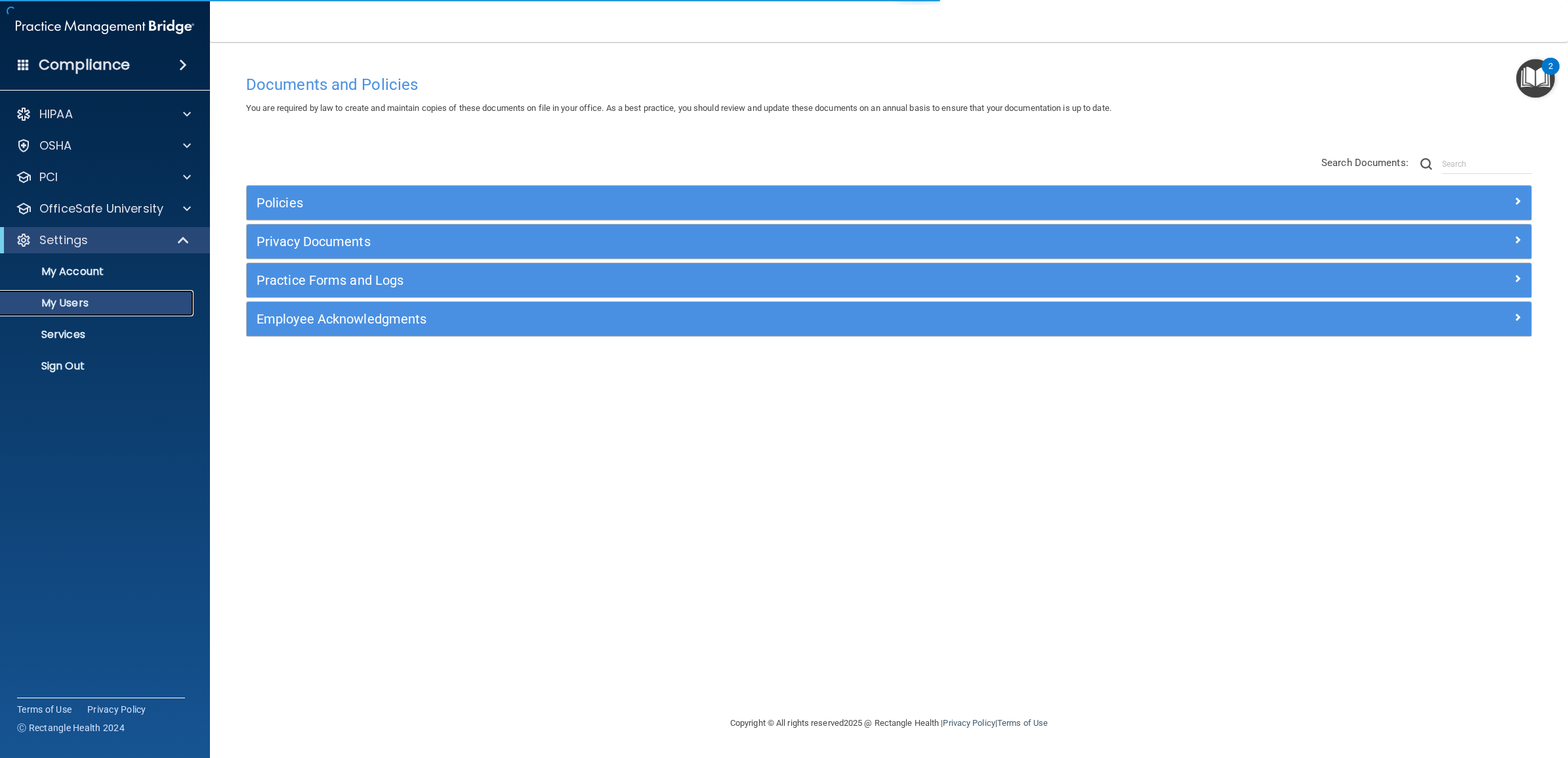
select select "20"
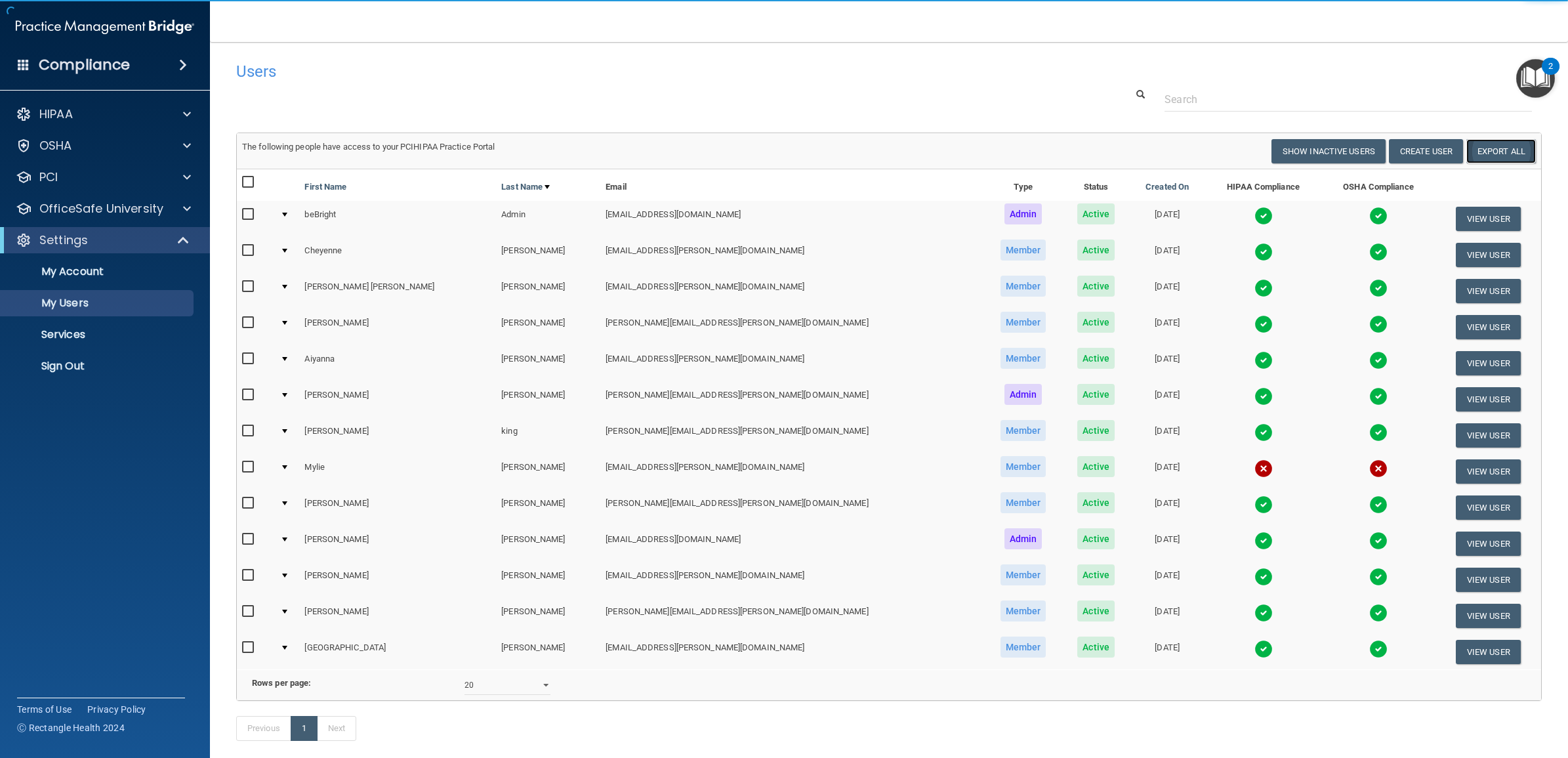
click at [1483, 148] on link "Export All" at bounding box center [1501, 151] width 70 height 24
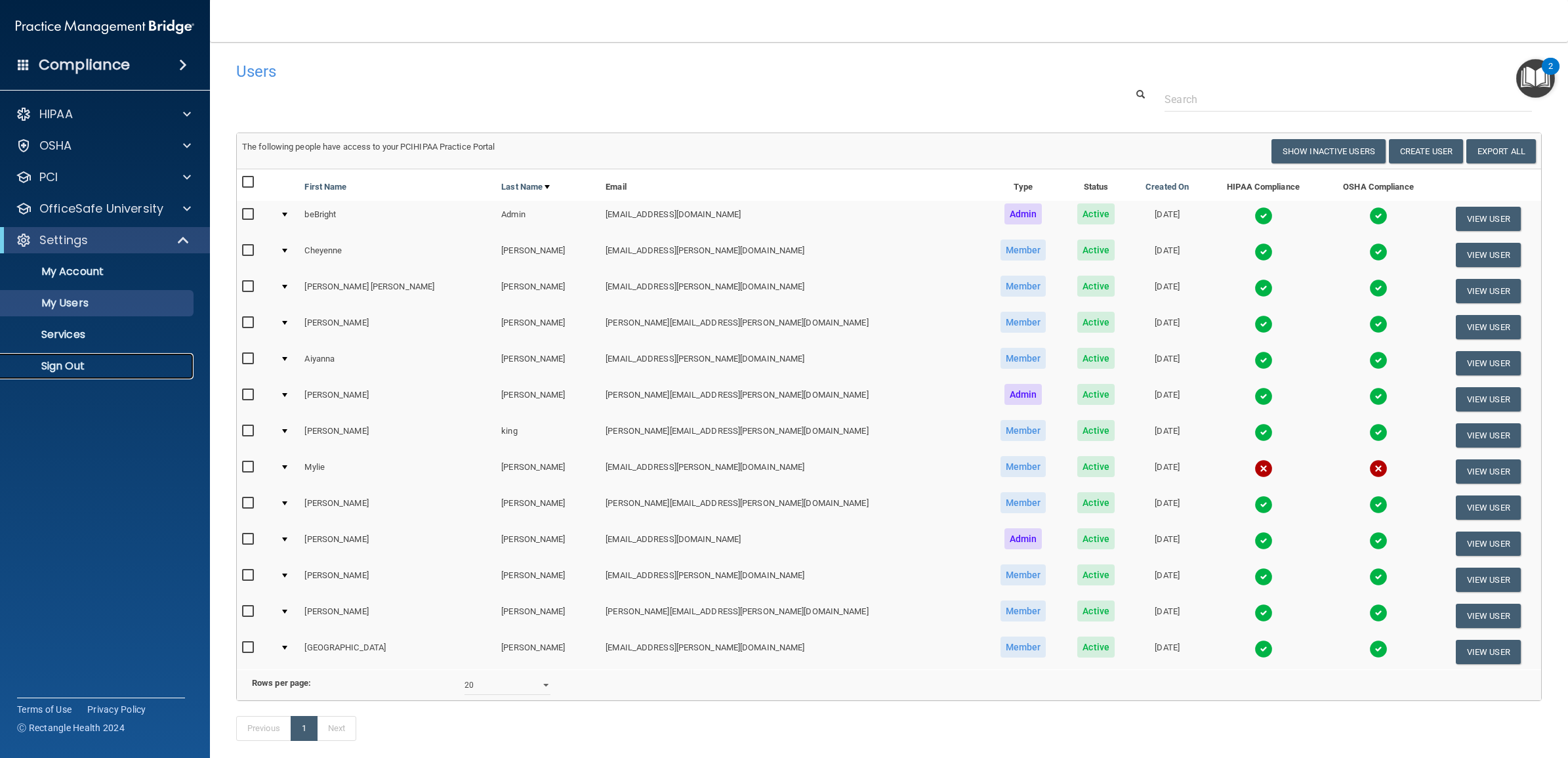
click at [108, 372] on p "Sign Out" at bounding box center [98, 366] width 179 height 13
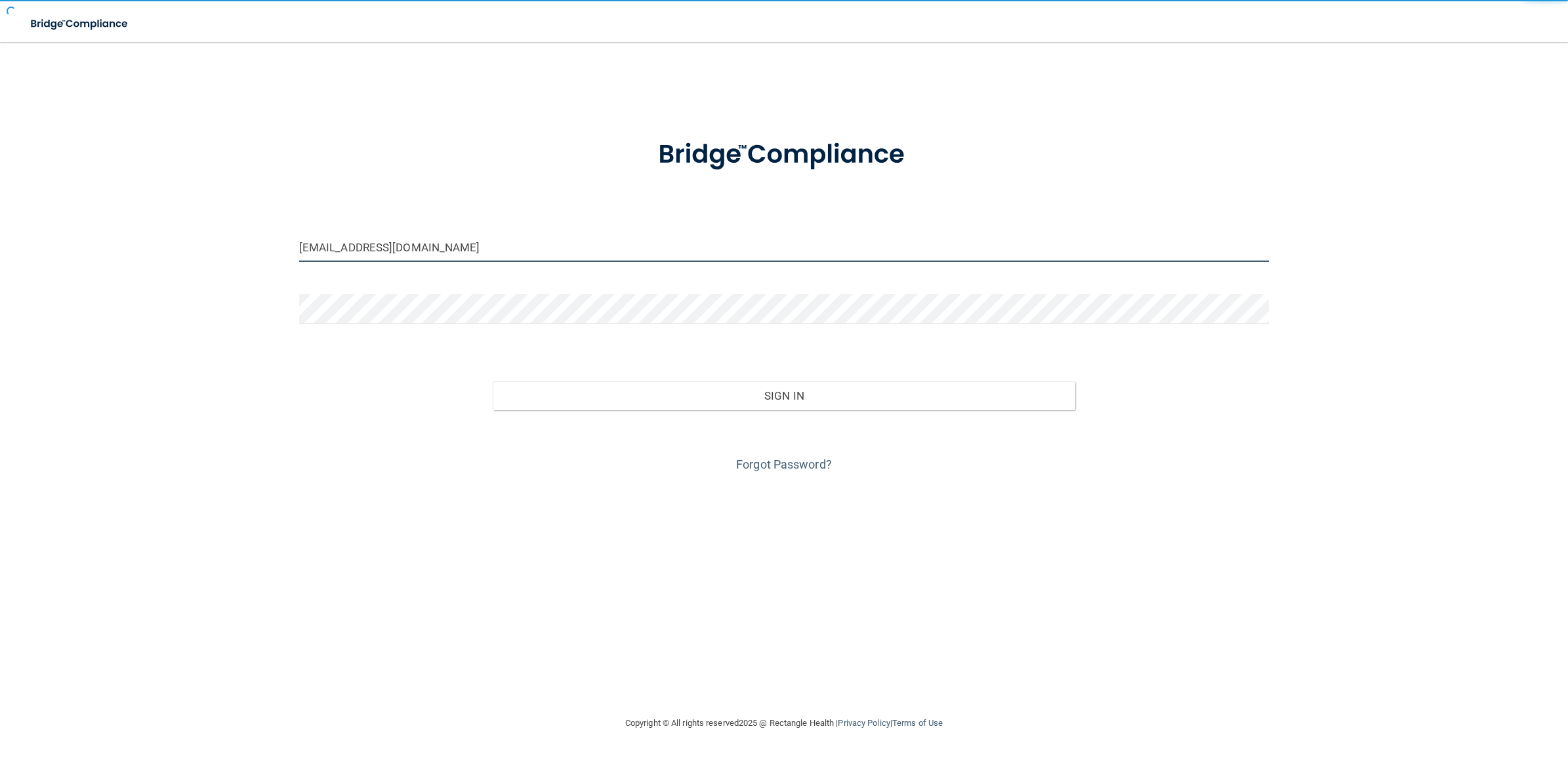
click at [474, 248] on input "[EMAIL_ADDRESS][DOMAIN_NAME]" at bounding box center [784, 247] width 970 height 29
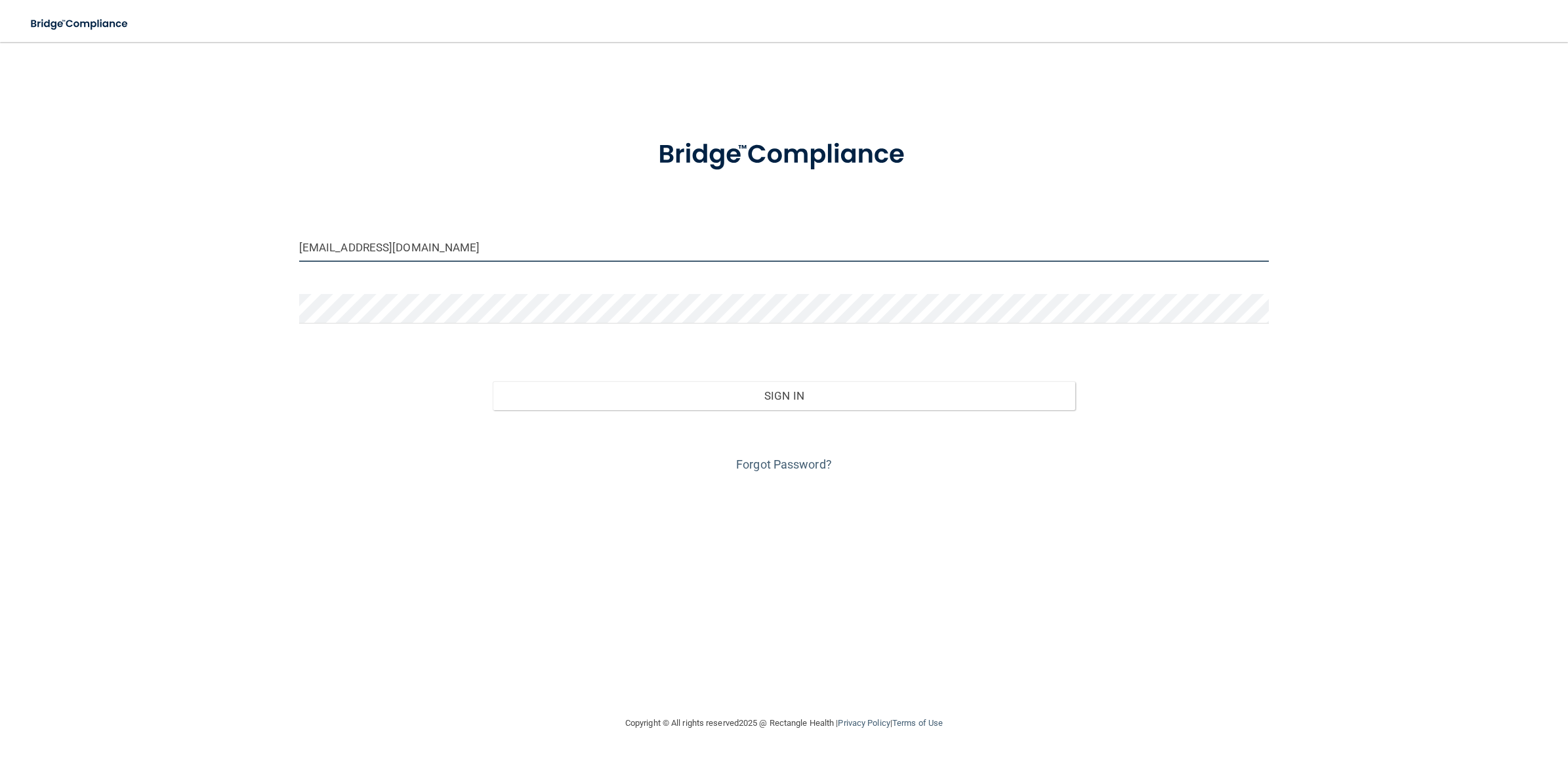
click at [488, 248] on input "[EMAIL_ADDRESS][DOMAIN_NAME]" at bounding box center [784, 247] width 970 height 29
drag, startPoint x: 489, startPoint y: 244, endPoint x: 243, endPoint y: 253, distance: 246.2
click at [243, 253] on div "[EMAIL_ADDRESS][DOMAIN_NAME] Invalid email/password. You don't have permission …" at bounding box center [784, 379] width 1515 height 647
paste input "csmn-beBright@beB"
type input "[EMAIL_ADDRESS][DOMAIN_NAME]"
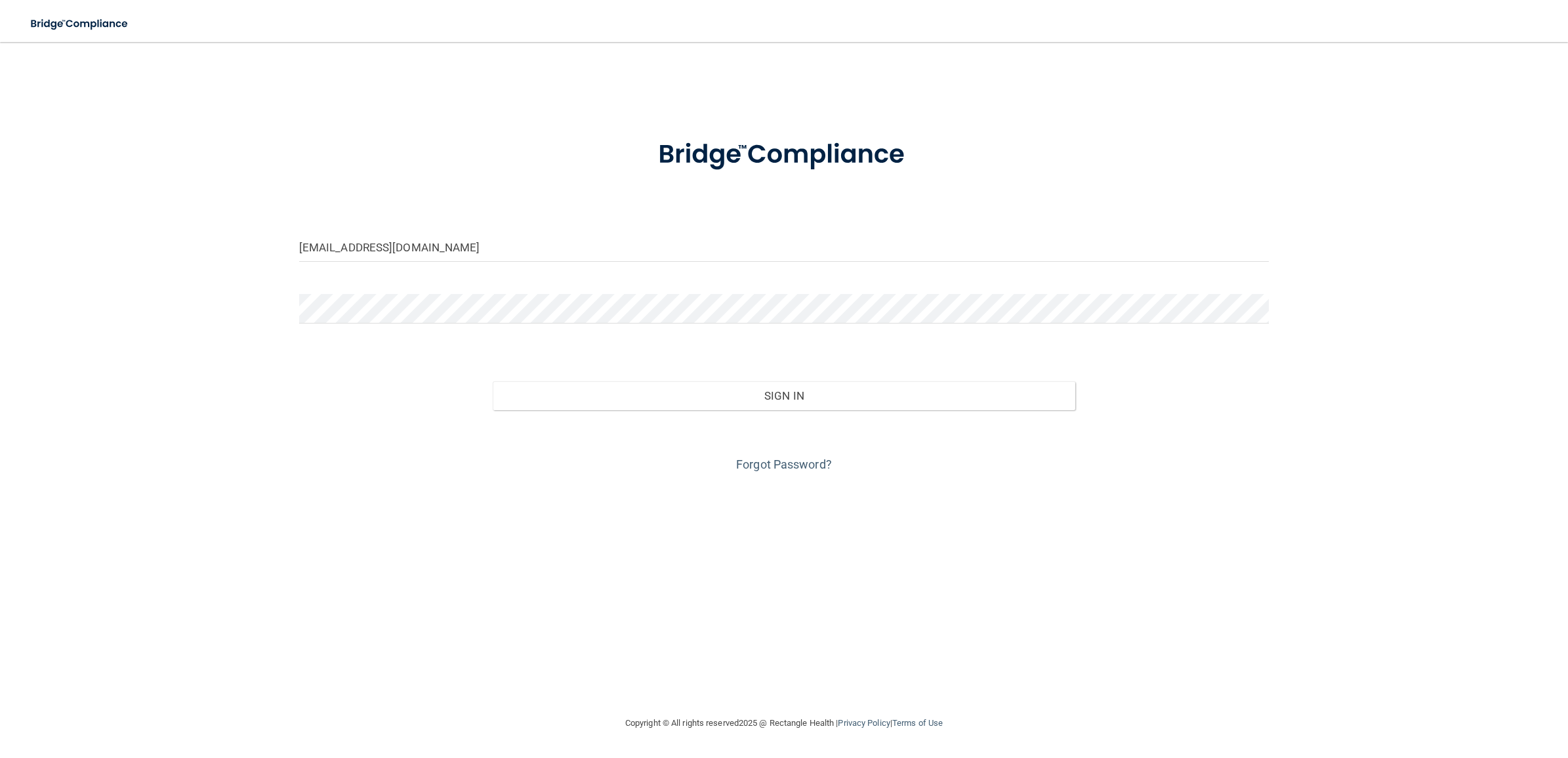
click at [241, 382] on div "[EMAIL_ADDRESS][DOMAIN_NAME] Invalid email/password. You don't have permission …" at bounding box center [784, 379] width 1515 height 647
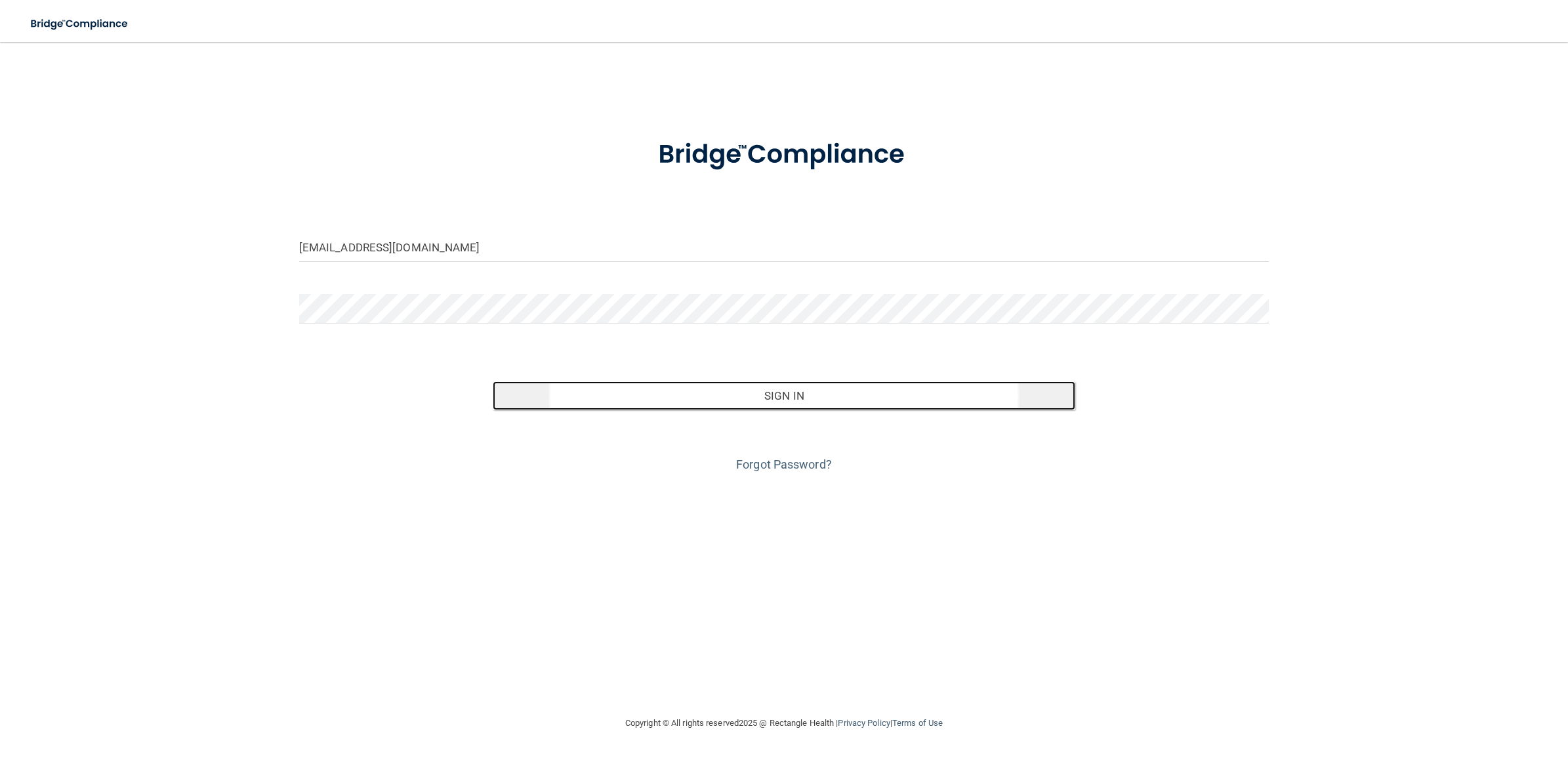
click at [812, 384] on button "Sign In" at bounding box center [784, 395] width 582 height 28
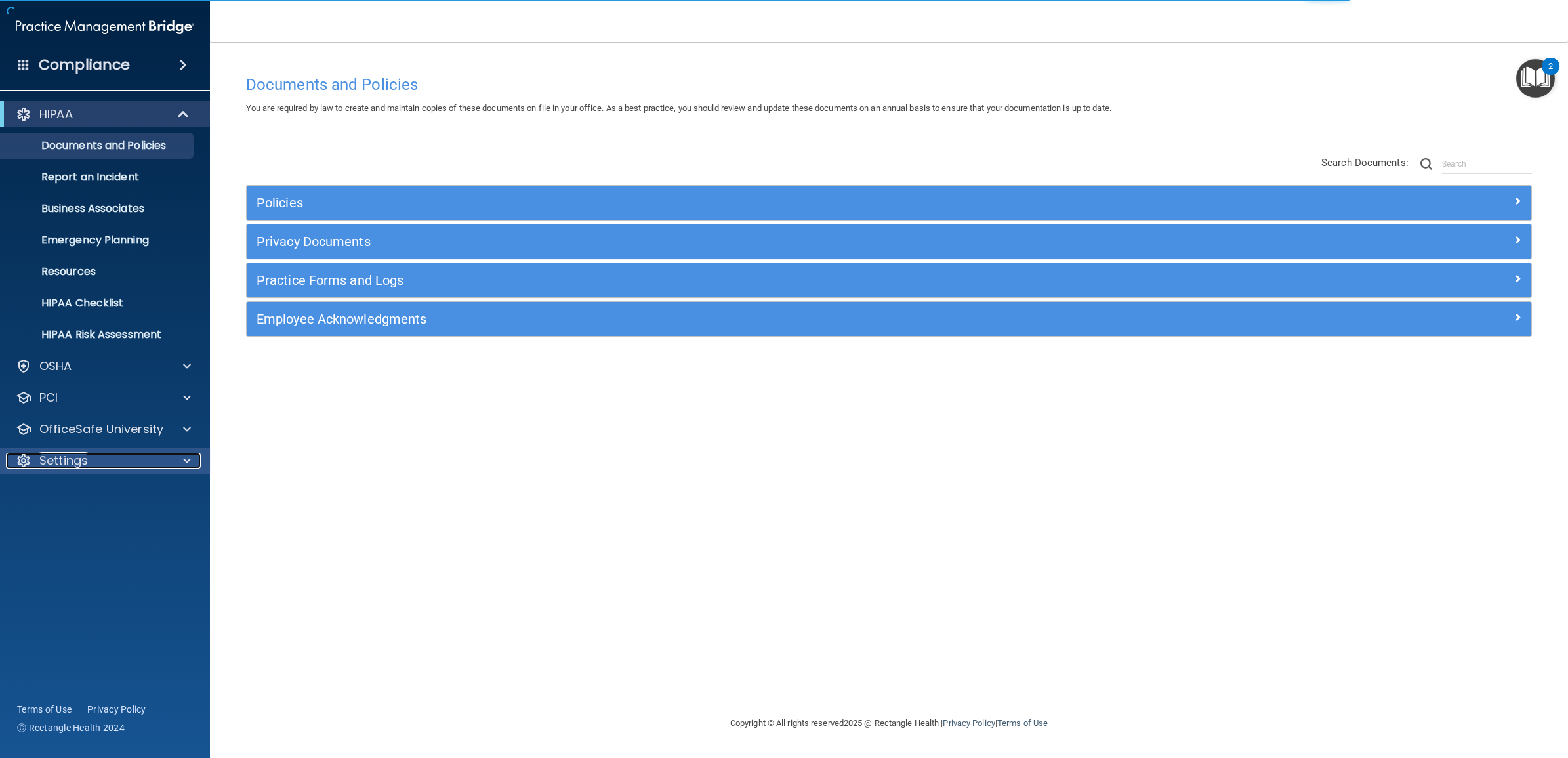
click at [107, 459] on div "Settings" at bounding box center [87, 461] width 163 height 16
click at [89, 519] on p "My Users" at bounding box center [98, 523] width 179 height 13
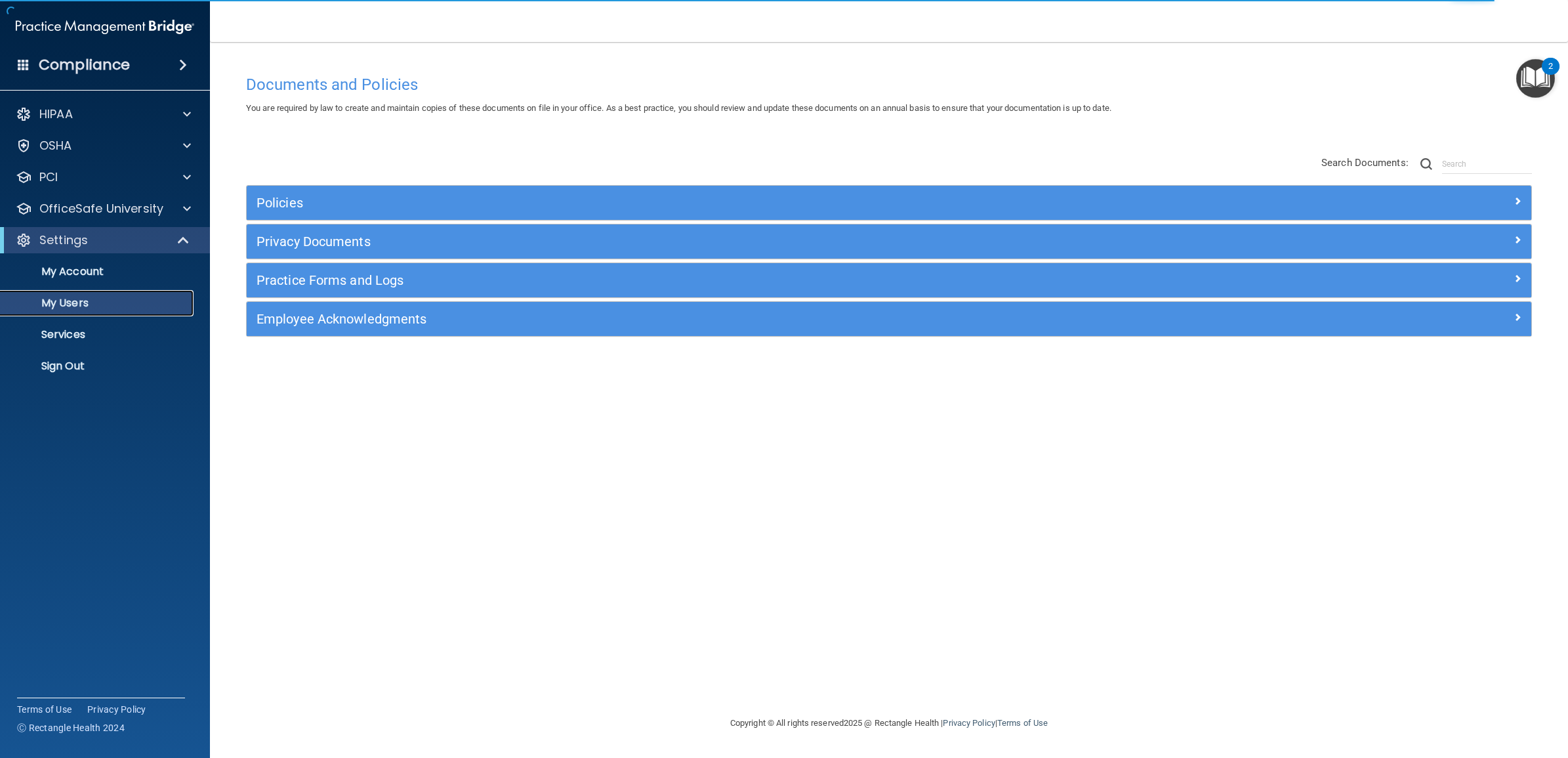
select select "20"
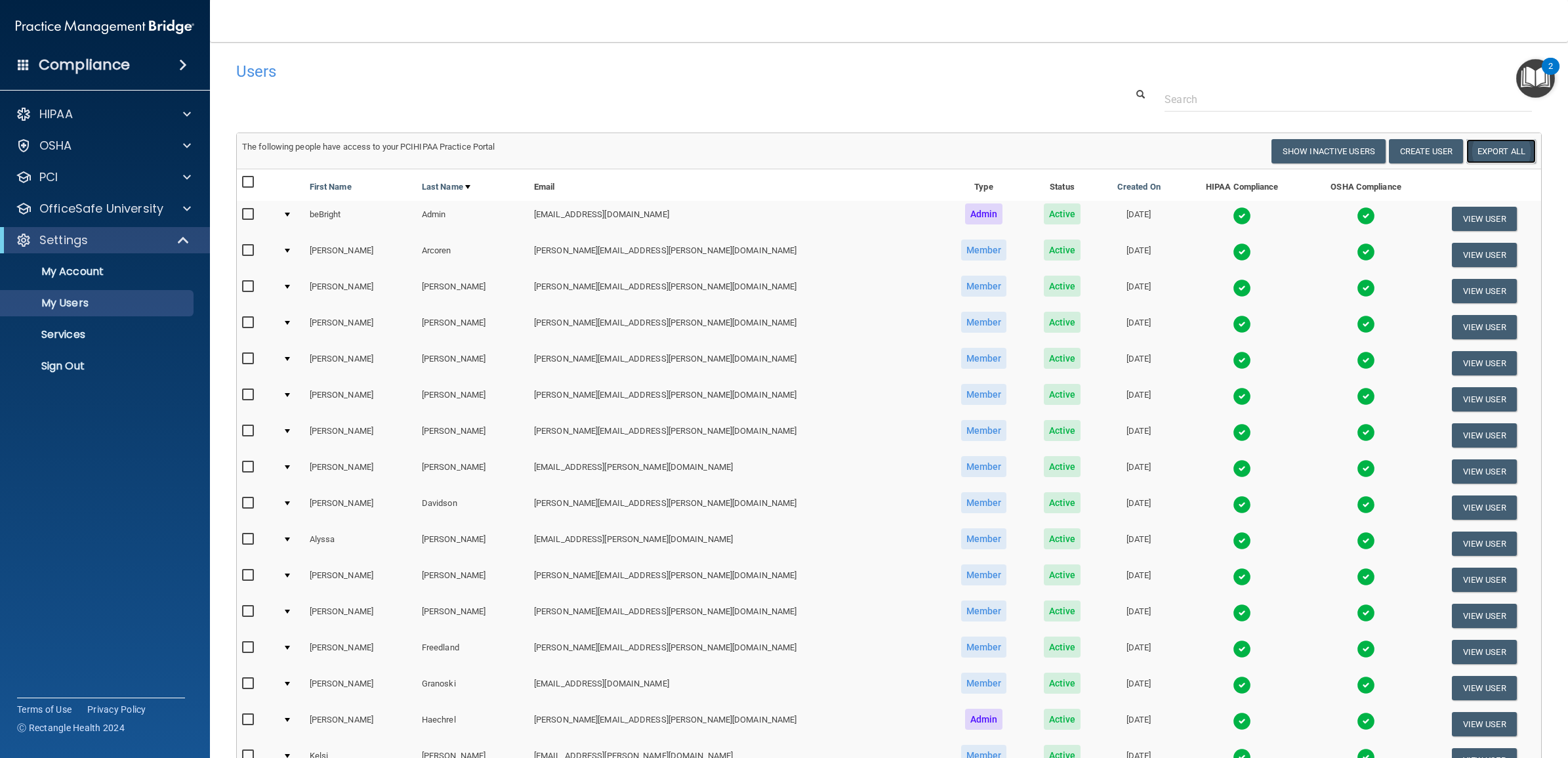
click at [1494, 152] on link "Export All" at bounding box center [1501, 151] width 70 height 24
click at [57, 378] on link "Sign Out" at bounding box center [91, 366] width 207 height 26
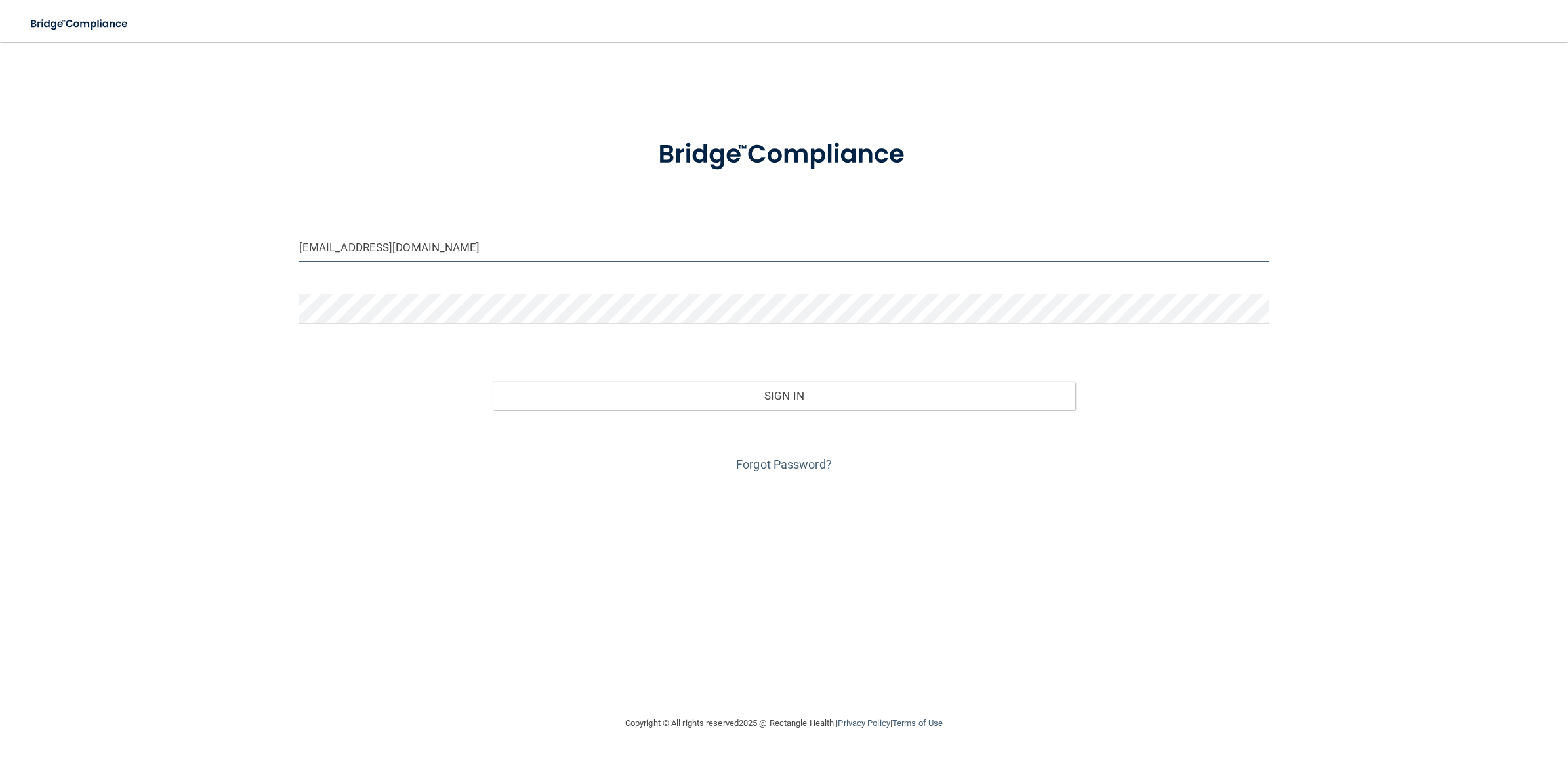
click at [458, 250] on input "[EMAIL_ADDRESS][DOMAIN_NAME]" at bounding box center [784, 247] width 970 height 29
type input "[EMAIL_ADDRESS][DOMAIN_NAME]"
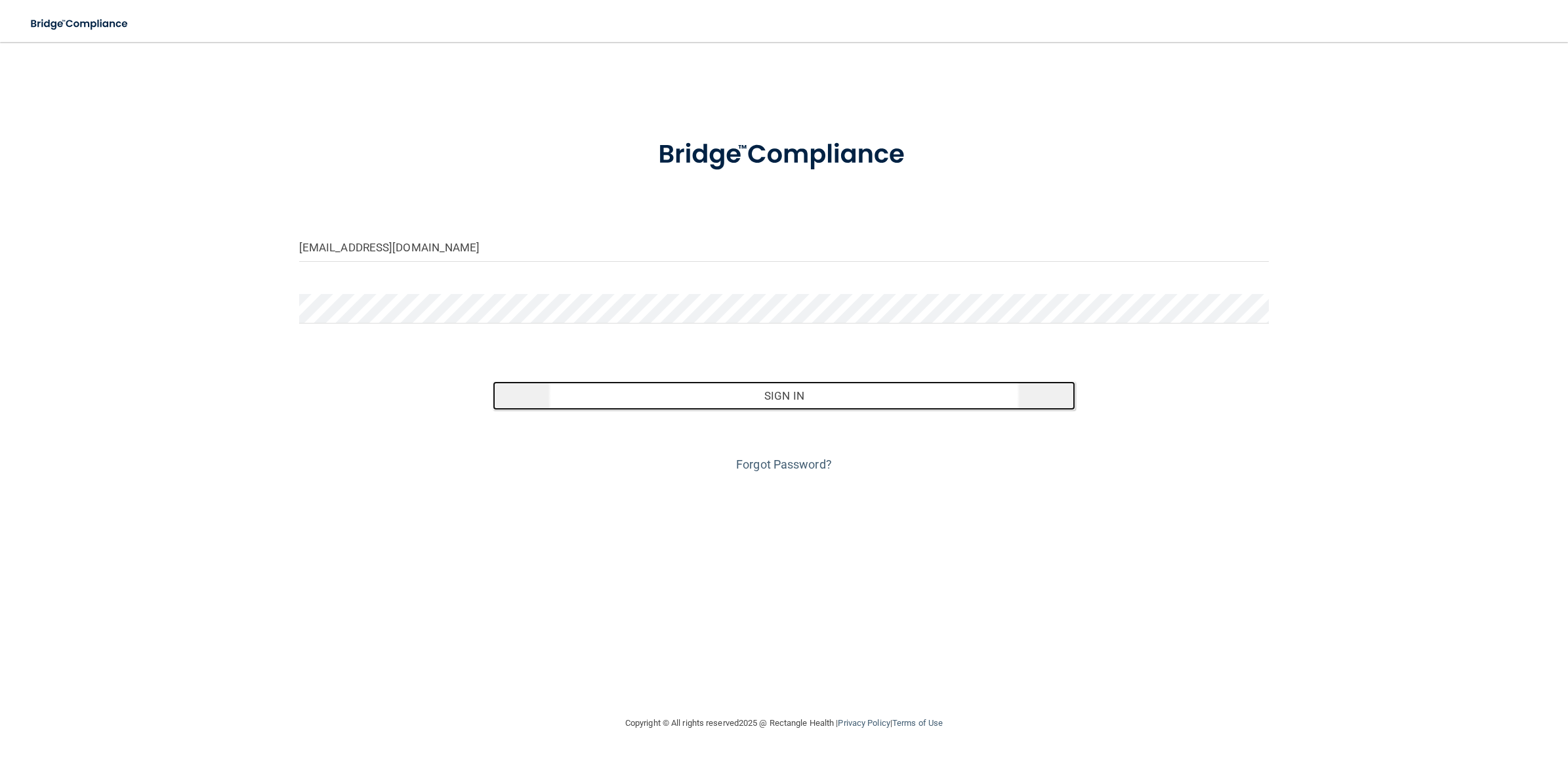
click at [597, 395] on button "Sign In" at bounding box center [784, 395] width 582 height 28
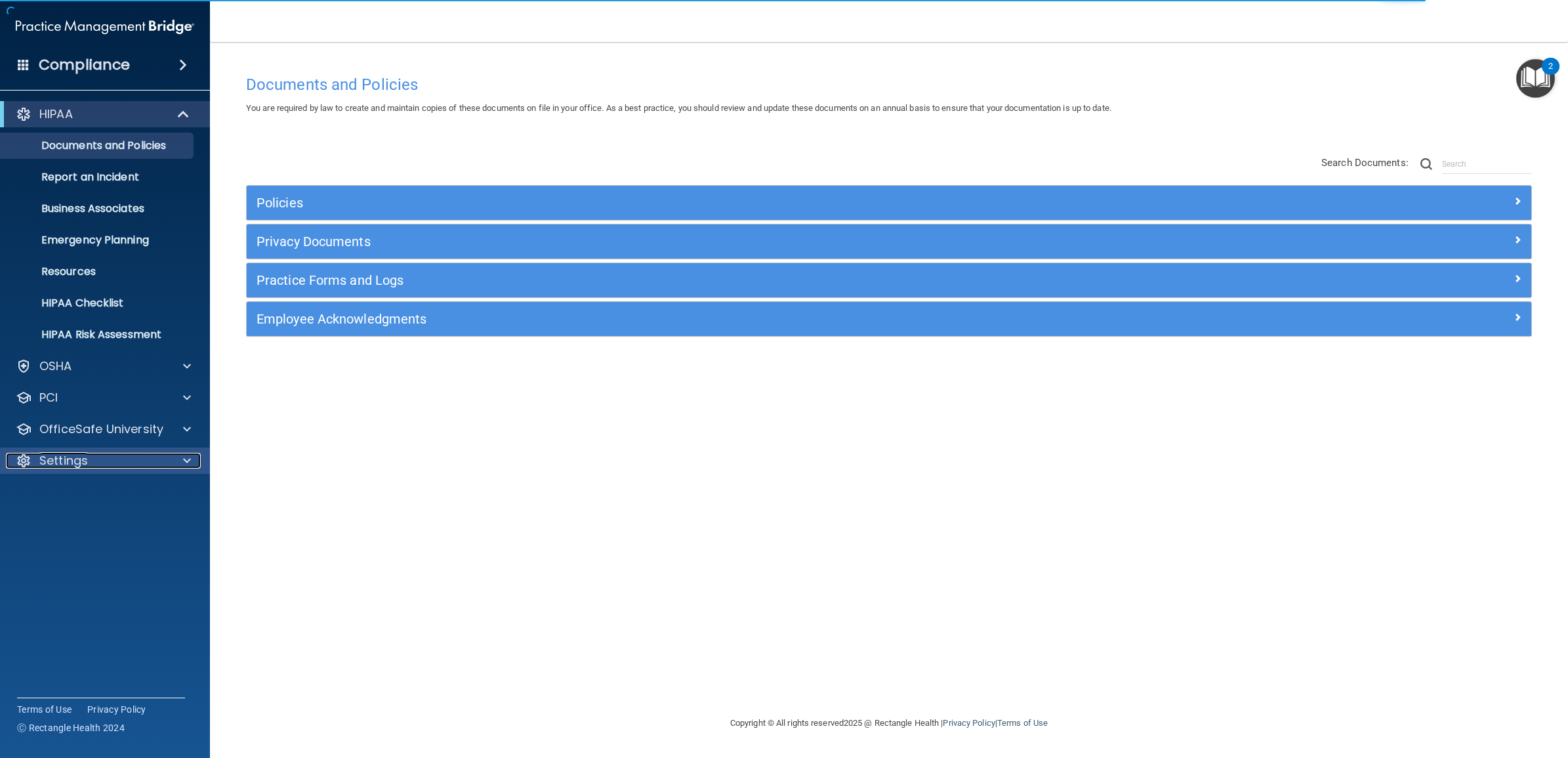
click at [109, 455] on div "Settings" at bounding box center [87, 461] width 163 height 16
click at [97, 521] on p "My Users" at bounding box center [98, 523] width 179 height 13
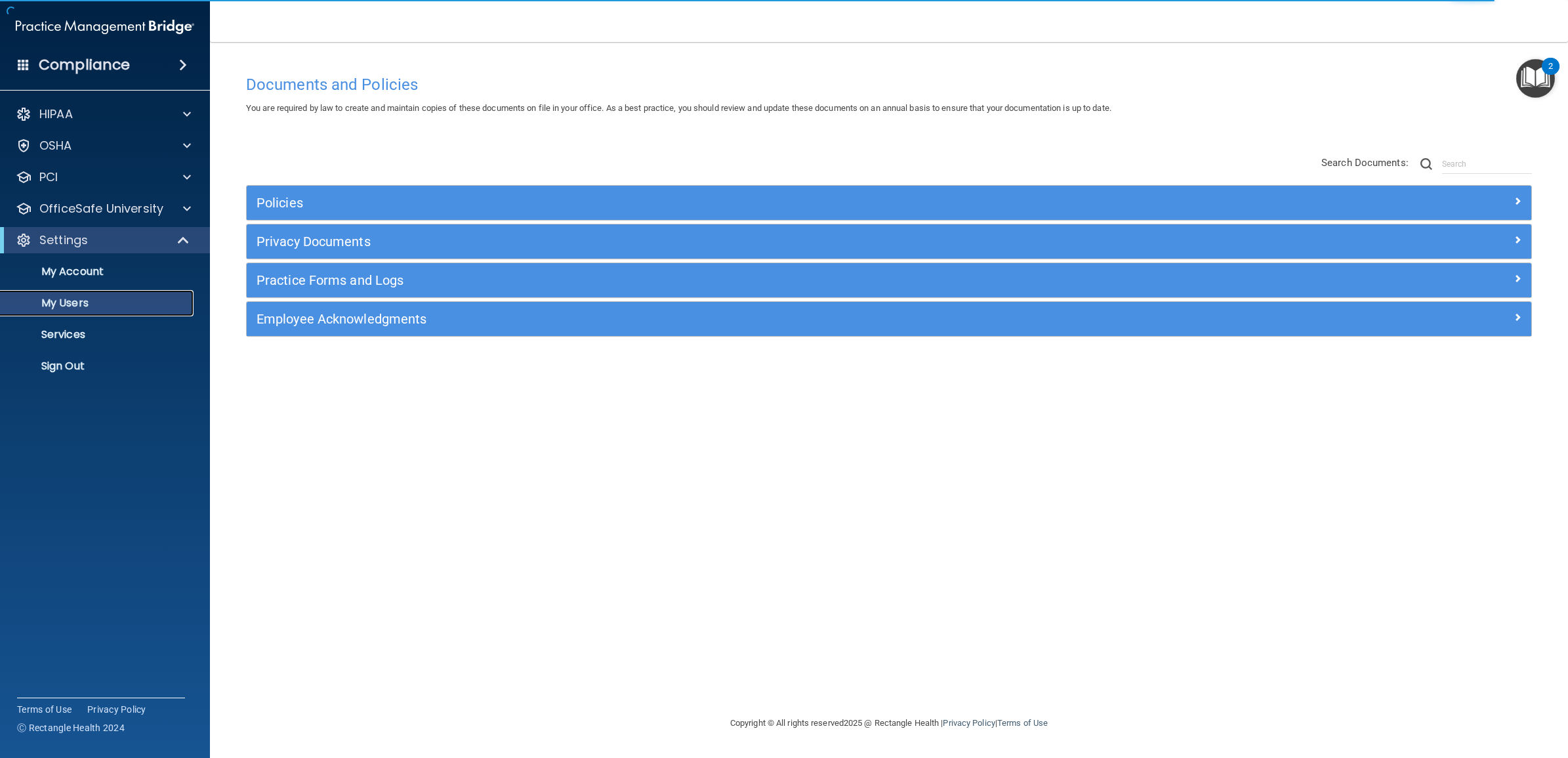
select select "20"
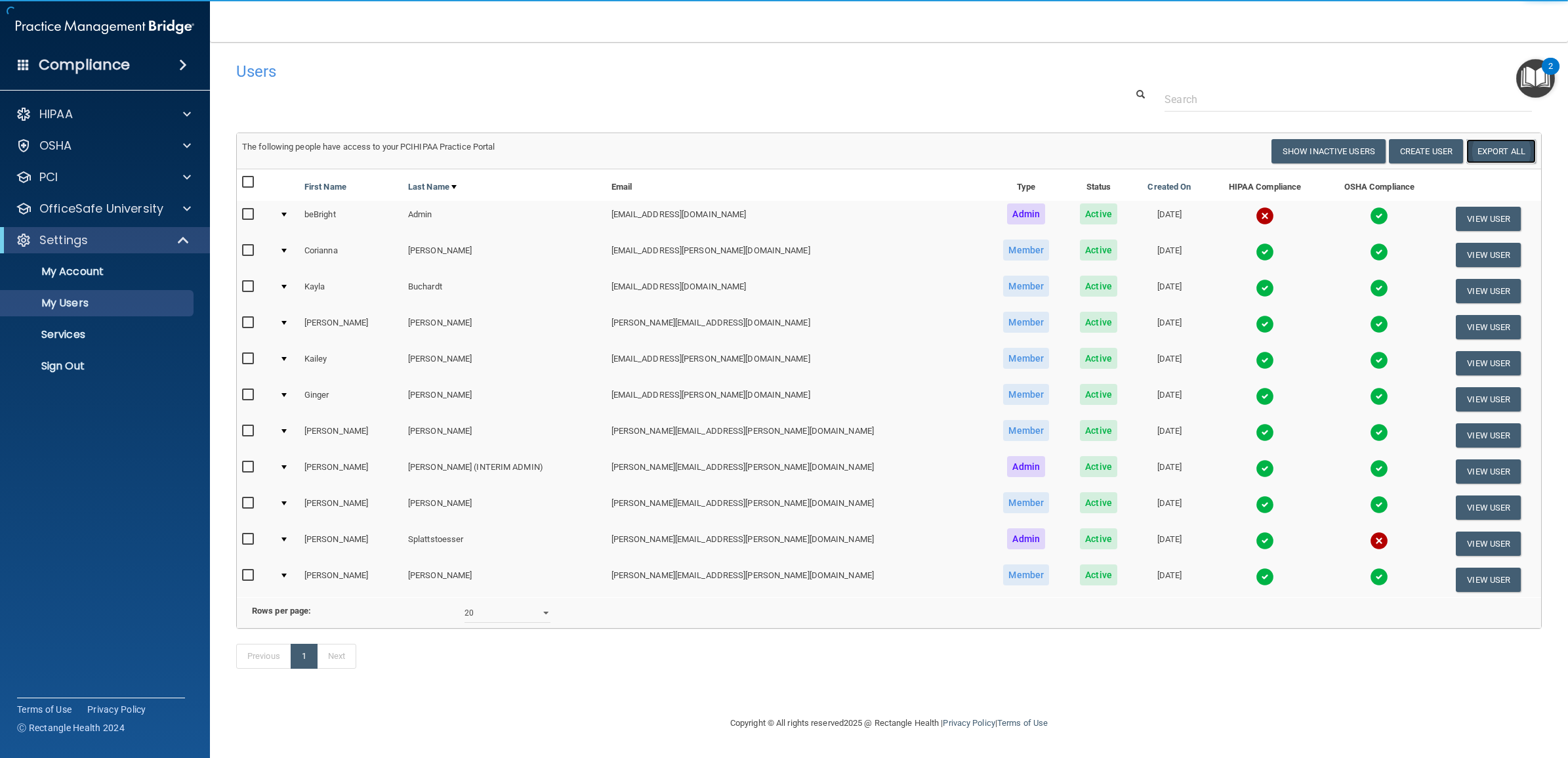
click at [1477, 147] on link "Export All" at bounding box center [1501, 151] width 70 height 24
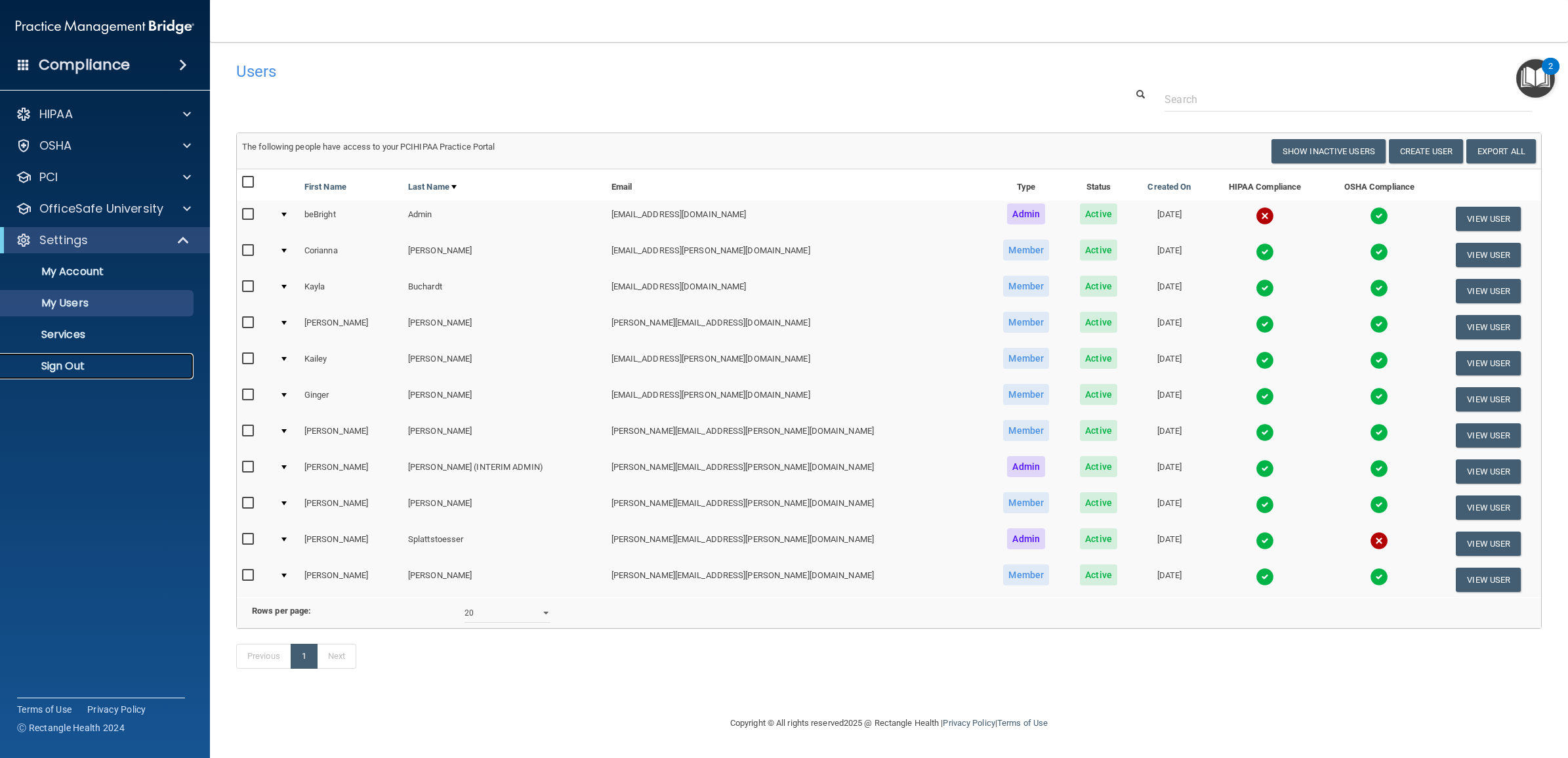
click at [84, 361] on p "Sign Out" at bounding box center [98, 366] width 179 height 13
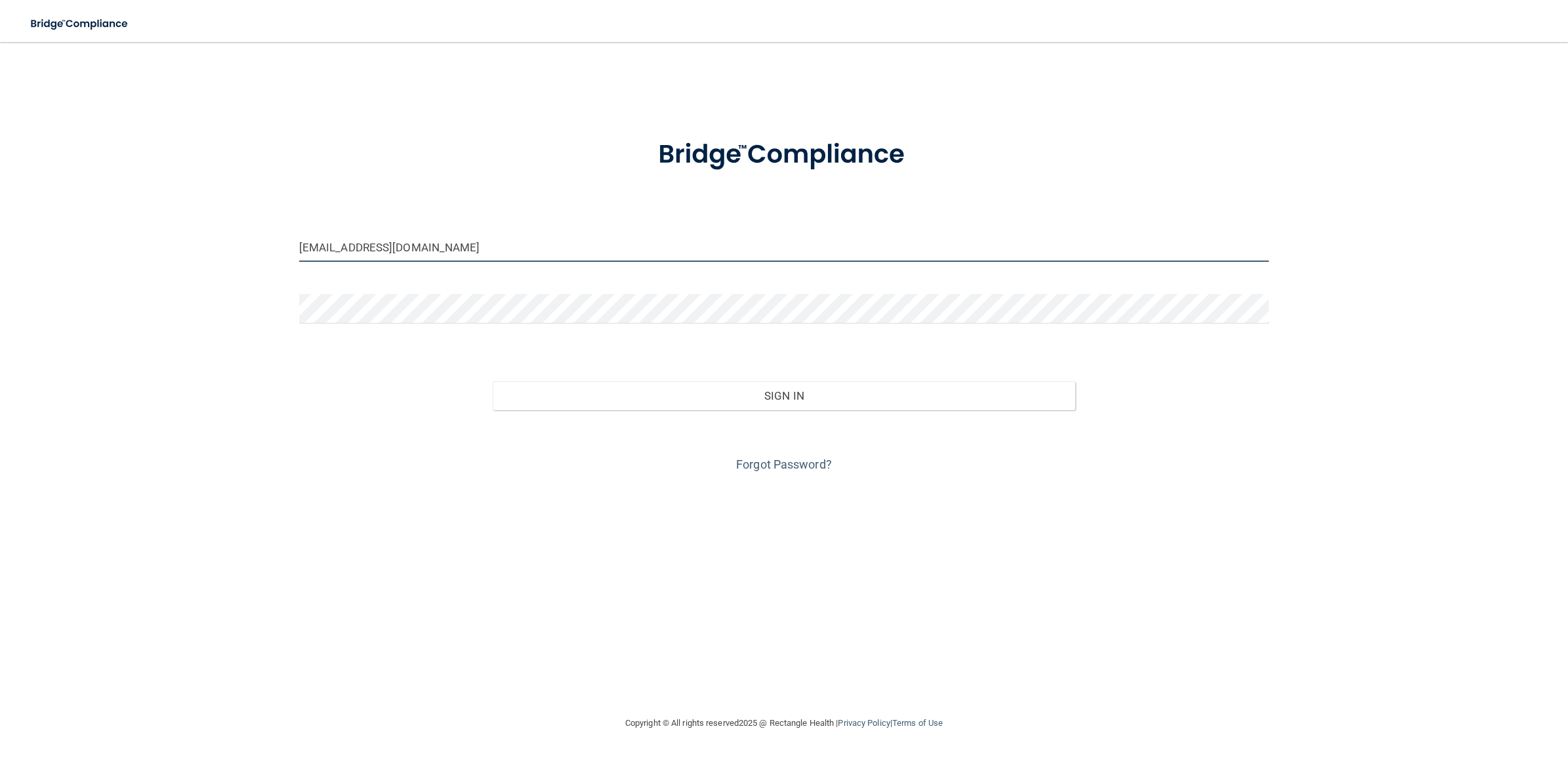
click at [458, 247] on input "[EMAIL_ADDRESS][DOMAIN_NAME]" at bounding box center [784, 247] width 970 height 29
type input "[EMAIL_ADDRESS][DOMAIN_NAME]"
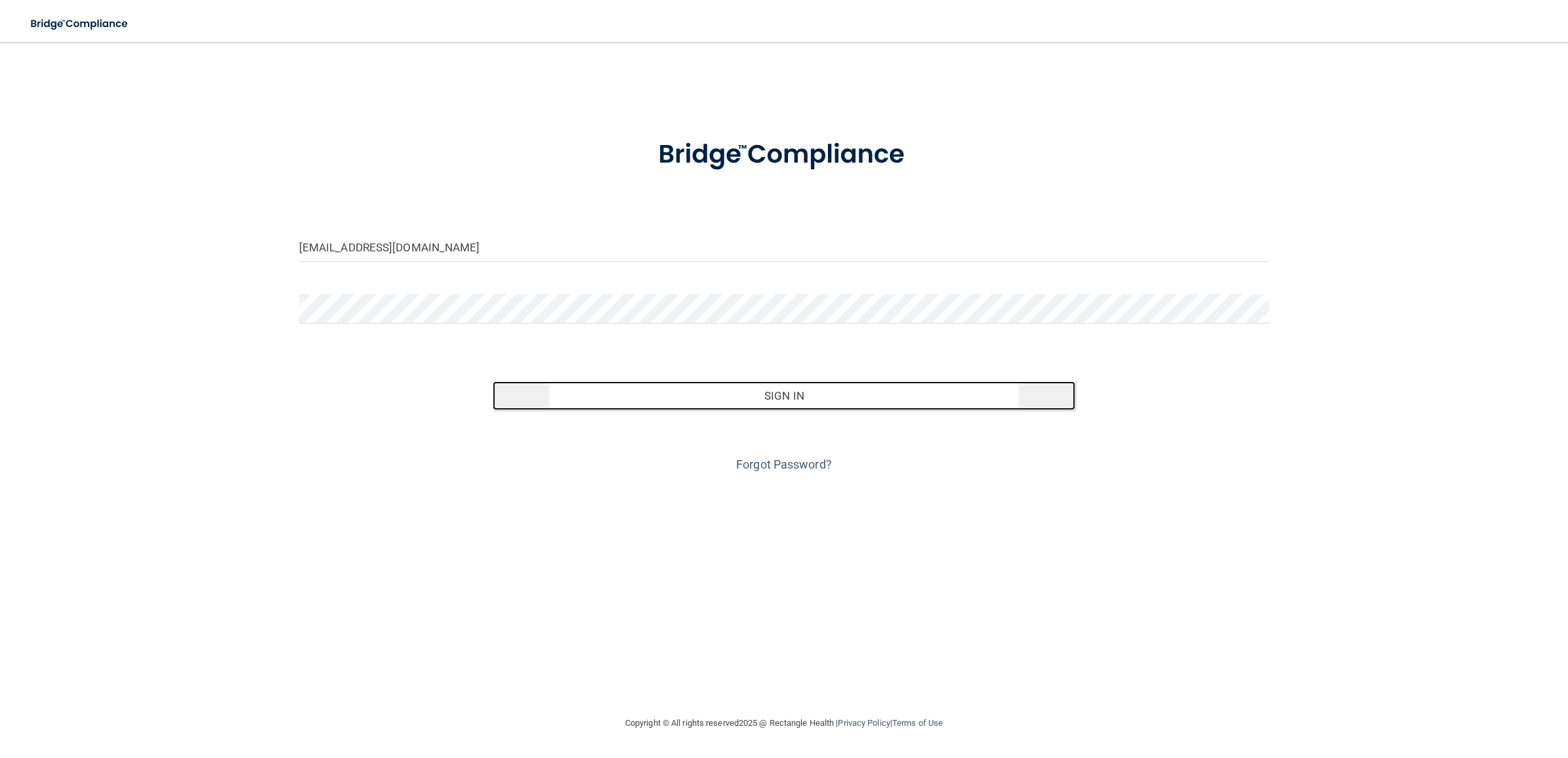
click at [607, 398] on button "Sign In" at bounding box center [784, 395] width 582 height 28
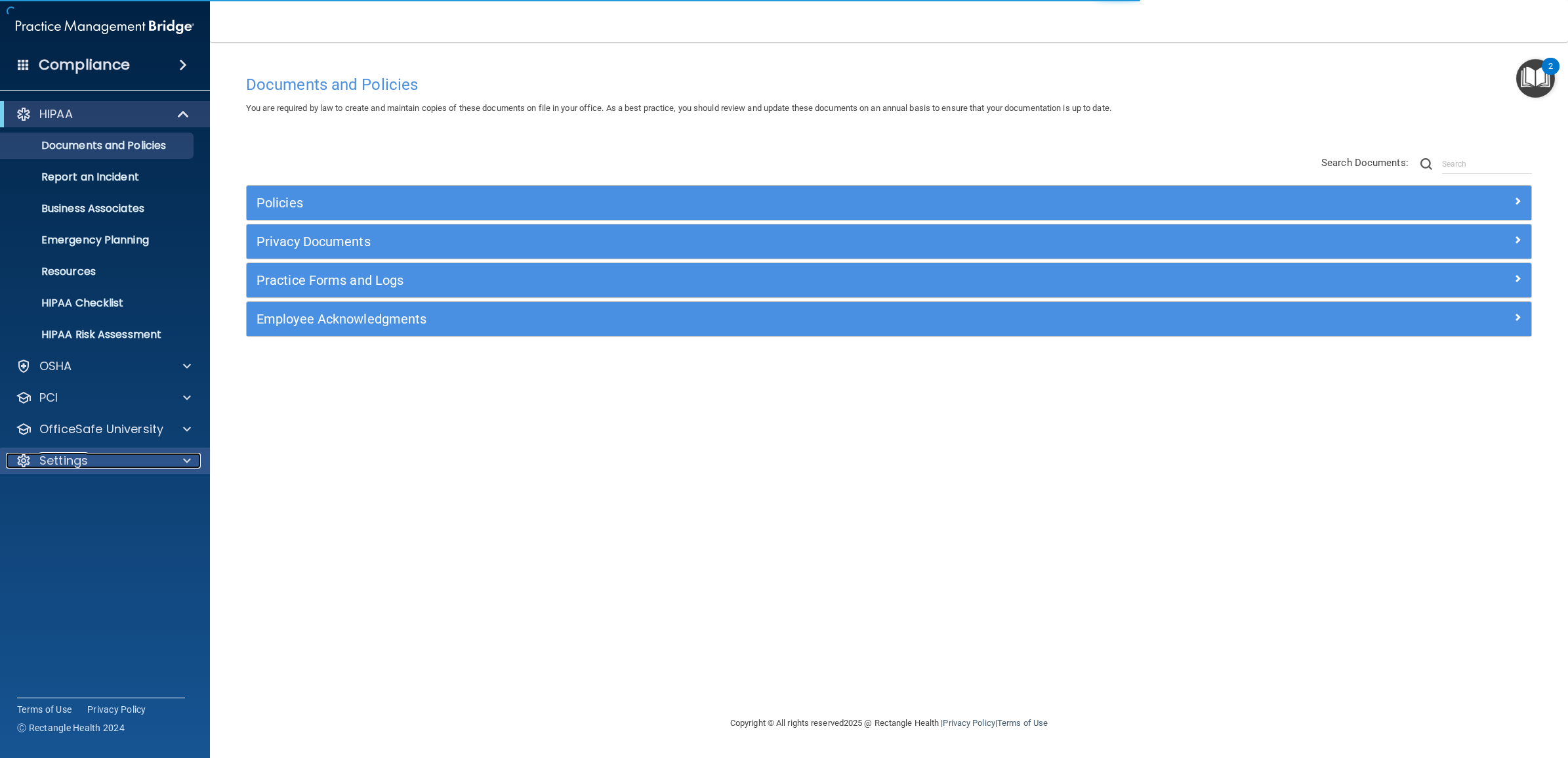
click at [100, 458] on div "Settings" at bounding box center [87, 461] width 163 height 16
click at [89, 526] on p "My Users" at bounding box center [98, 523] width 179 height 13
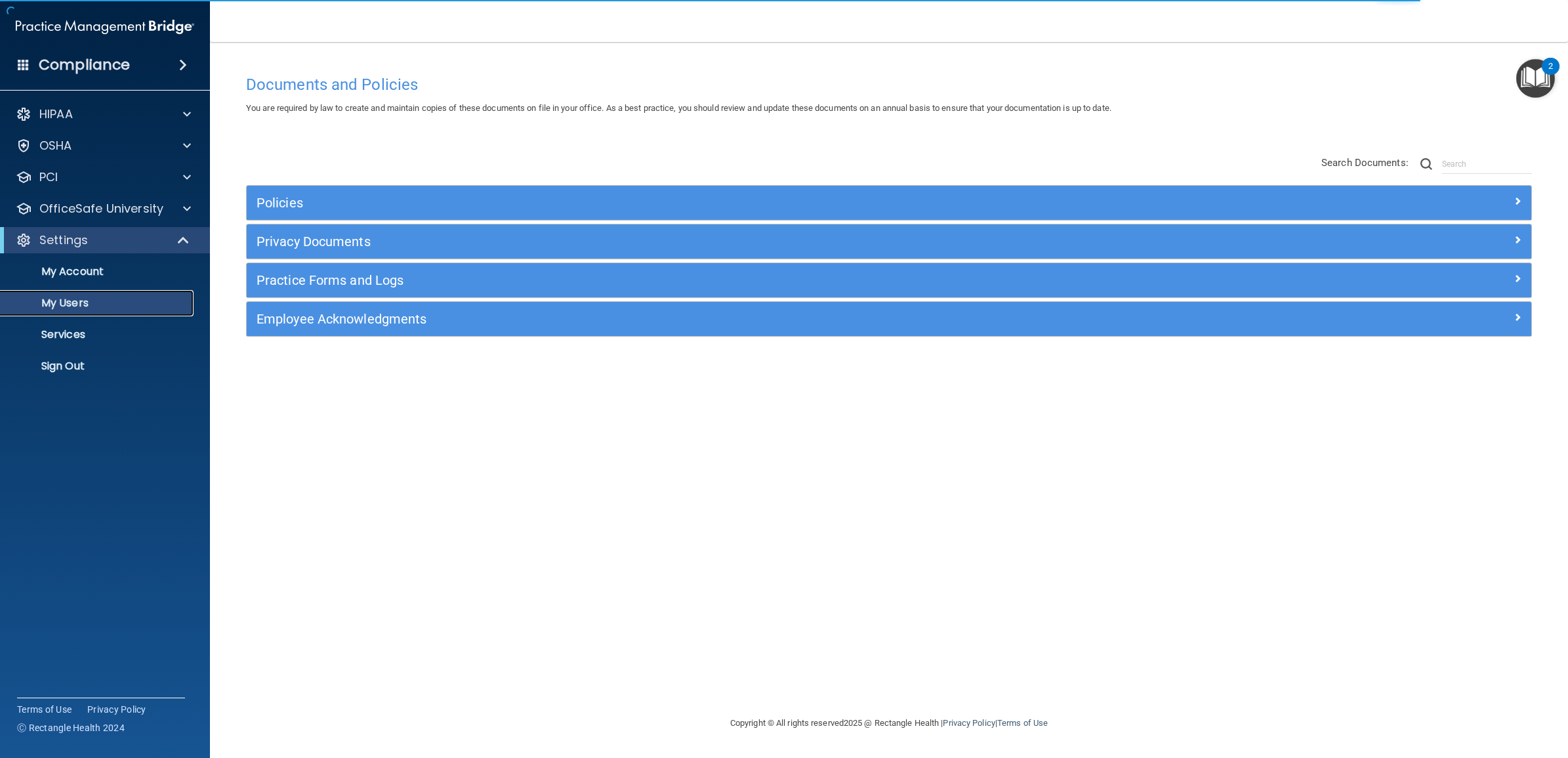
select select "20"
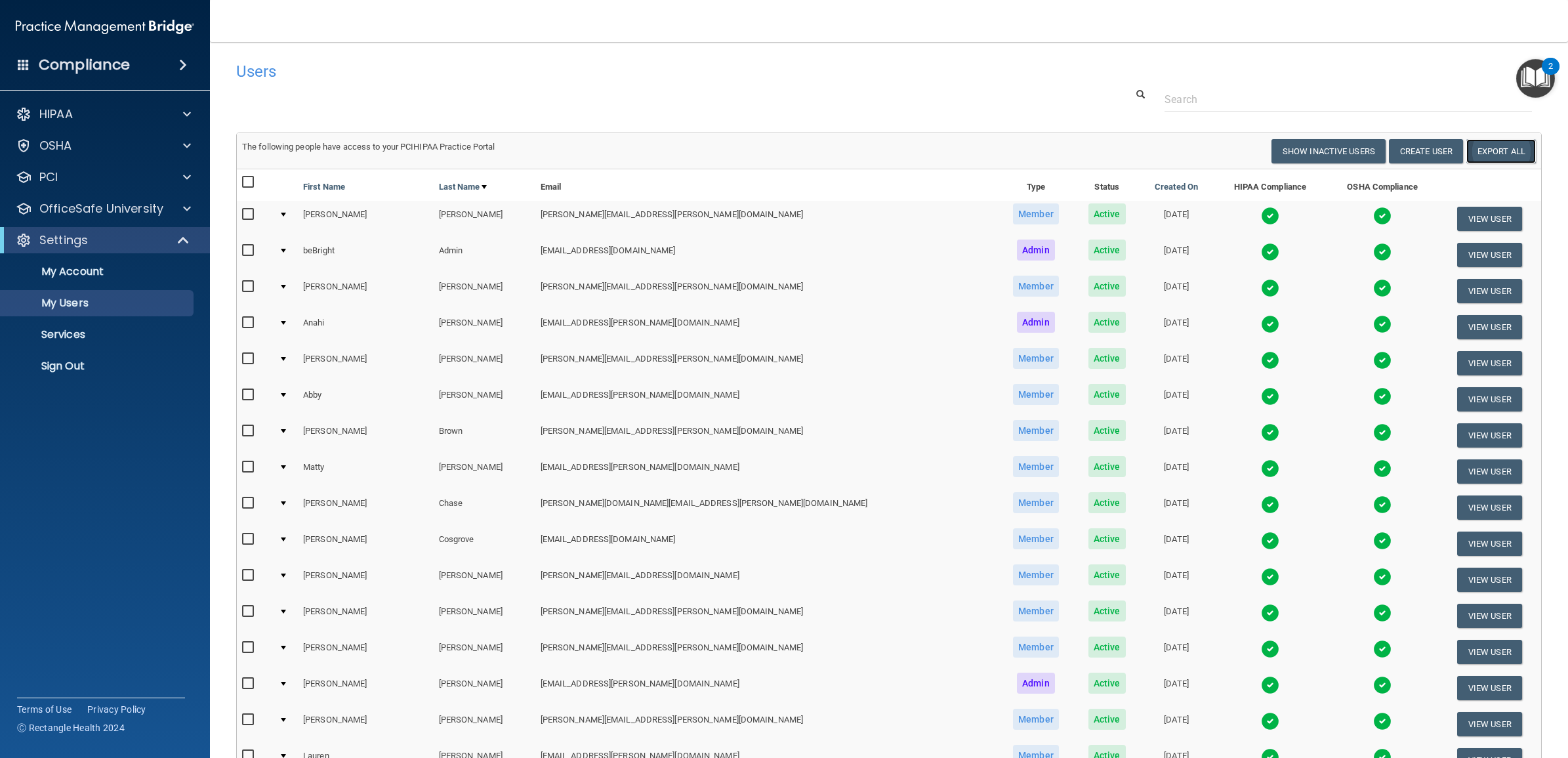
click at [1483, 159] on link "Export All" at bounding box center [1501, 151] width 70 height 24
click at [100, 365] on p "Sign Out" at bounding box center [98, 366] width 179 height 13
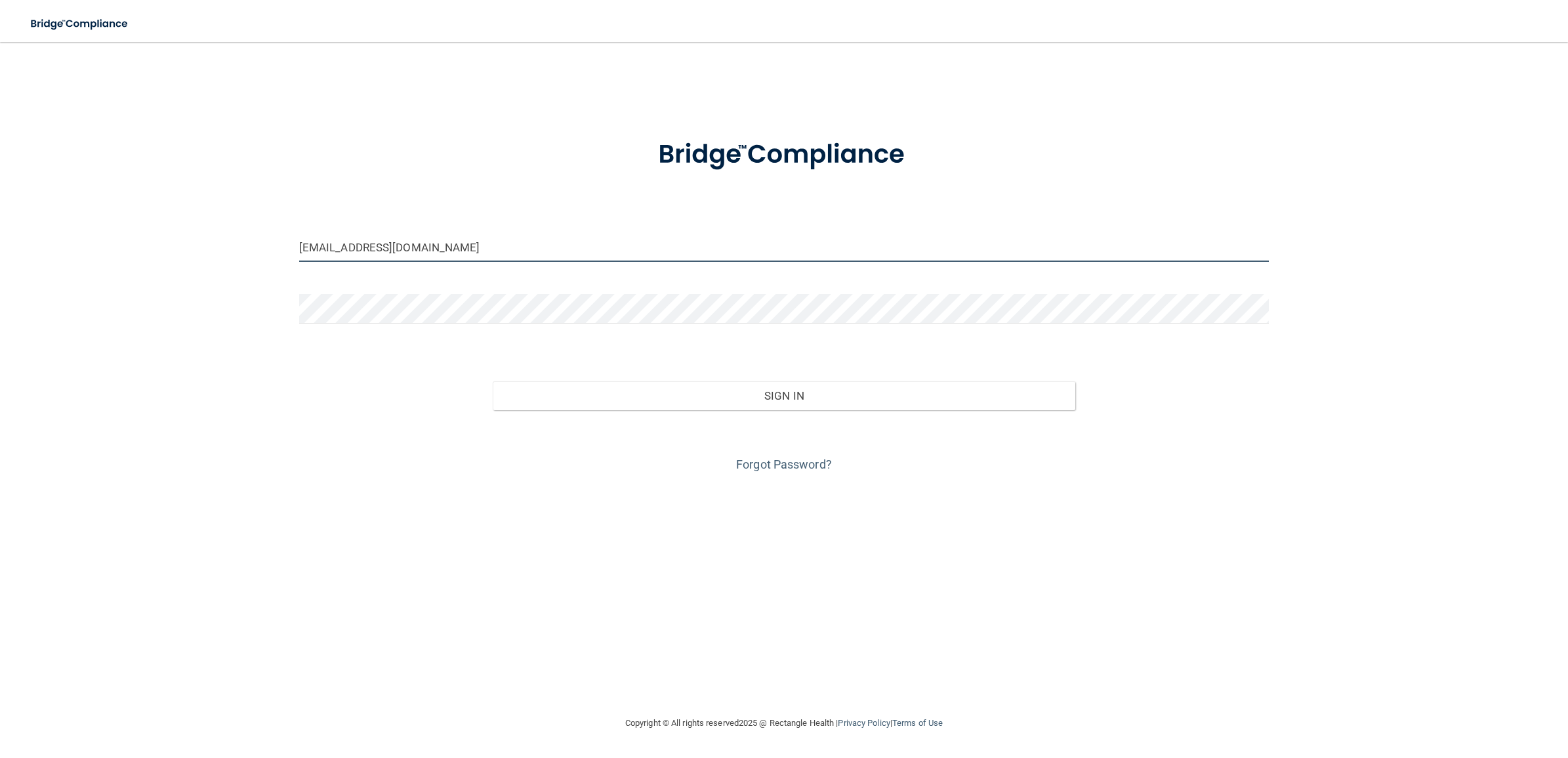
click at [492, 244] on input "[EMAIL_ADDRESS][DOMAIN_NAME]" at bounding box center [784, 247] width 970 height 29
click at [447, 244] on input "[EMAIL_ADDRESS][DOMAIN_NAME]" at bounding box center [784, 247] width 970 height 29
drag, startPoint x: 446, startPoint y: 241, endPoint x: 224, endPoint y: 247, distance: 222.1
click at [224, 247] on div "[EMAIL_ADDRESS][DOMAIN_NAME] Invalid email/password. You don't have permission …" at bounding box center [784, 379] width 1515 height 647
paste input "pic-beBright@beB"
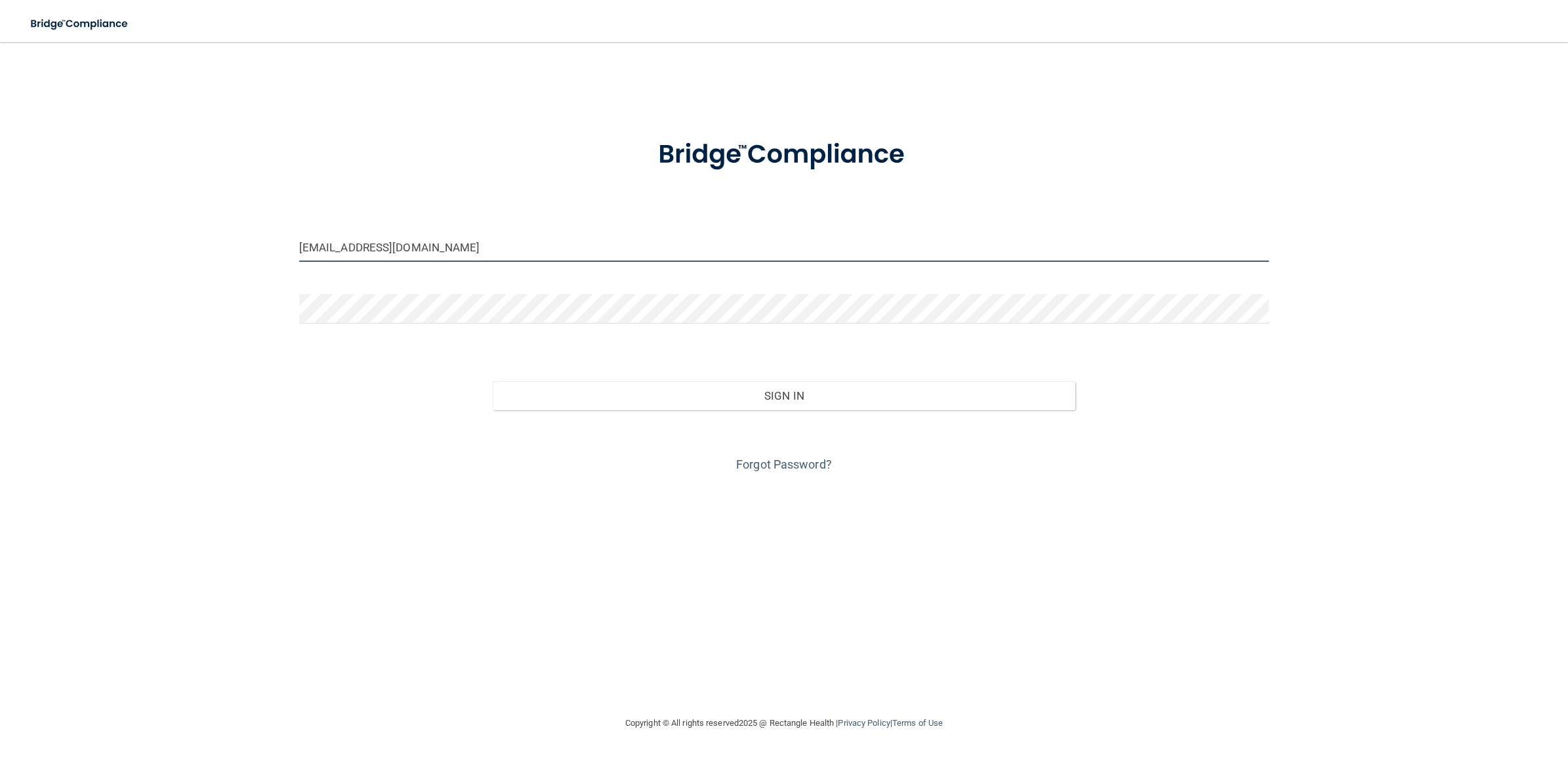
type input "[EMAIL_ADDRESS][DOMAIN_NAME]"
click at [165, 368] on div "[EMAIL_ADDRESS][DOMAIN_NAME] Invalid email/password. You don't have permission …" at bounding box center [784, 379] width 1515 height 647
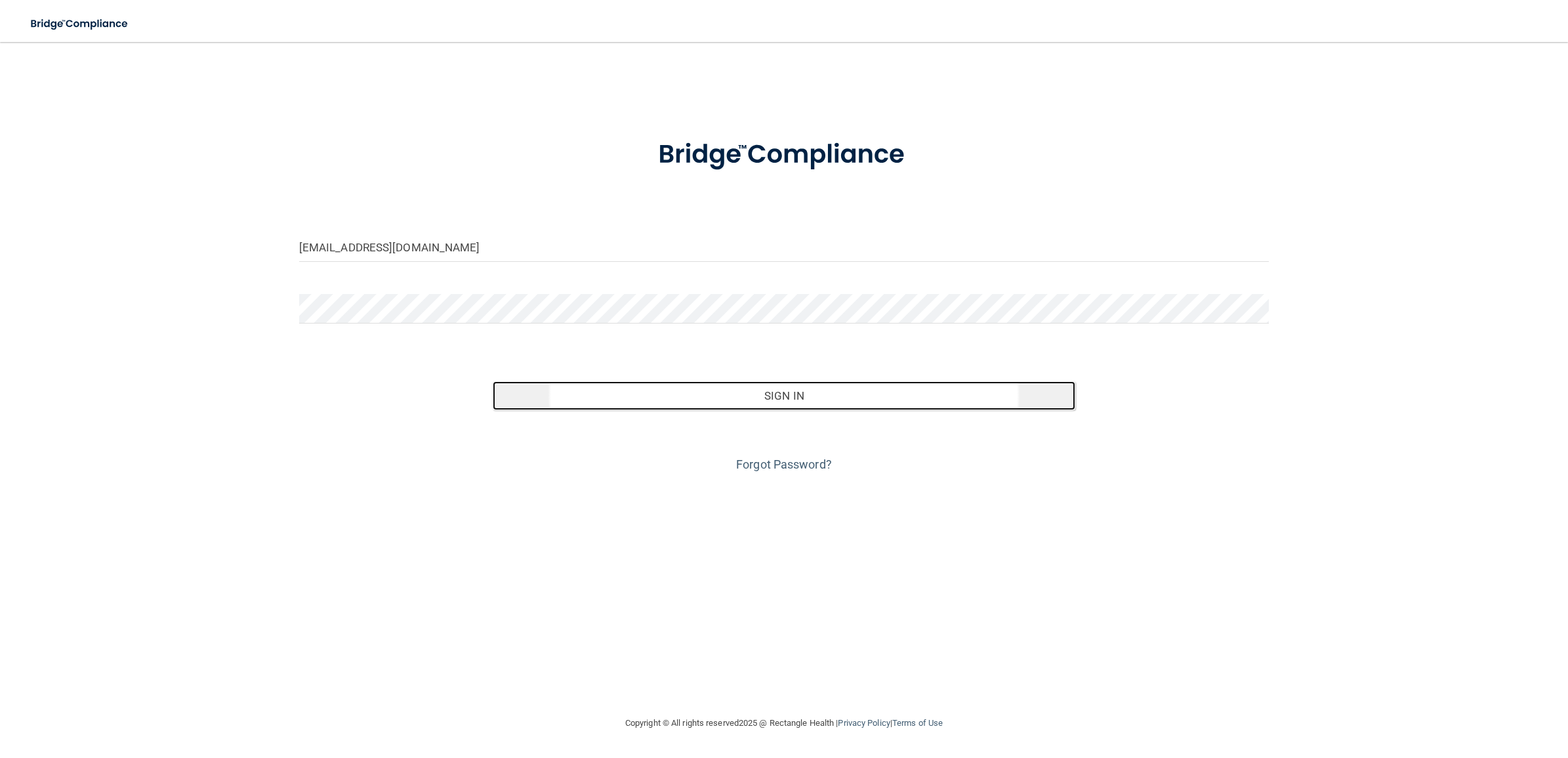
click at [759, 395] on button "Sign In" at bounding box center [784, 395] width 582 height 28
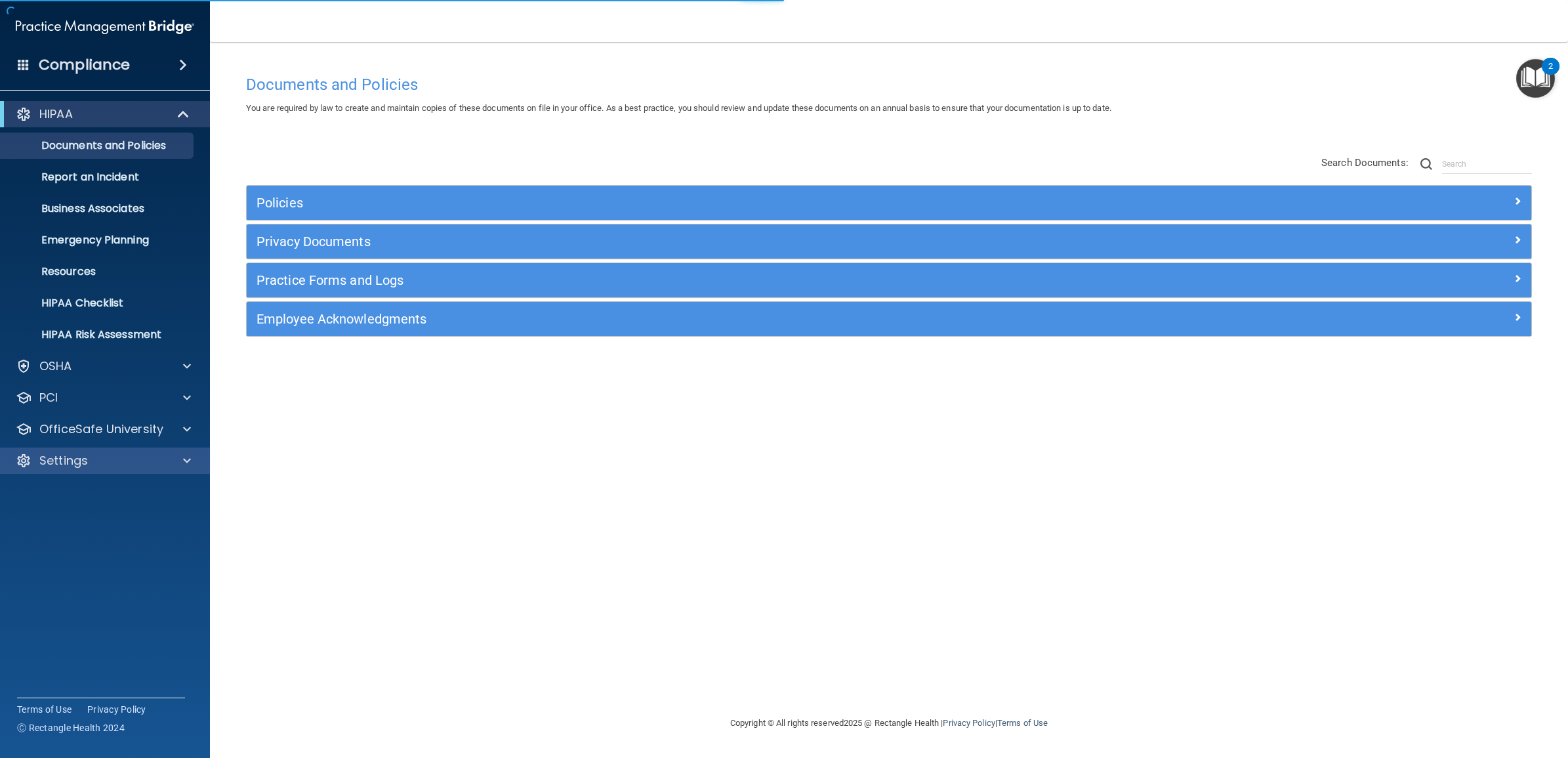
click at [98, 451] on div "Settings" at bounding box center [105, 461] width 211 height 26
click at [83, 461] on p "Settings" at bounding box center [64, 461] width 48 height 16
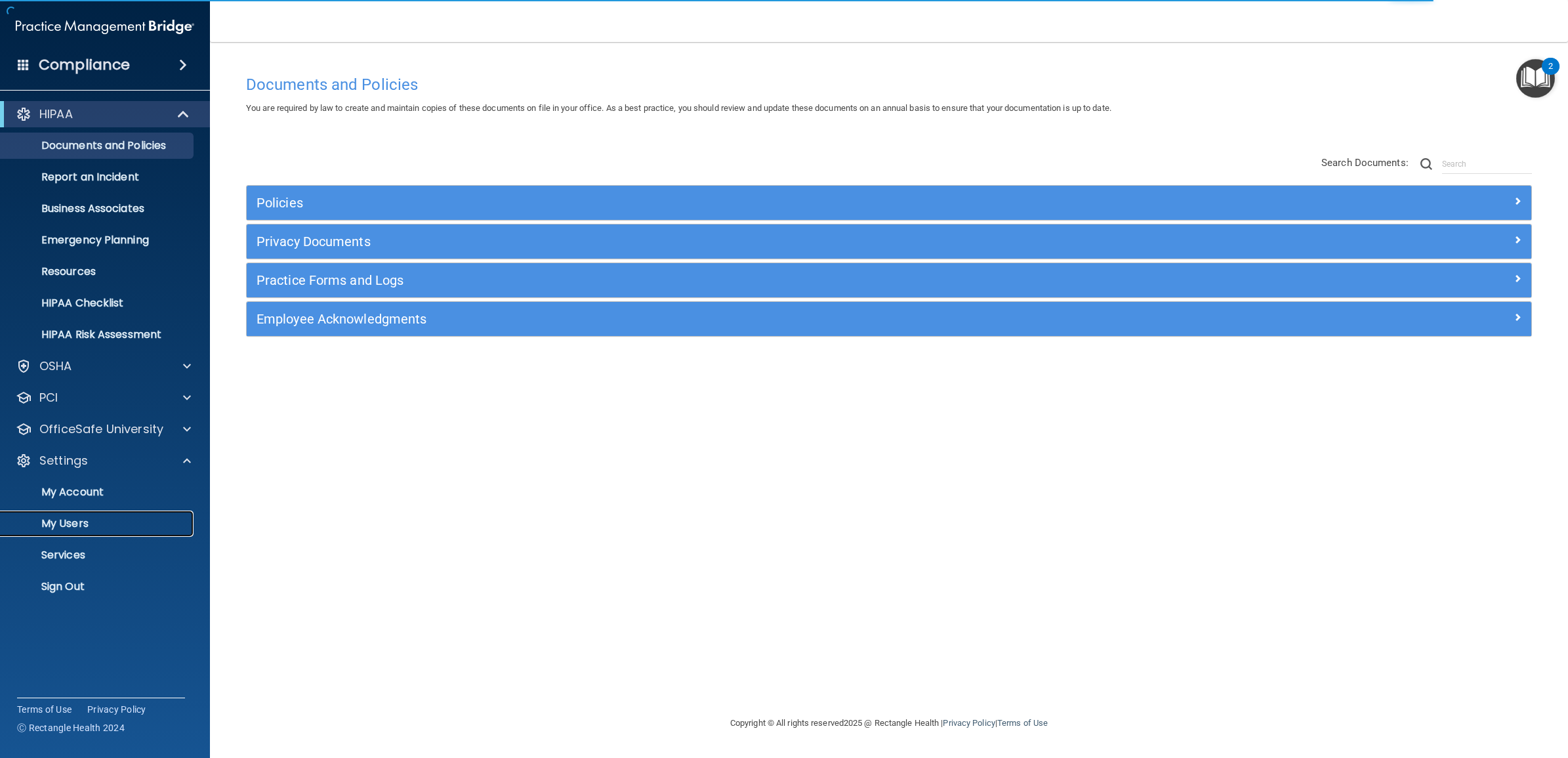
click at [72, 526] on p "My Users" at bounding box center [98, 523] width 179 height 13
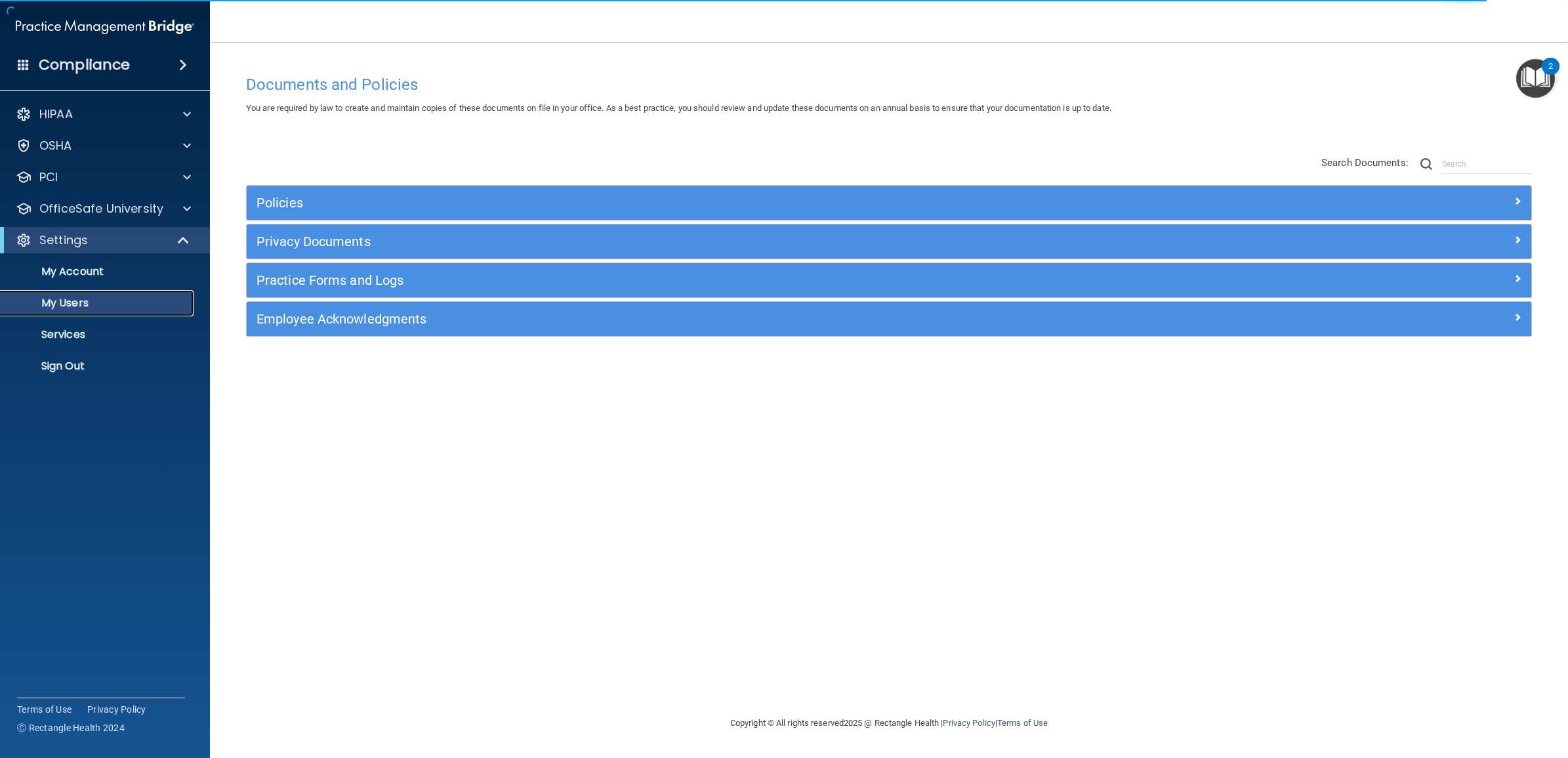
select select "20"
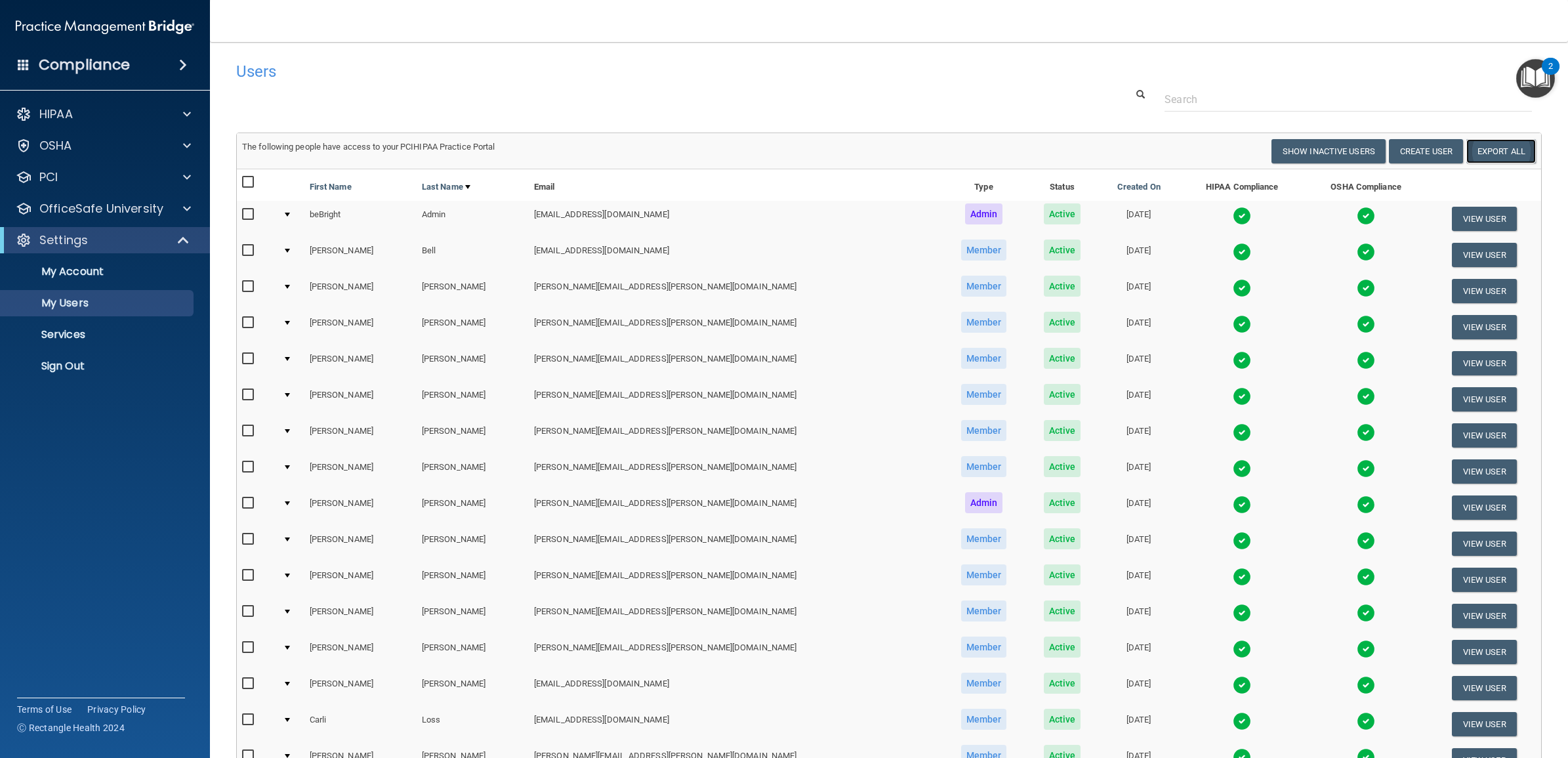
click at [1475, 157] on link "Export All" at bounding box center [1501, 151] width 70 height 24
click at [365, 26] on nav "Toggle navigation beBright Admin [EMAIL_ADDRESS][DOMAIN_NAME] Manage My Enterpr…" at bounding box center [889, 21] width 1358 height 42
click at [76, 360] on p "Sign Out" at bounding box center [98, 366] width 179 height 13
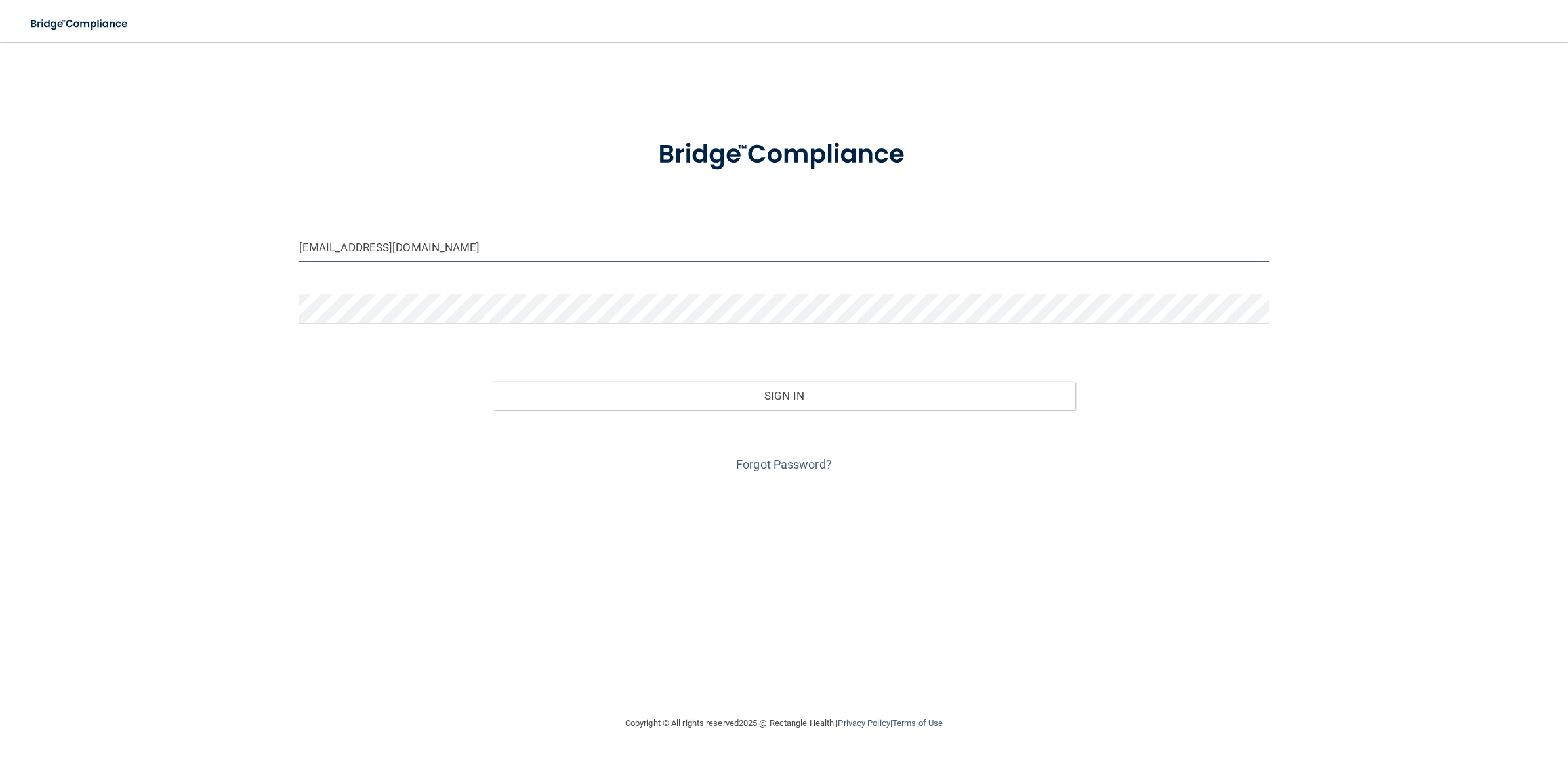
click at [473, 235] on input "[EMAIL_ADDRESS][DOMAIN_NAME]" at bounding box center [784, 247] width 970 height 29
type input "[EMAIL_ADDRESS][DOMAIN_NAME]"
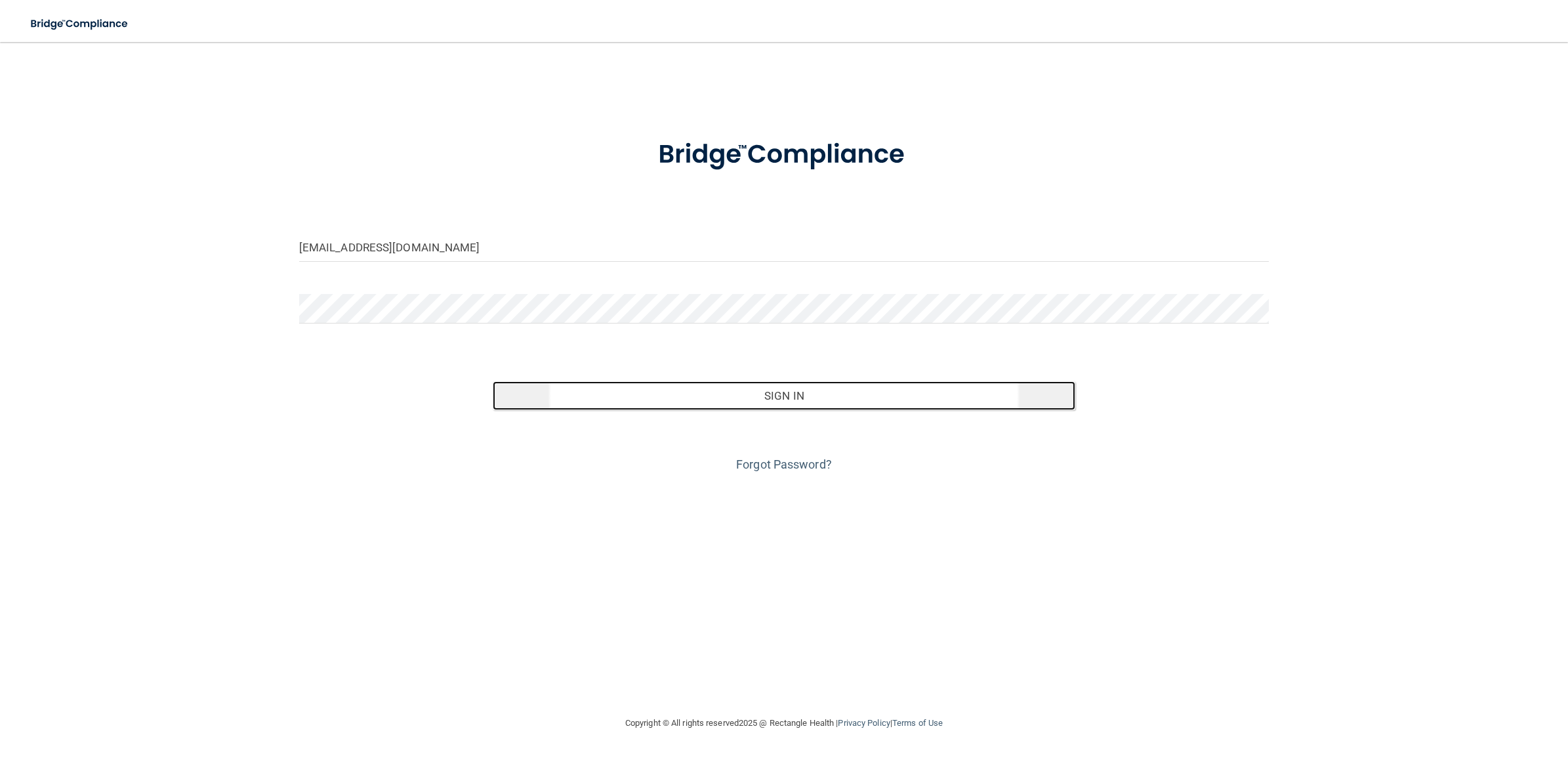
click at [634, 392] on button "Sign In" at bounding box center [784, 395] width 582 height 28
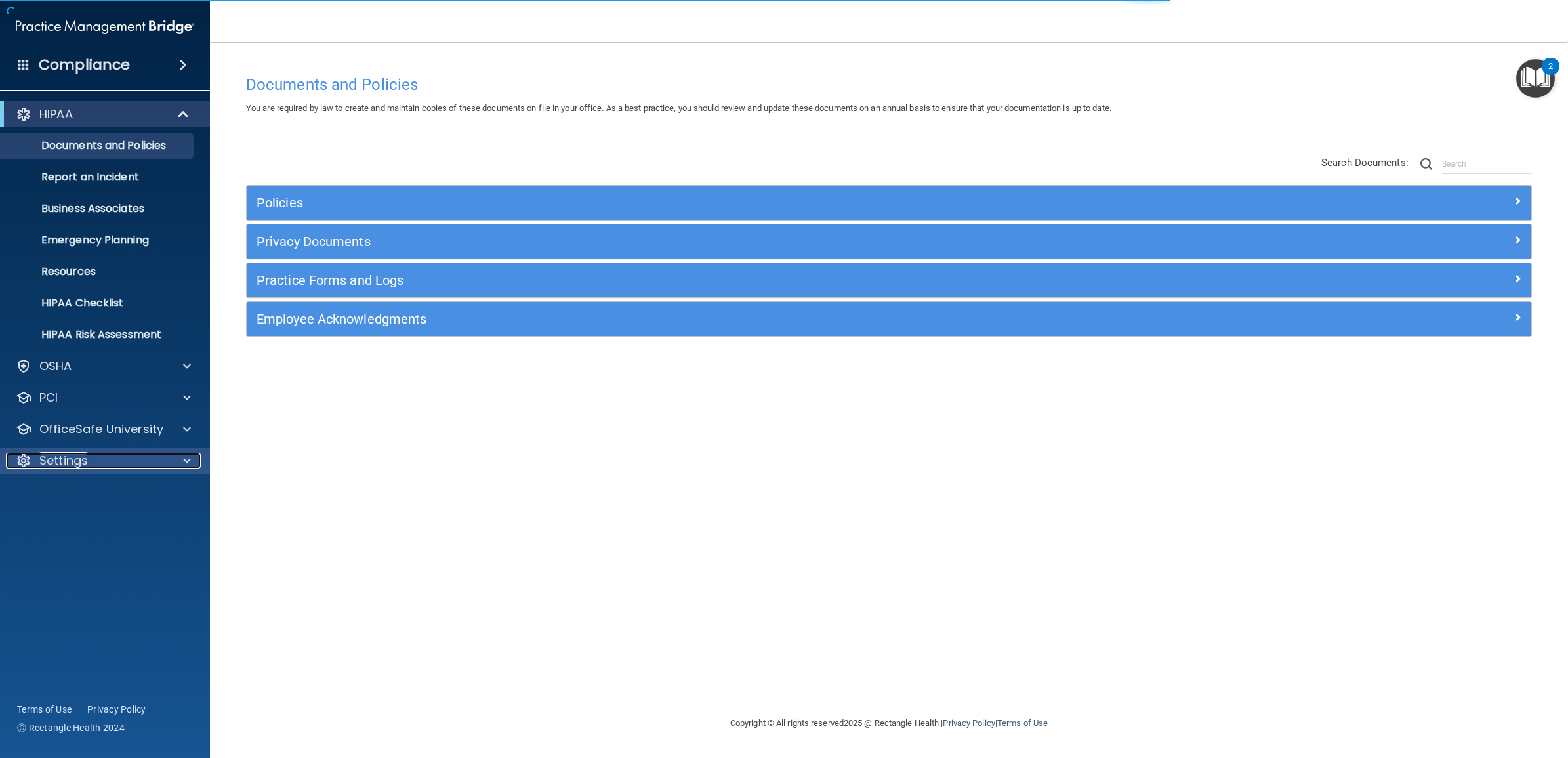
click at [123, 464] on div "Settings" at bounding box center [87, 461] width 163 height 16
click at [106, 529] on p "My Users" at bounding box center [98, 523] width 179 height 13
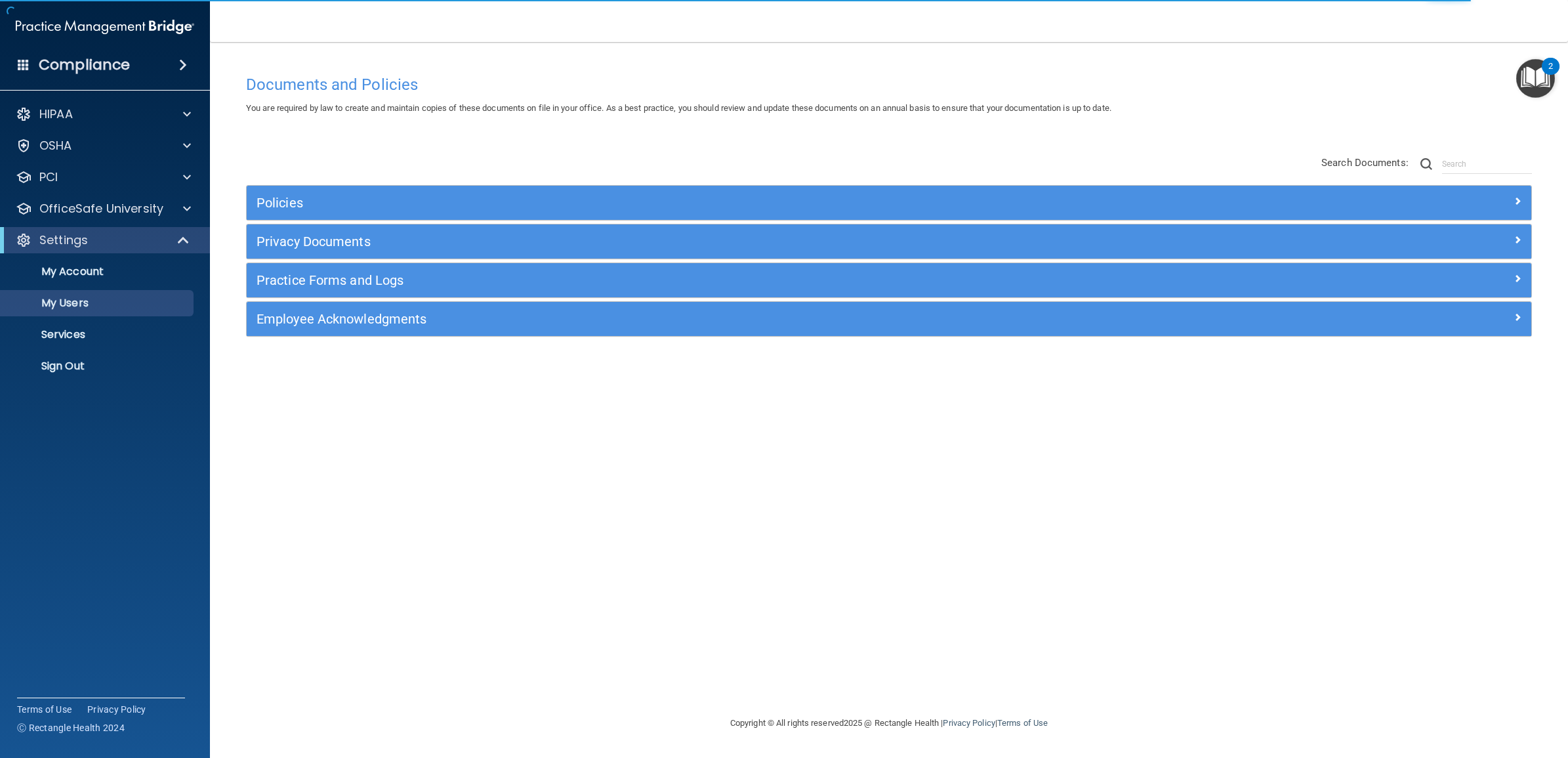
select select "20"
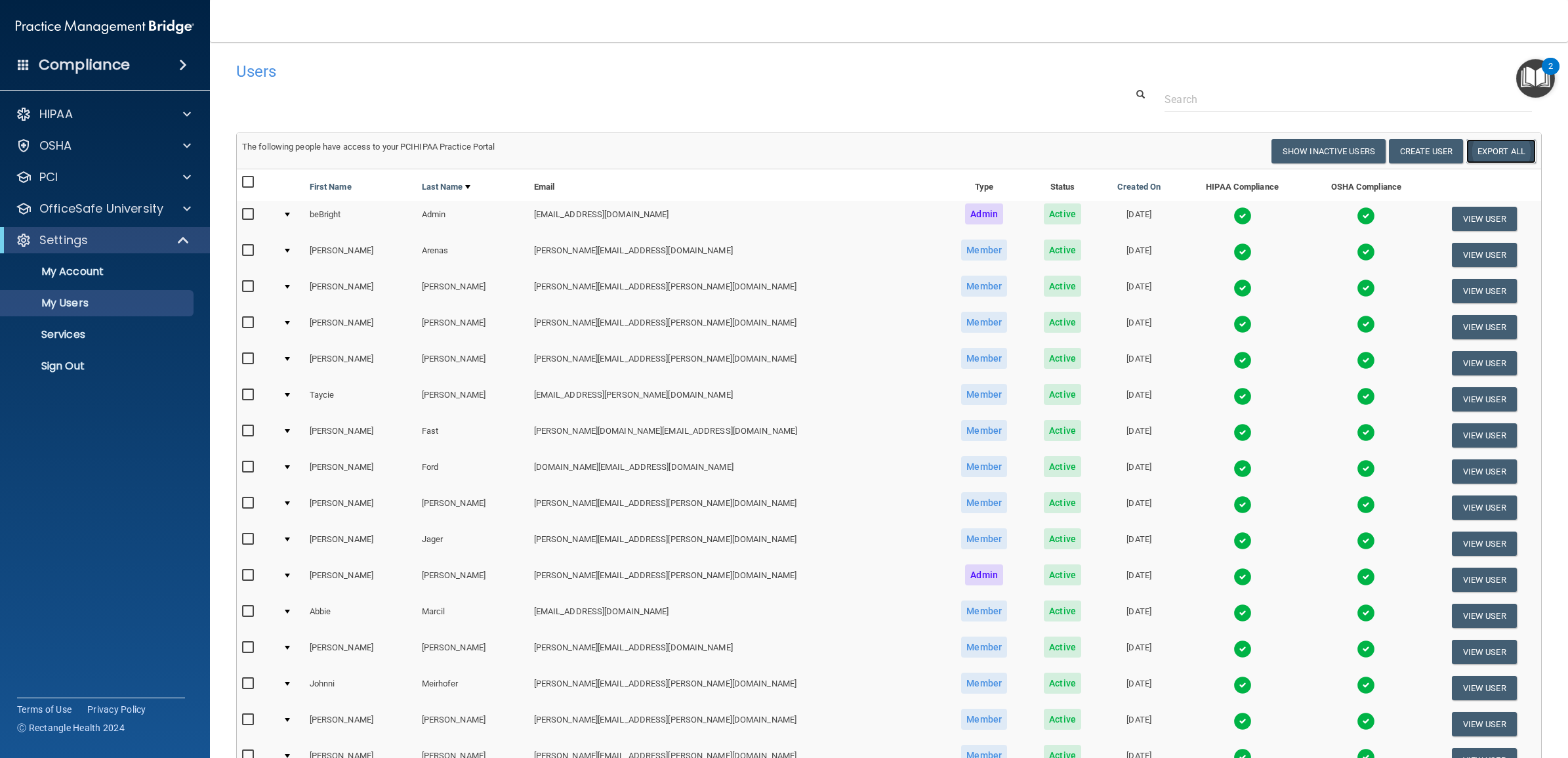
click at [1486, 145] on link "Export All" at bounding box center [1501, 151] width 70 height 24
